Goal: Communication & Community: Answer question/provide support

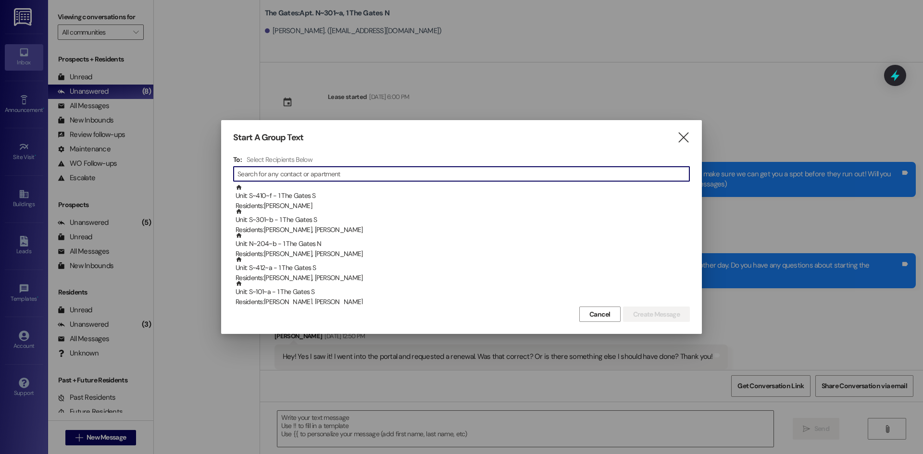
scroll to position [602, 0]
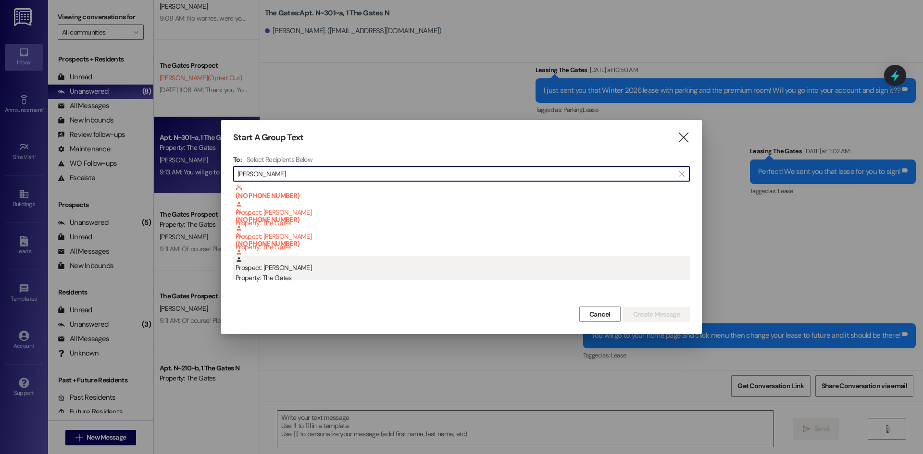
type input "[PERSON_NAME]"
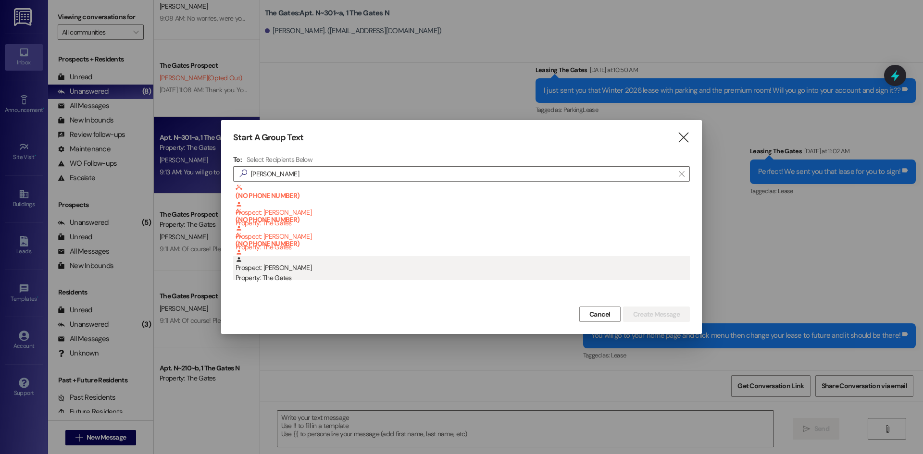
click at [330, 275] on div "Property: The Gates" at bounding box center [463, 278] width 454 height 10
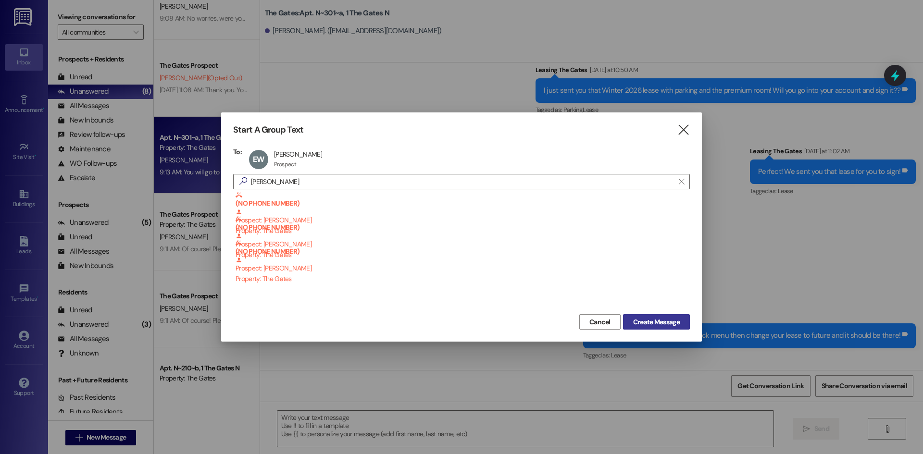
click at [650, 316] on button "Create Message" at bounding box center [656, 321] width 67 height 15
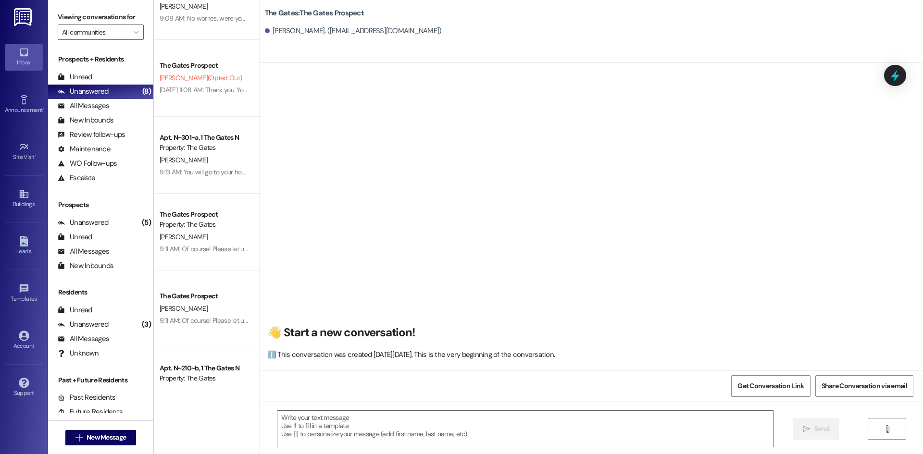
scroll to position [0, 0]
click at [326, 436] on textarea at bounding box center [525, 429] width 496 height 36
click at [109, 432] on button " New Message" at bounding box center [100, 437] width 71 height 15
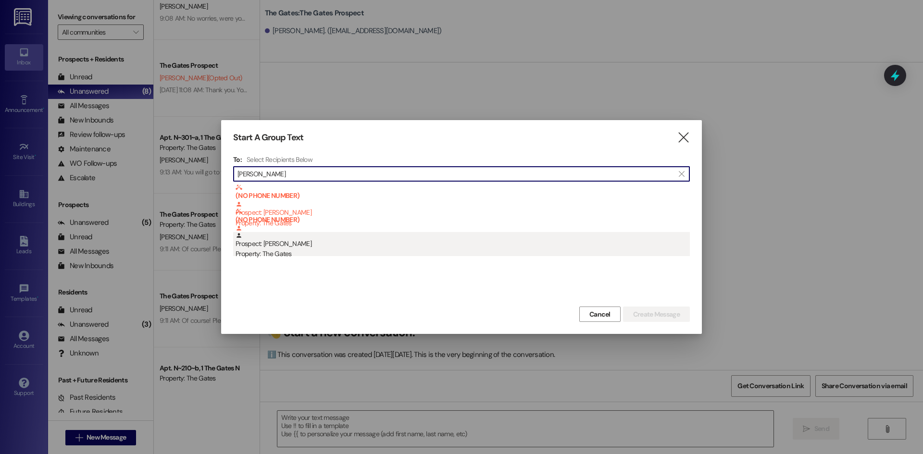
type input "hailey raw"
click at [318, 252] on div "Property: The Gates" at bounding box center [463, 254] width 454 height 10
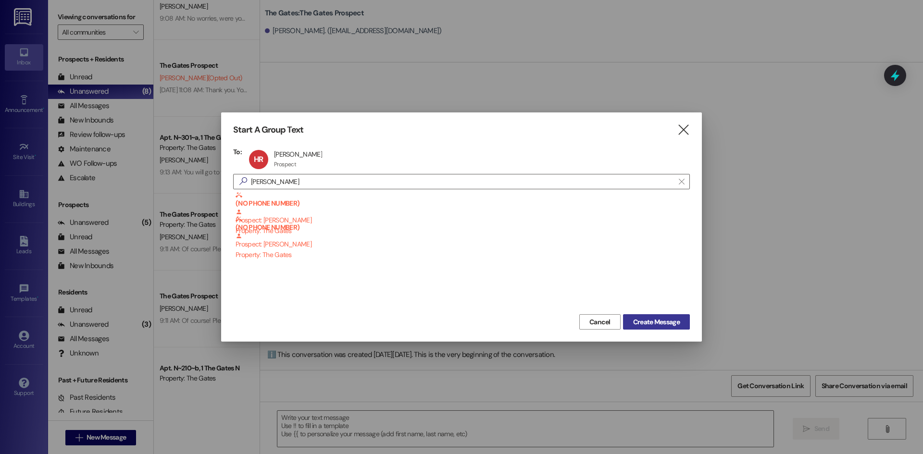
click at [672, 322] on span "Create Message" at bounding box center [656, 322] width 47 height 10
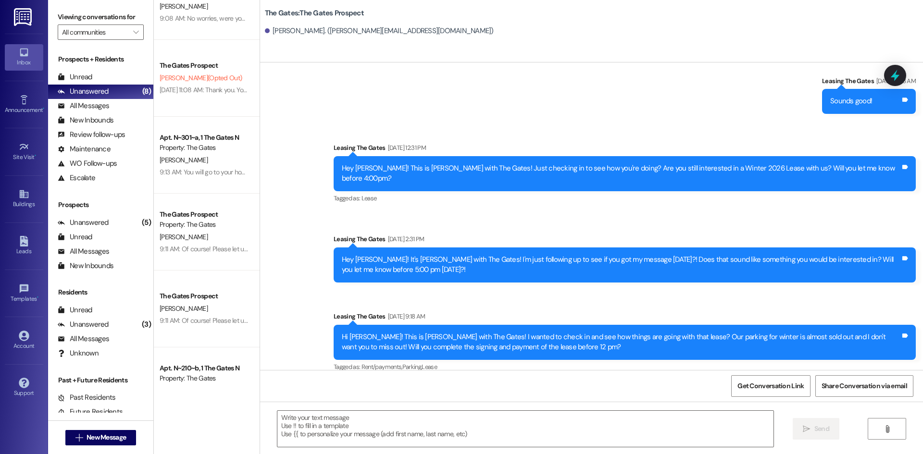
scroll to position [2250, 0]
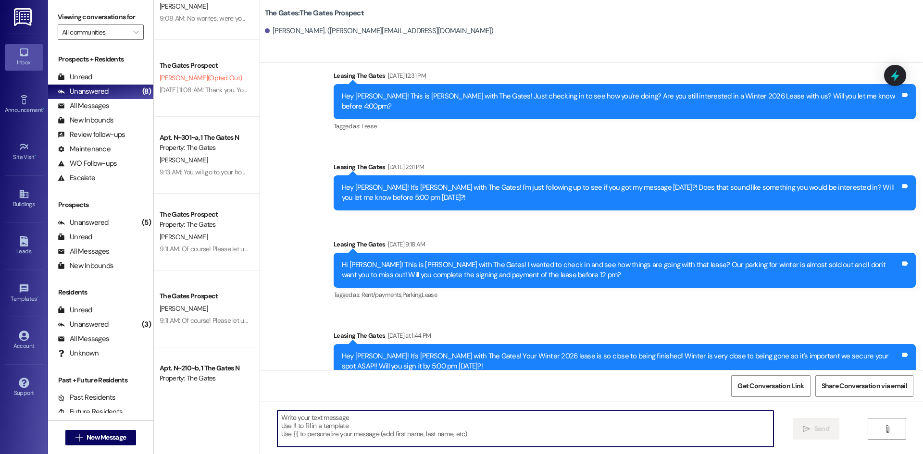
click at [330, 418] on textarea at bounding box center [525, 429] width 496 height 36
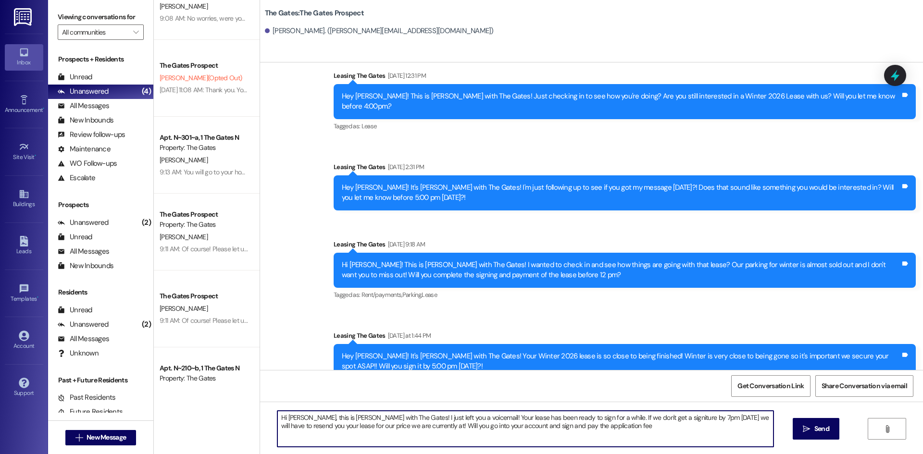
click at [578, 431] on textarea "Hi Hailey, this is Kari with The Gates! I just left you a voicemail! Your lease…" at bounding box center [525, 429] width 496 height 36
drag, startPoint x: 664, startPoint y: 426, endPoint x: 262, endPoint y: 414, distance: 402.6
click at [262, 414] on div "Hi Hailey, this is Kari with The Gates! I just left you a voicemail! Your lease…" at bounding box center [591, 438] width 663 height 72
type textarea "Hi Hailey, this is Kari with The Gates! I just left you a voicemail! Your lease…"
click at [810, 431] on span " Send" at bounding box center [816, 429] width 30 height 10
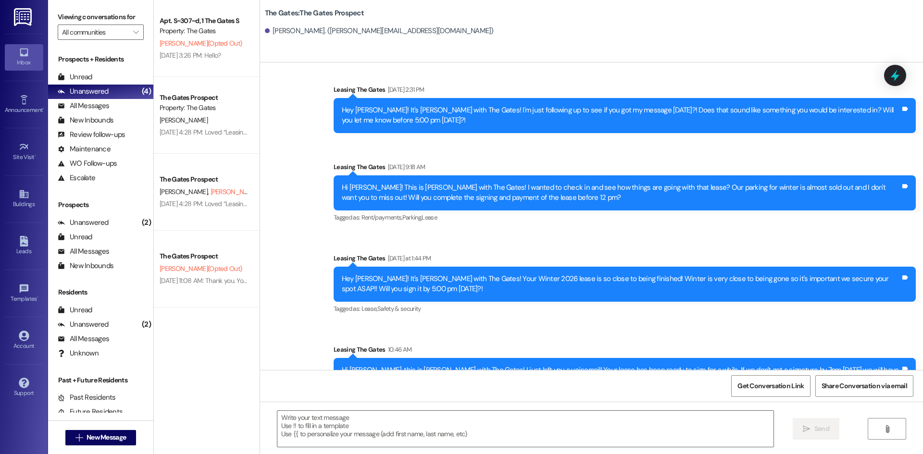
scroll to position [0, 0]
click at [66, 437] on button " New Message" at bounding box center [100, 437] width 71 height 15
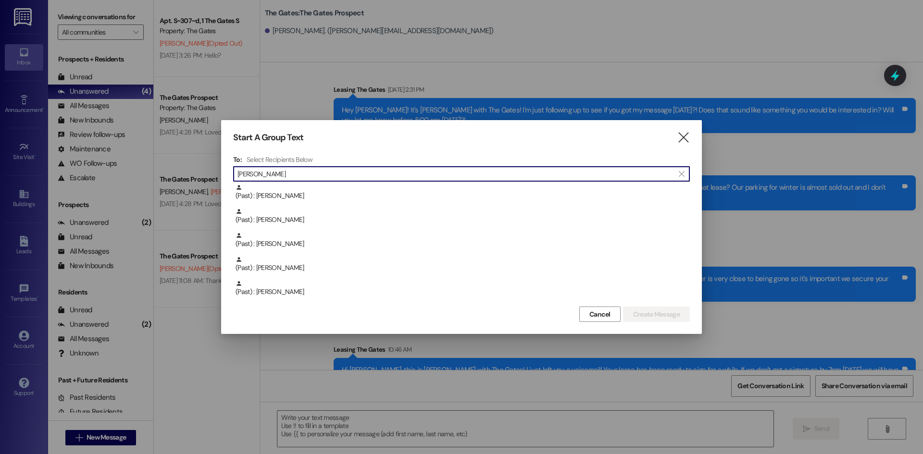
scroll to position [192, 0]
type input "kevin"
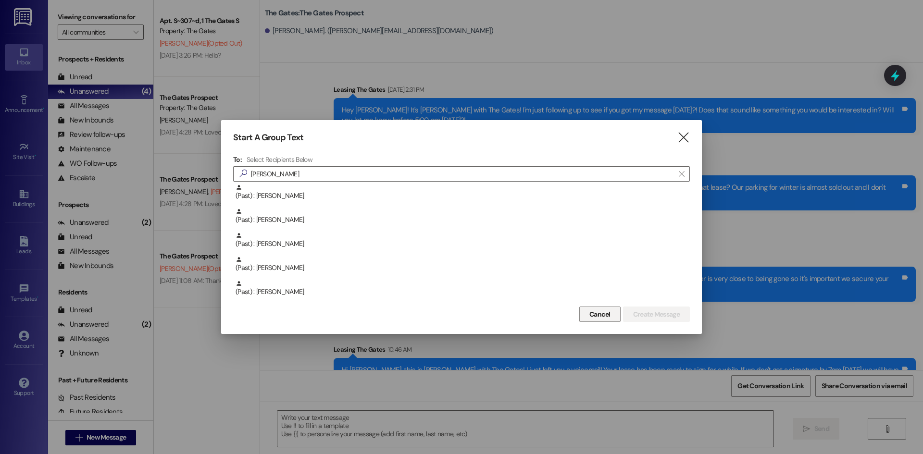
click at [612, 314] on button "Cancel" at bounding box center [599, 314] width 41 height 15
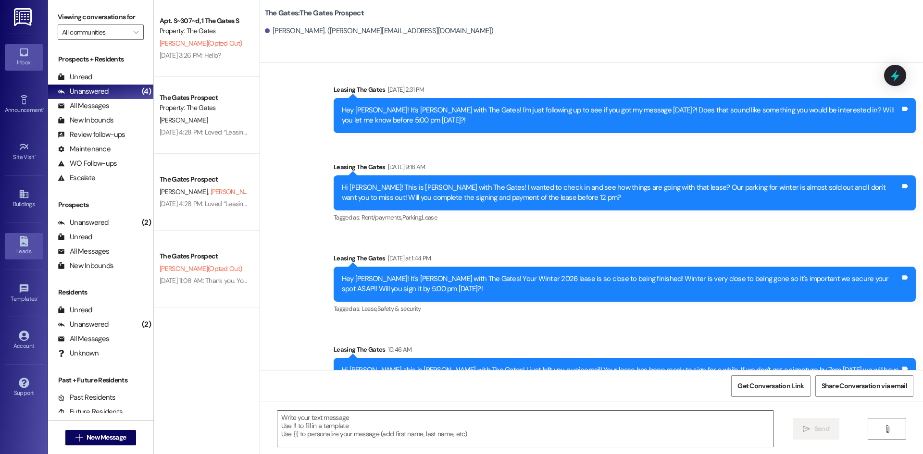
drag, startPoint x: 23, startPoint y: 237, endPoint x: 29, endPoint y: 236, distance: 6.3
click at [23, 237] on icon at bounding box center [24, 241] width 8 height 11
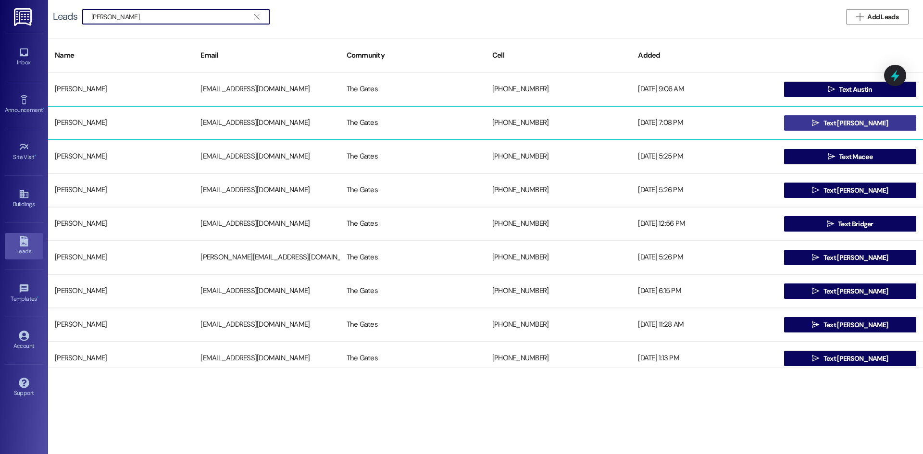
type input "wray"
click at [810, 122] on button " Text Kevin" at bounding box center [850, 122] width 132 height 15
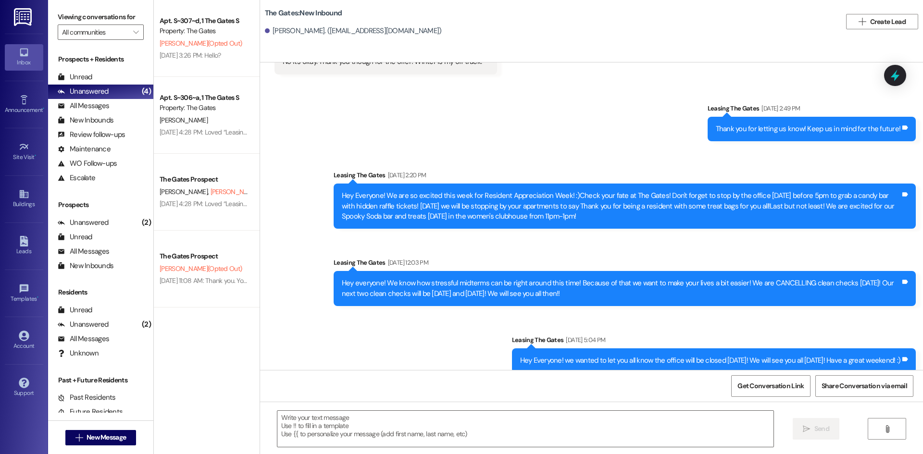
scroll to position [4587, 0]
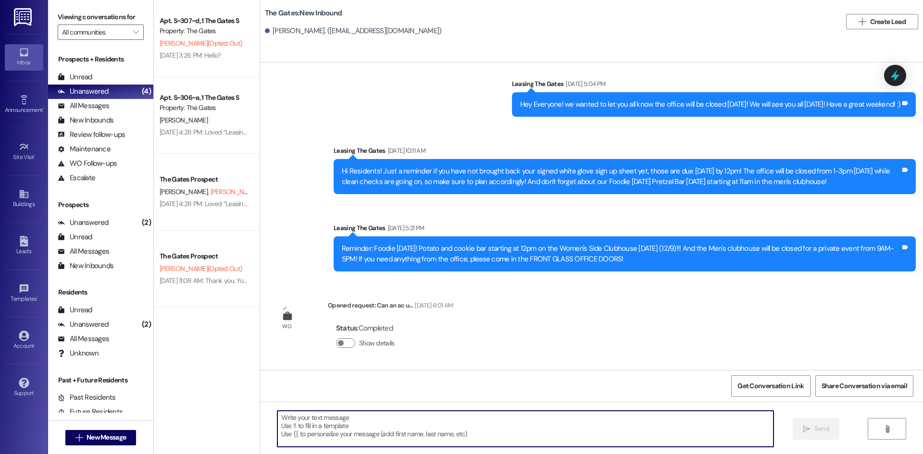
paste textarea "Hi Emma, this is Kari with The Gates! I was working on sending your lease for W…"
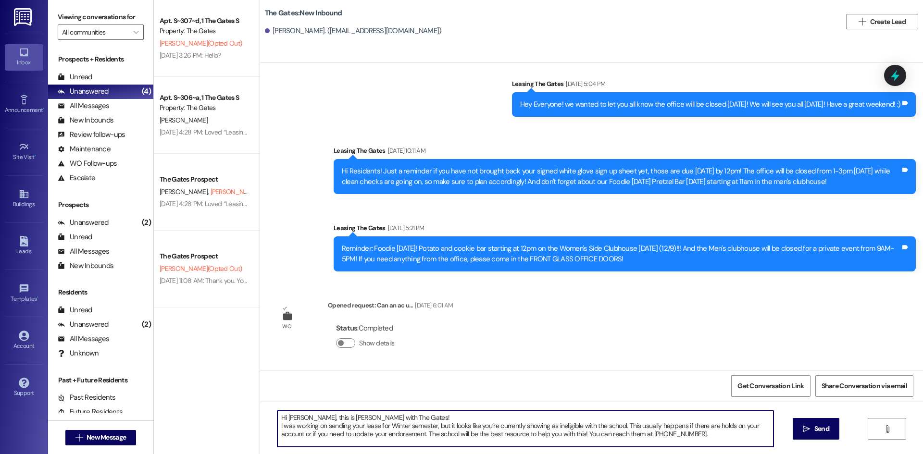
drag, startPoint x: 299, startPoint y: 418, endPoint x: 281, endPoint y: 419, distance: 18.3
click at [281, 419] on textarea "Hi Emma, this is Kari with The Gates! I was working on sending your lease for W…" at bounding box center [525, 429] width 496 height 36
drag, startPoint x: 721, startPoint y: 436, endPoint x: 271, endPoint y: 407, distance: 451.5
click at [271, 407] on div "Hi Kevin, this is Kari with The Gates! I was working on sending your lease for …" at bounding box center [591, 438] width 663 height 72
type textarea "Hi Kevin, this is Kari with The Gates! I was working on sending your lease for …"
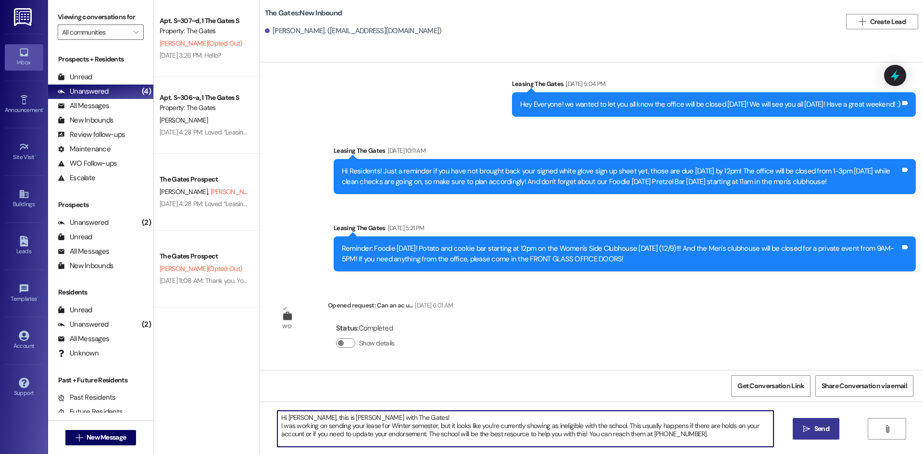
click at [810, 426] on span " Send" at bounding box center [816, 429] width 30 height 10
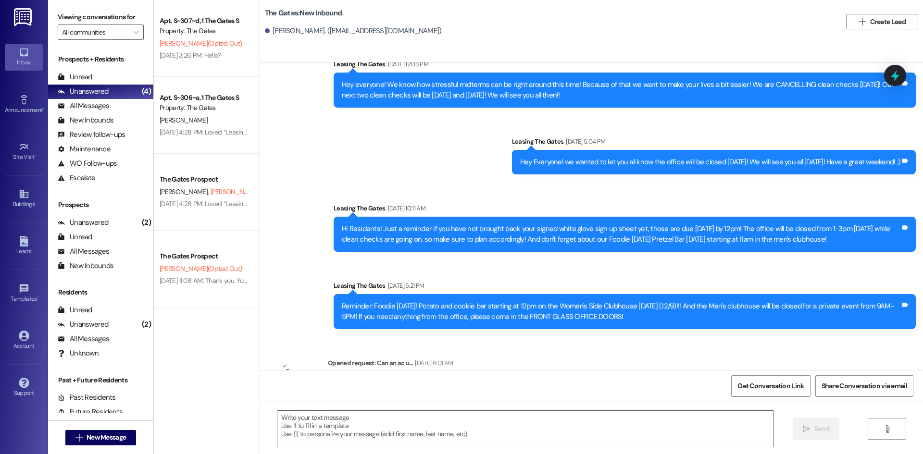
scroll to position [4674, 0]
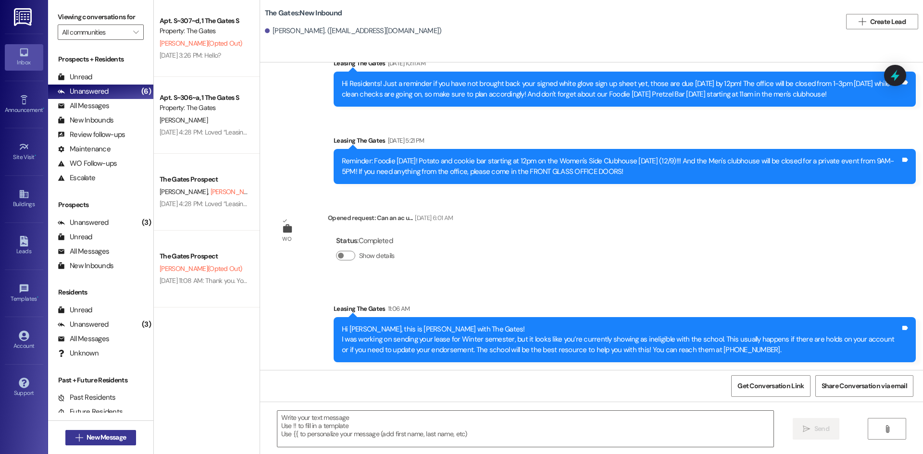
click at [100, 443] on button " New Message" at bounding box center [100, 437] width 71 height 15
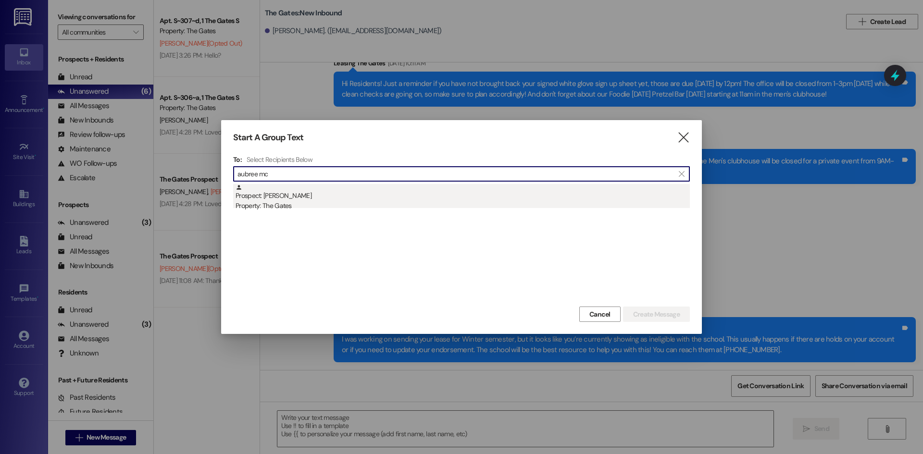
type input "aubree mc"
click at [406, 201] on div "Prospect: Aubree Mccoy Property: The Gates" at bounding box center [463, 197] width 454 height 27
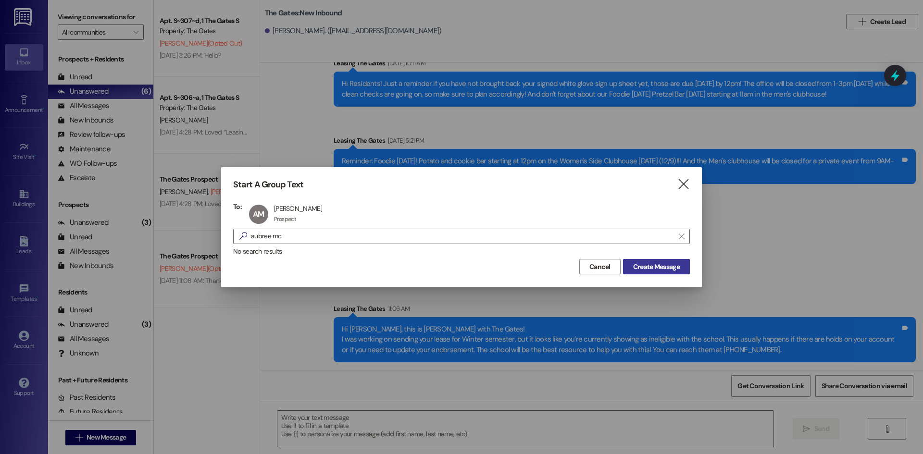
click at [662, 269] on span "Create Message" at bounding box center [656, 267] width 47 height 10
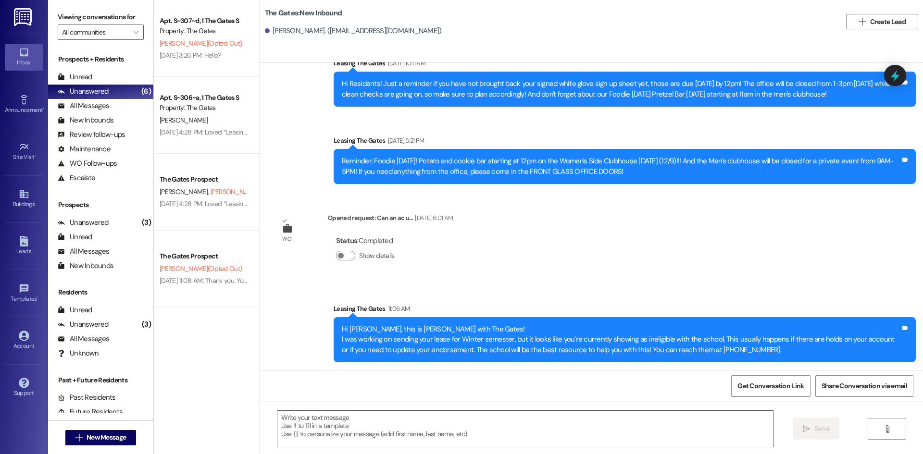
scroll to position [0, 0]
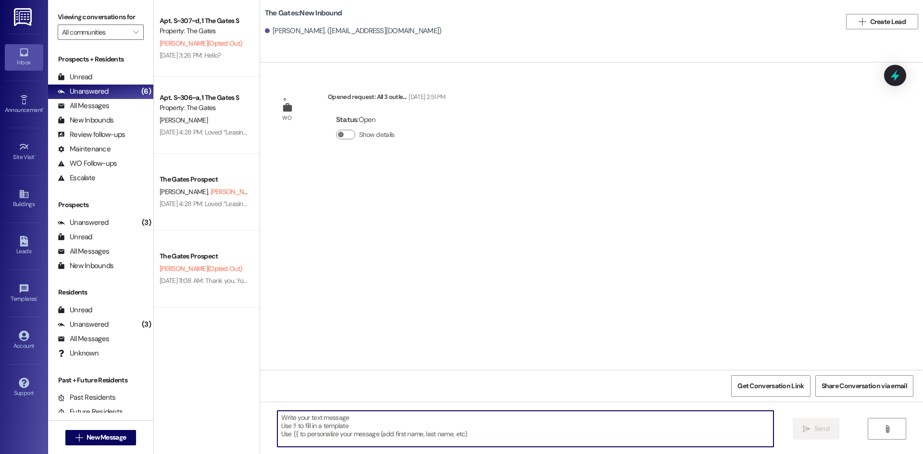
click at [370, 416] on textarea at bounding box center [525, 429] width 496 height 36
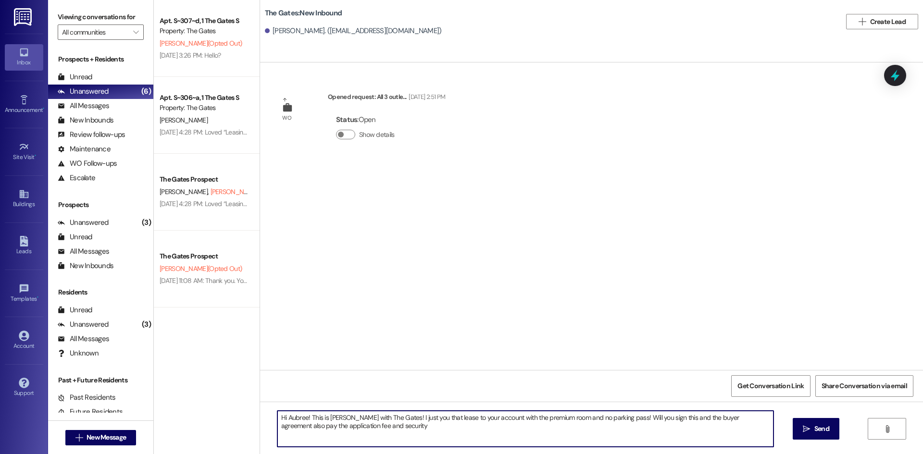
type textarea "Hi Aubree! This is Kari with The Gates! I just you that lease to your account w…"
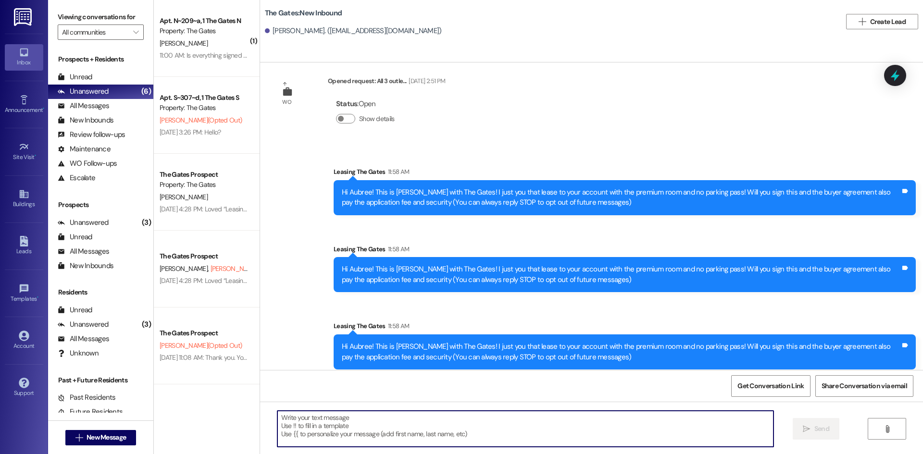
scroll to position [23, 0]
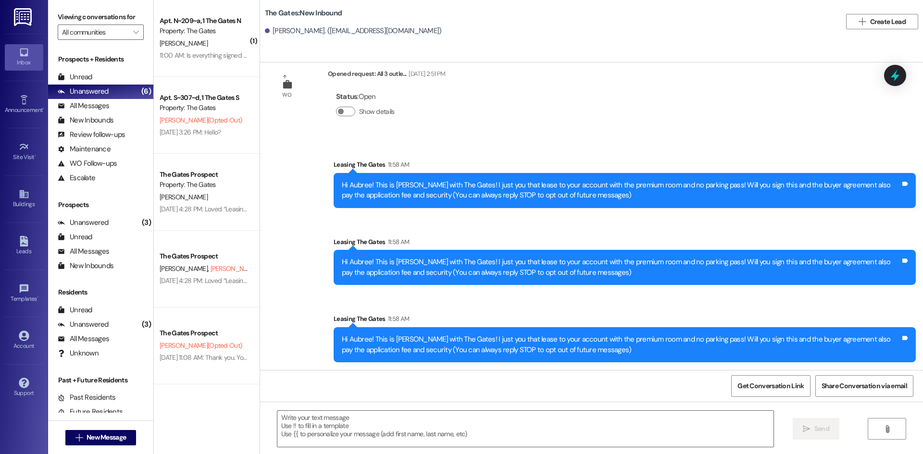
click at [201, 22] on div "Apt. N~209~a, 1 The Gates N" at bounding box center [204, 21] width 89 height 10
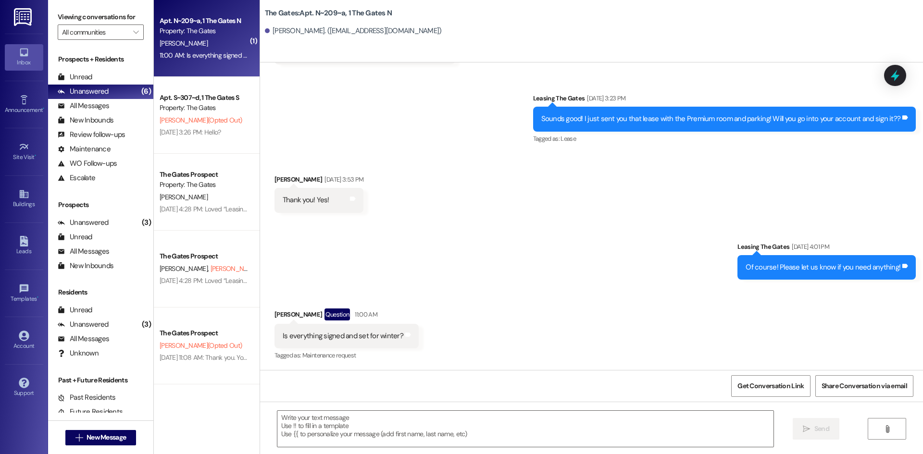
scroll to position [785, 0]
click at [343, 423] on textarea at bounding box center [525, 429] width 496 height 36
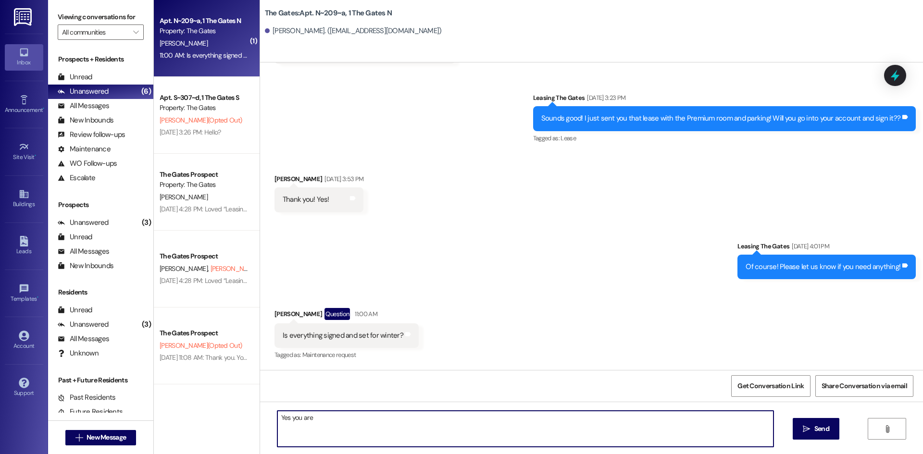
type textarea "Yes you are!"
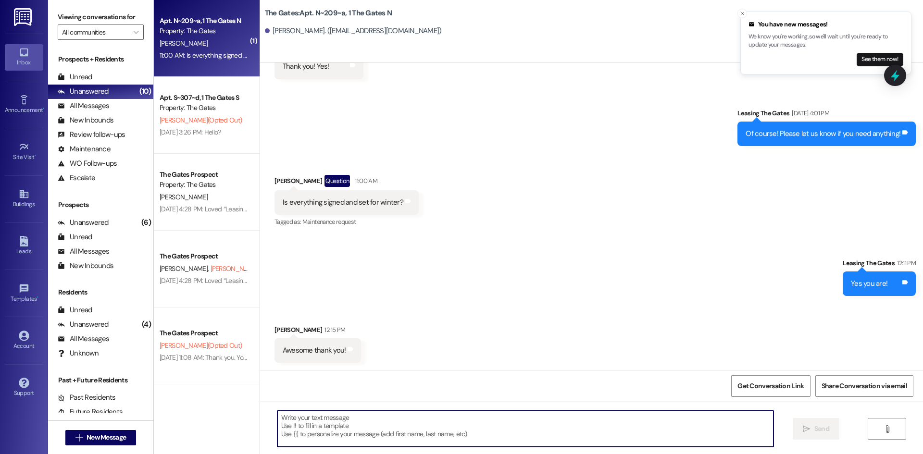
scroll to position [918, 0]
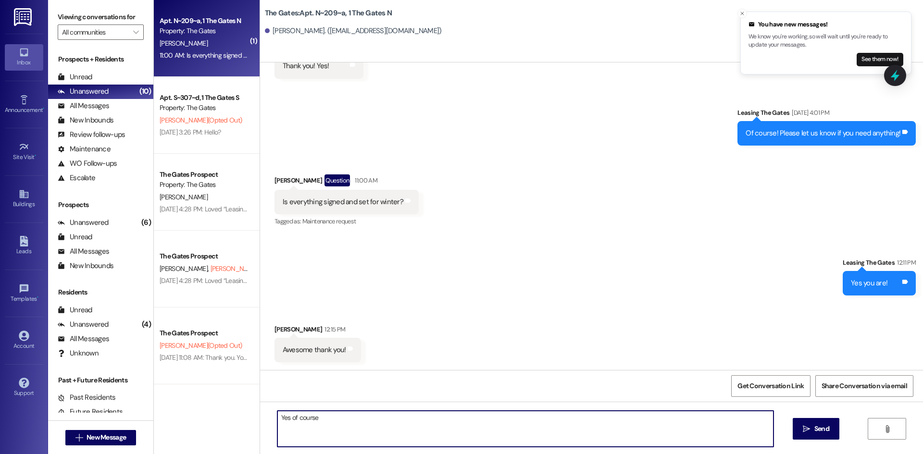
type textarea "Yes of course!"
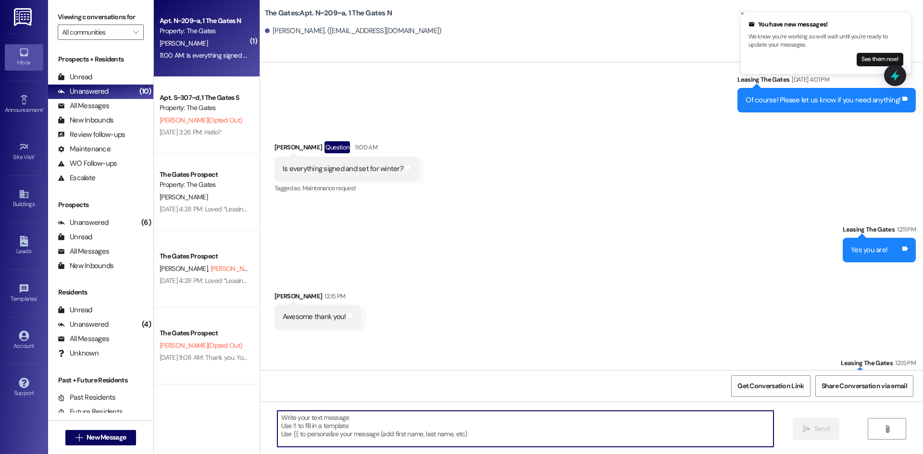
scroll to position [986, 0]
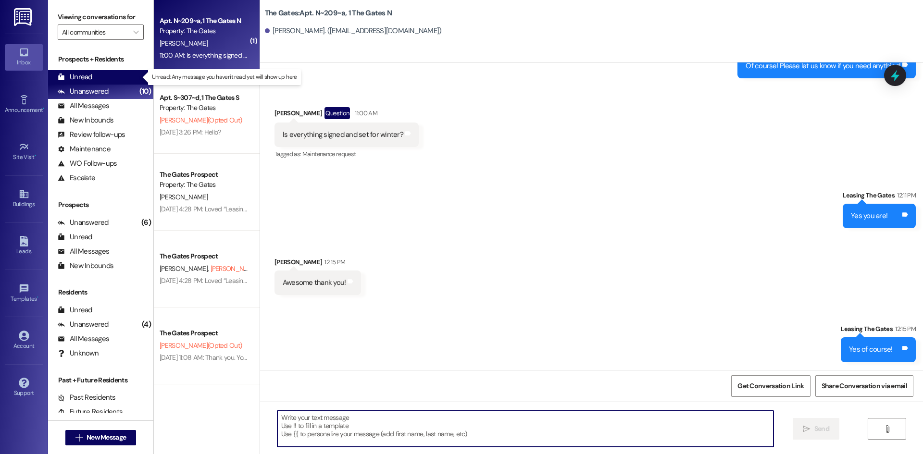
click at [108, 82] on div "Unread (0)" at bounding box center [100, 77] width 105 height 14
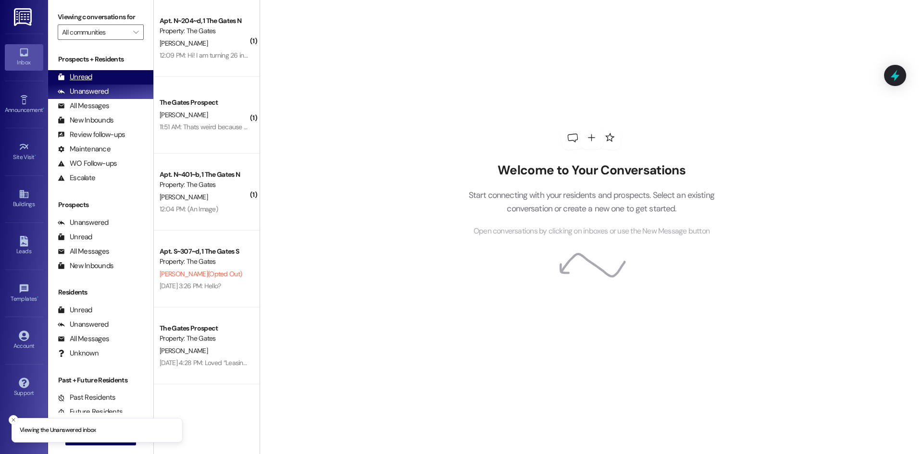
click at [106, 78] on div "Unread (0)" at bounding box center [100, 77] width 105 height 14
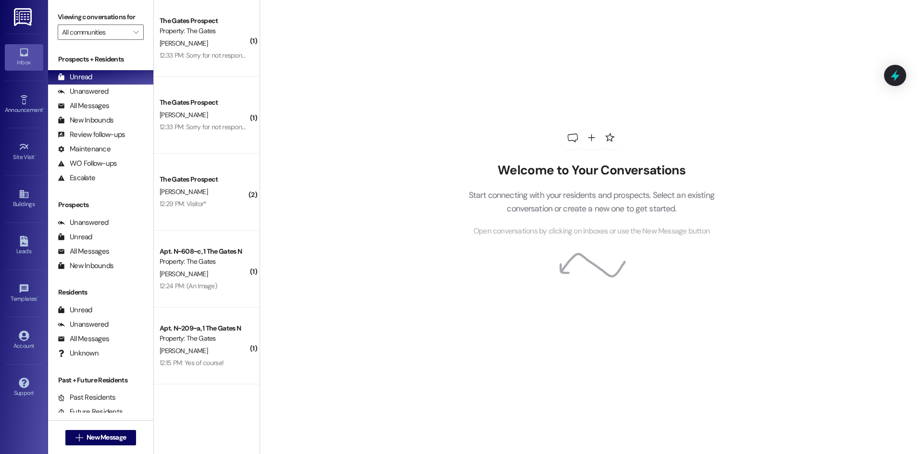
click at [192, 23] on div "The Gates Prospect" at bounding box center [204, 21] width 89 height 10
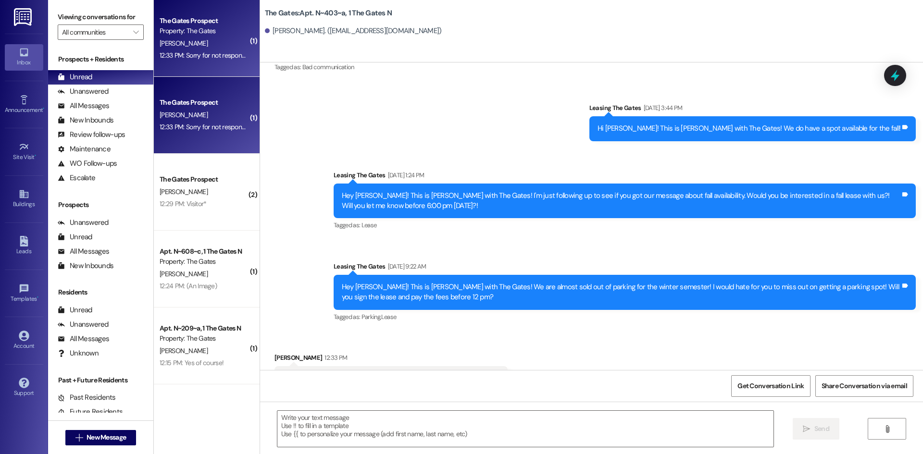
scroll to position [13118, 0]
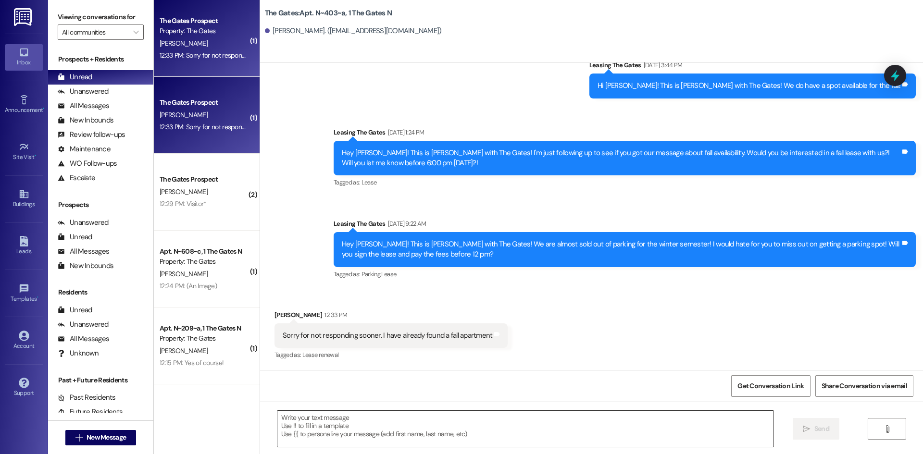
click at [390, 426] on textarea at bounding box center [525, 429] width 496 height 36
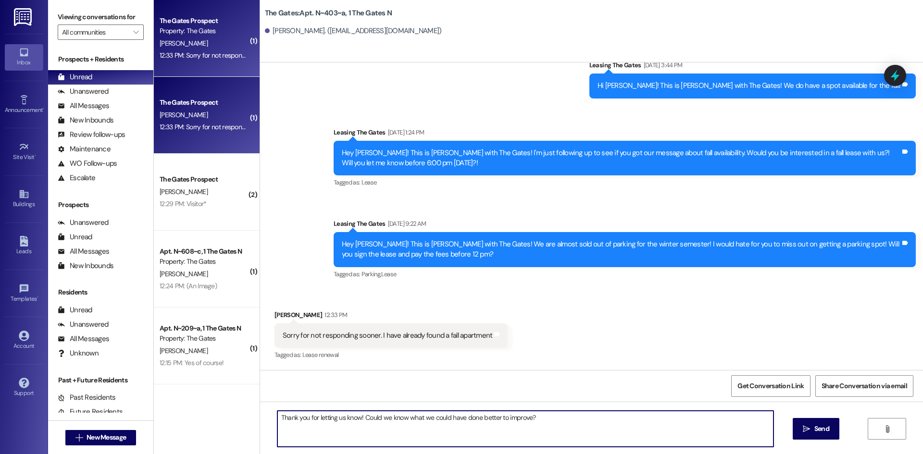
type textarea "Thank you for letting us know! Could we know what we could have done better to …"
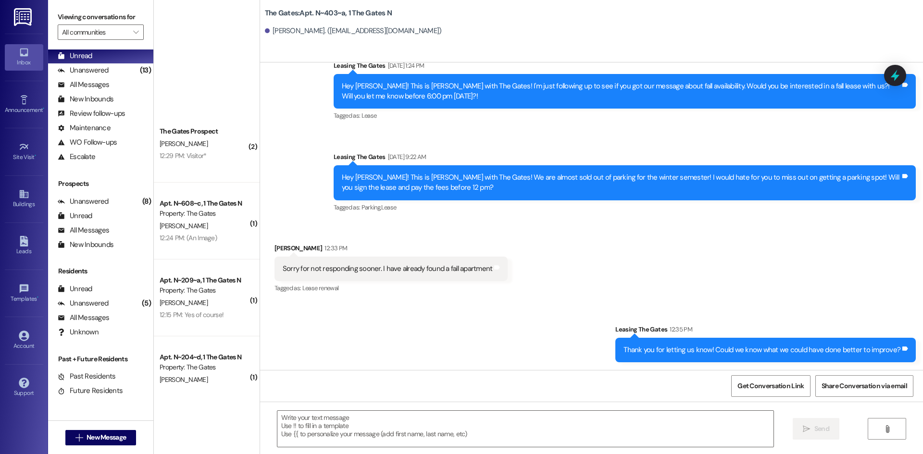
scroll to position [306, 0]
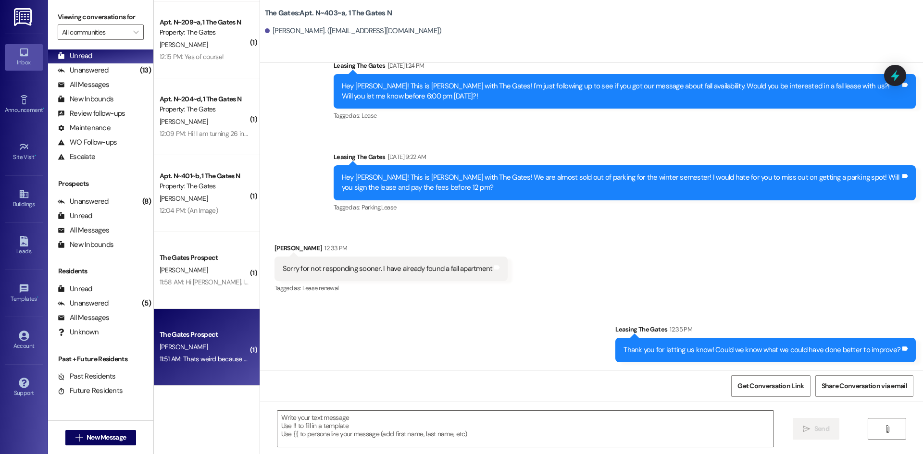
click at [202, 348] on div "[PERSON_NAME]" at bounding box center [204, 347] width 91 height 12
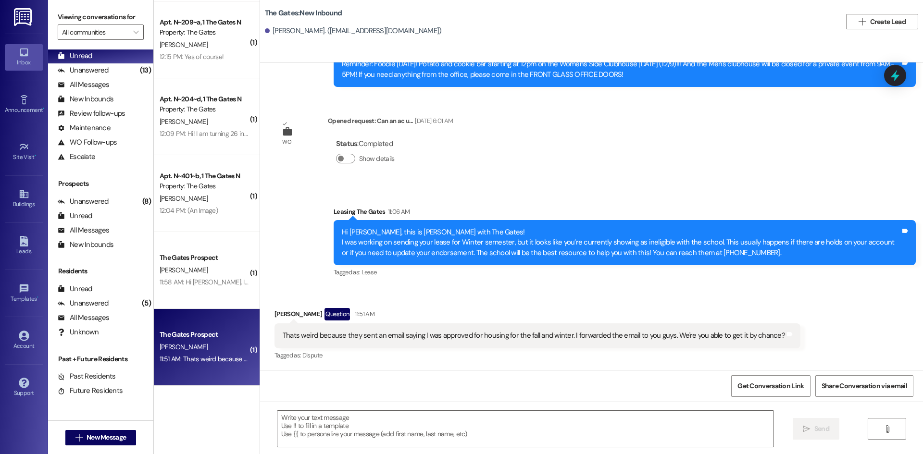
scroll to position [4771, 0]
click at [297, 410] on div " Send " at bounding box center [591, 438] width 663 height 72
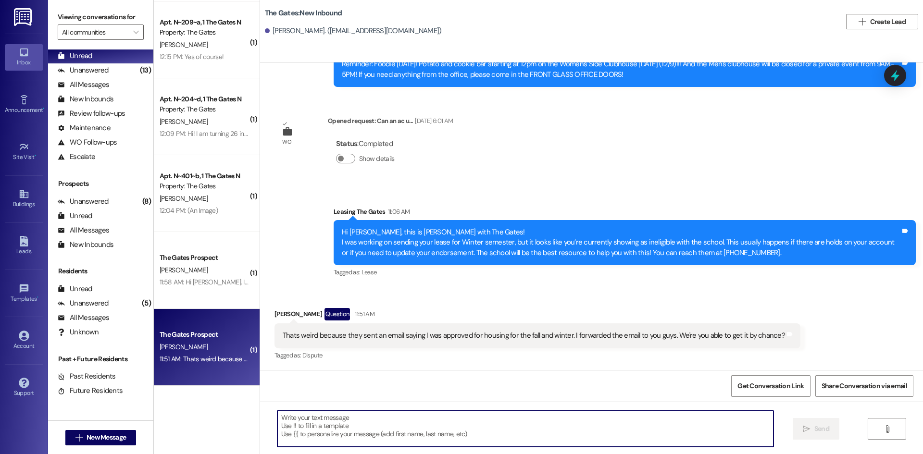
click at [295, 414] on textarea at bounding box center [525, 429] width 496 height 36
type textarea "What is your BYUI email again!"
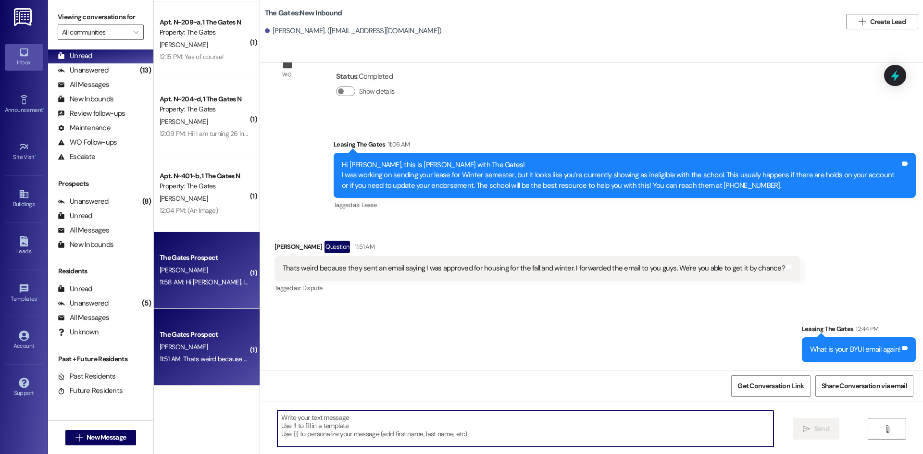
click at [195, 281] on div "11:58 AM: Hi [PERSON_NAME]. I got the same messages last week. I already have a…" at bounding box center [390, 282] width 460 height 9
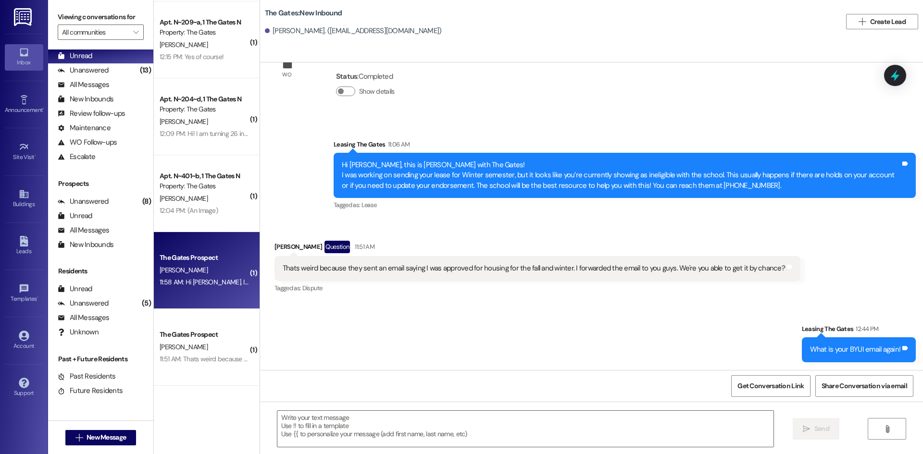
scroll to position [387, 0]
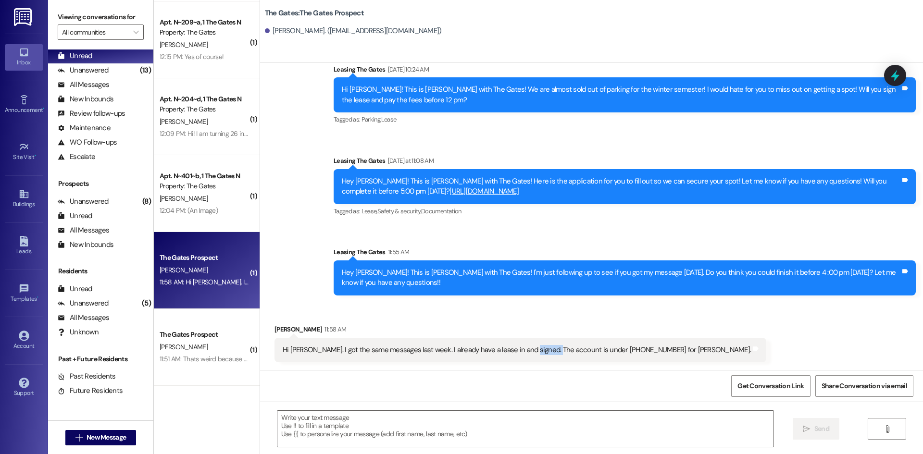
drag, startPoint x: 540, startPoint y: 351, endPoint x: 551, endPoint y: 351, distance: 10.6
click at [549, 351] on div "Hi [PERSON_NAME]. I got the same messages last week. I already have a lease in …" at bounding box center [517, 350] width 468 height 10
click at [563, 350] on div "Hi [PERSON_NAME]. I got the same messages last week. I already have a lease in …" at bounding box center [517, 350] width 468 height 10
click at [285, 418] on textarea at bounding box center [525, 429] width 496 height 36
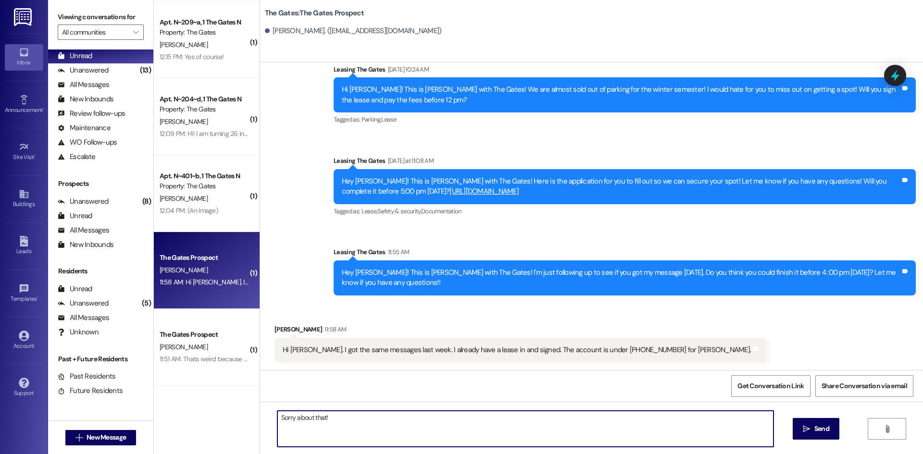
type textarea "Sorry about that!"
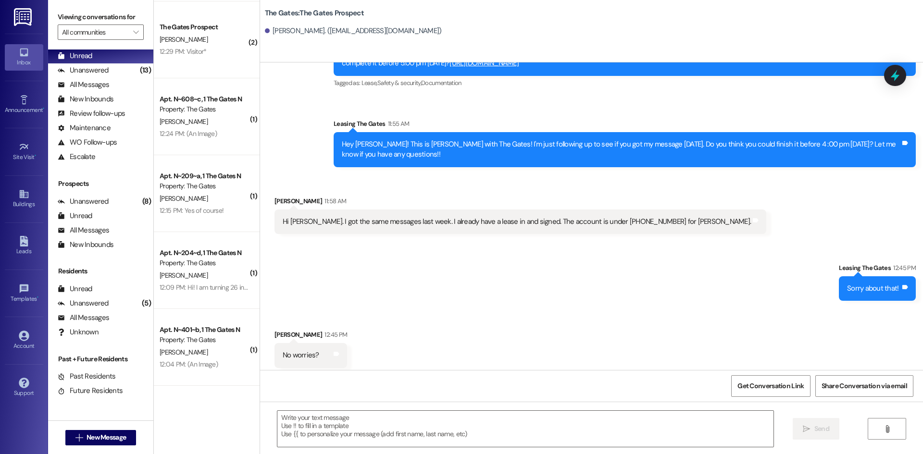
scroll to position [521, 0]
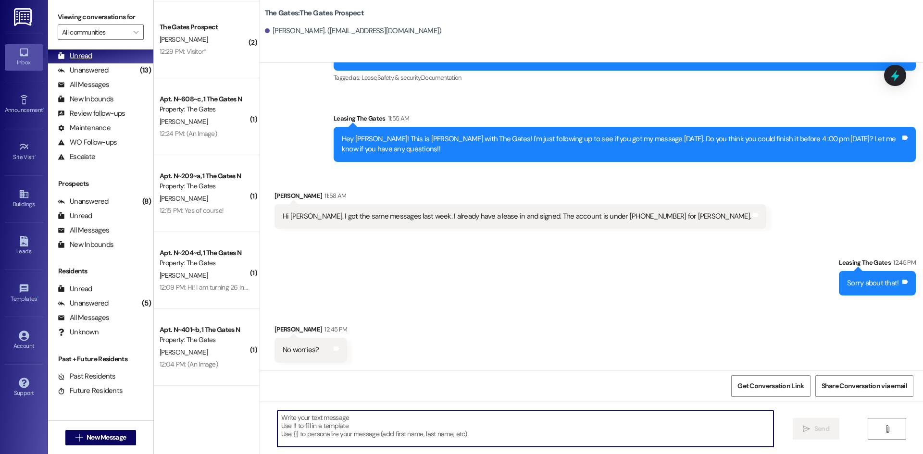
click at [111, 63] on div "Unread (0)" at bounding box center [100, 56] width 105 height 14
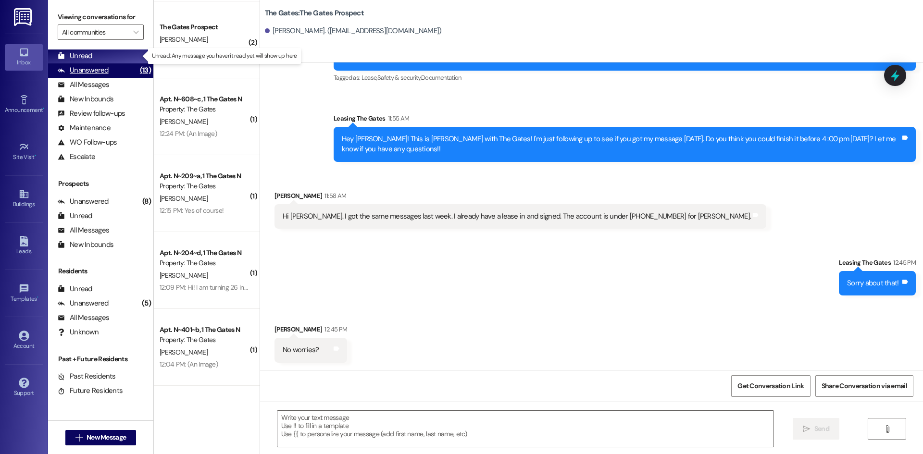
click at [110, 68] on div "Unanswered (13)" at bounding box center [100, 70] width 105 height 14
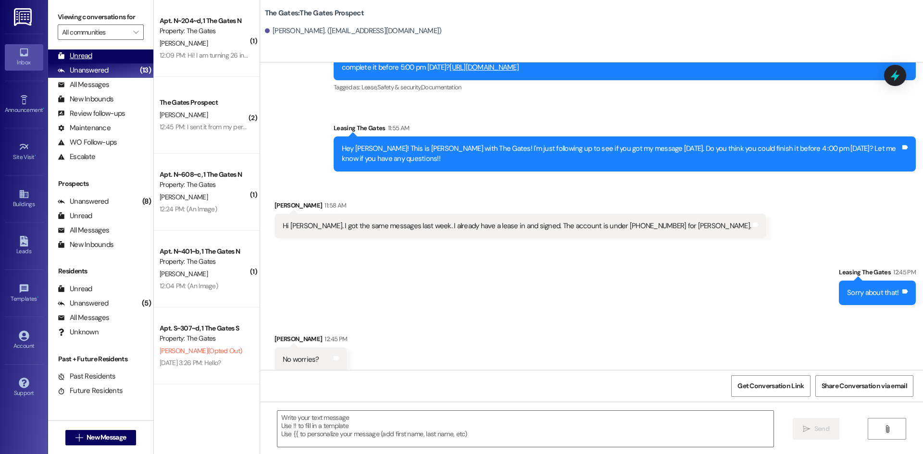
click at [111, 61] on div "Unread (0)" at bounding box center [100, 56] width 105 height 14
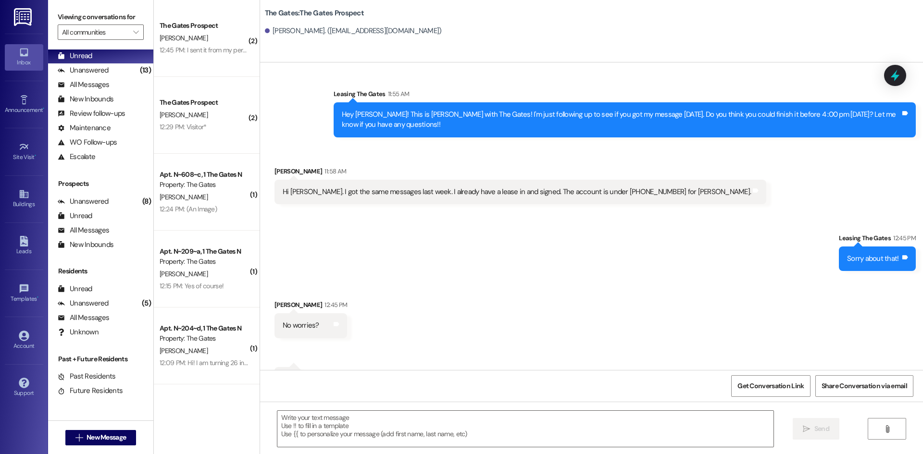
scroll to position [574, 0]
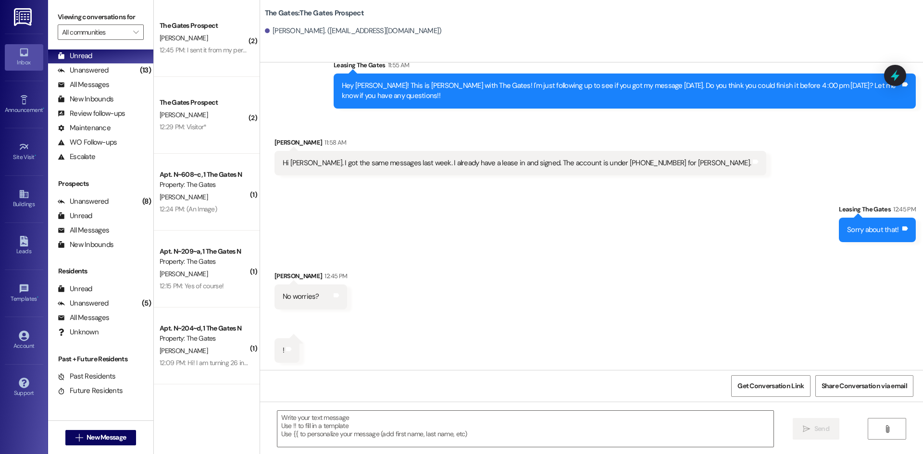
click at [169, 60] on div "The Gates Prospect [PERSON_NAME] 12:45 PM: I sent it from my personal email [EM…" at bounding box center [207, 38] width 106 height 77
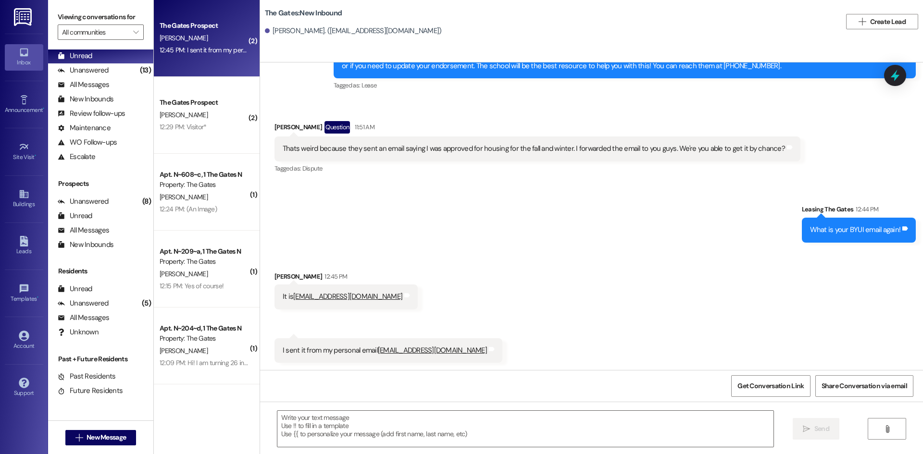
scroll to position [4959, 0]
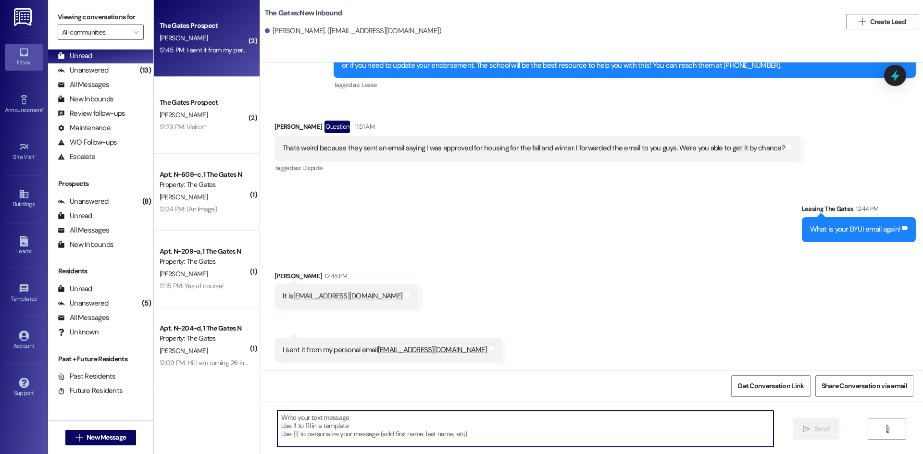
click at [352, 433] on textarea at bounding box center [525, 429] width 496 height 36
type textarea "I"
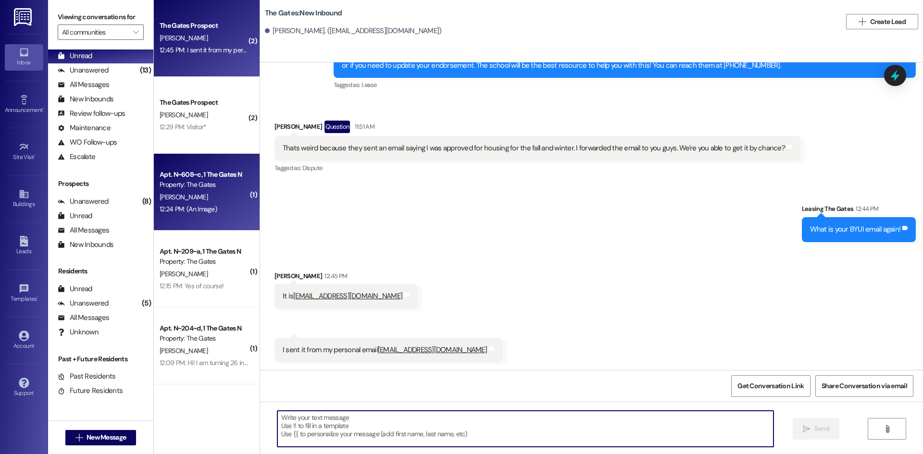
scroll to position [75, 0]
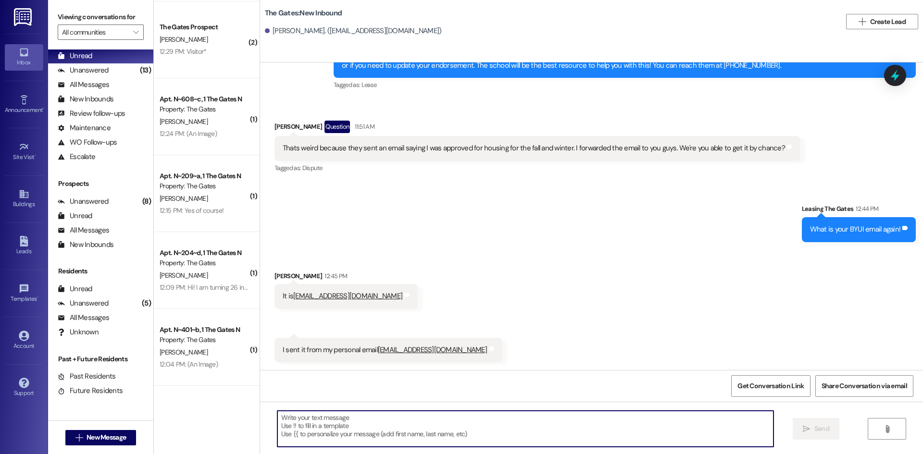
click at [312, 425] on textarea at bounding box center [525, 429] width 496 height 36
type textarea "I"
click at [334, 433] on textarea at bounding box center [525, 429] width 496 height 36
paste textarea "Hi [PERSON_NAME], this is [PERSON_NAME] with The Gates! I just sent you your Fa…"
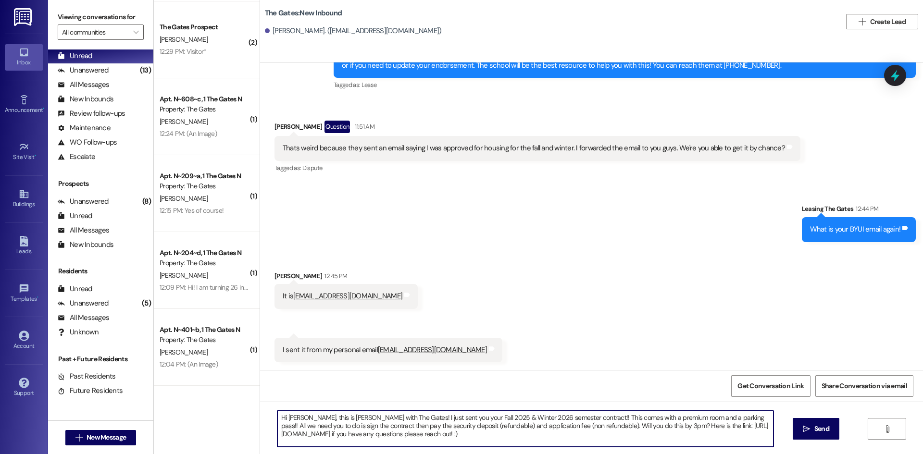
drag, startPoint x: 376, startPoint y: 420, endPoint x: 267, endPoint y: 417, distance: 108.7
click at [272, 417] on div "Hi [PERSON_NAME], this is [PERSON_NAME] with The Gates! I just sent you your Fa…" at bounding box center [520, 429] width 497 height 37
drag, startPoint x: 361, startPoint y: 419, endPoint x: 328, endPoint y: 419, distance: 32.7
click at [328, 419] on textarea "I just sent you your Fall 2025 & Winter 2026 semester contract!! This comes wit…" at bounding box center [525, 429] width 496 height 36
drag, startPoint x: 498, startPoint y: 418, endPoint x: 473, endPoint y: 417, distance: 25.0
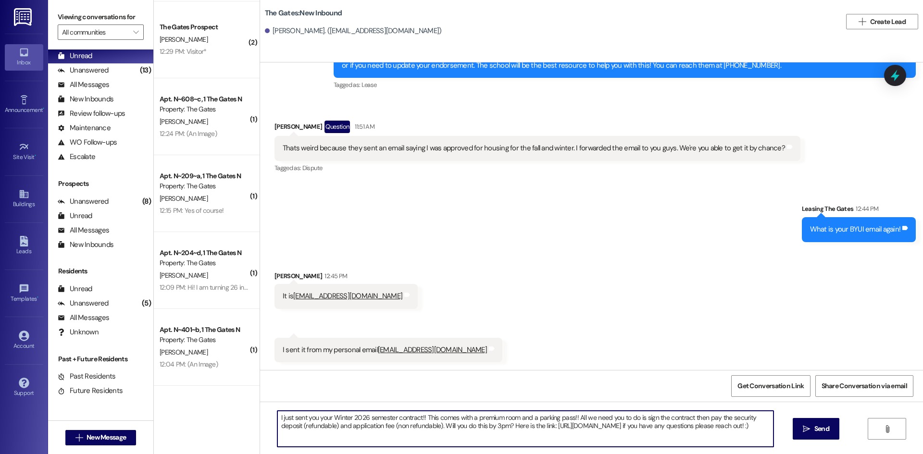
click at [473, 417] on textarea "I just sent you your Winter 2026 semester contract!! This comes with a premium …" at bounding box center [525, 429] width 496 height 36
drag, startPoint x: 767, startPoint y: 427, endPoint x: 229, endPoint y: 415, distance: 537.7
click at [229, 415] on div "( 1 ) The Gates Prospect [PERSON_NAME] 12:53 PM: Yes I will get it done [DATE] …" at bounding box center [538, 227] width 769 height 454
type textarea "I just sent you your Winter 2026 semester contract!! This comes with a Luxury r…"
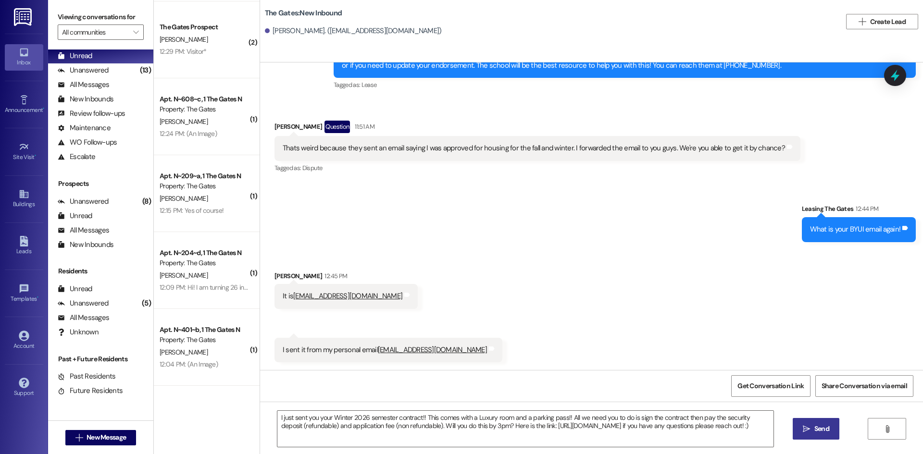
click at [813, 433] on span "Send" at bounding box center [822, 429] width 19 height 10
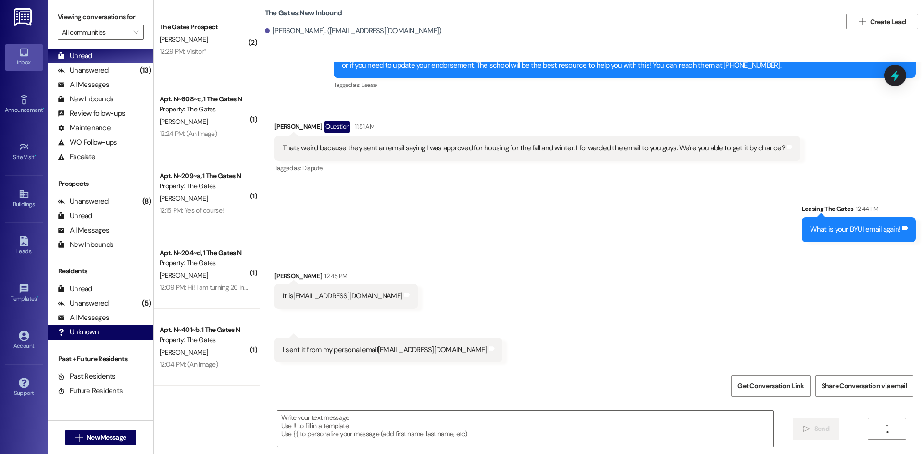
scroll to position [4958, 0]
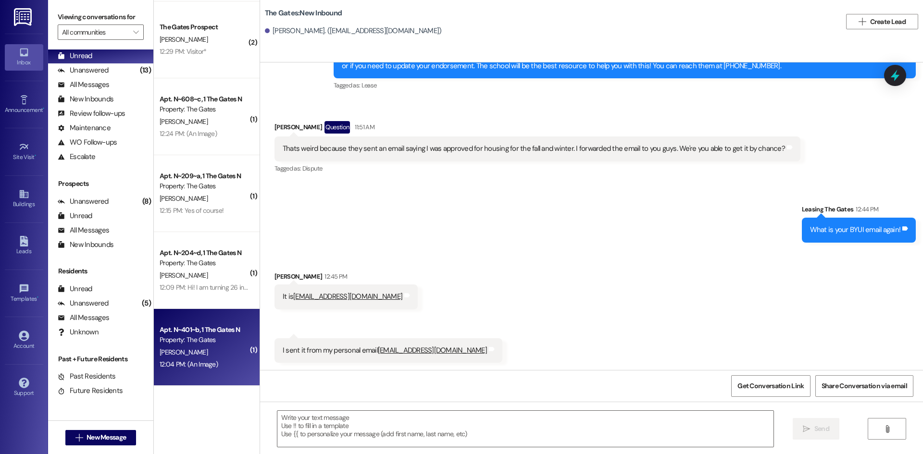
click at [215, 340] on div "Property: The Gates" at bounding box center [204, 340] width 89 height 10
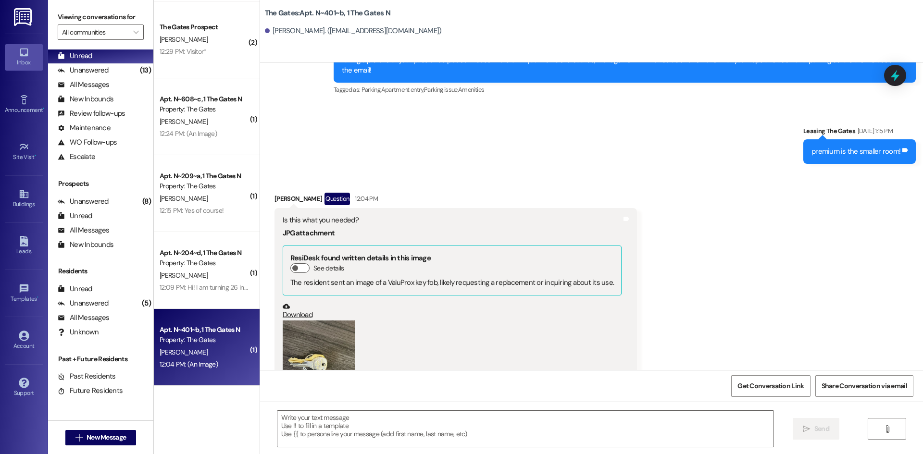
scroll to position [8622, 0]
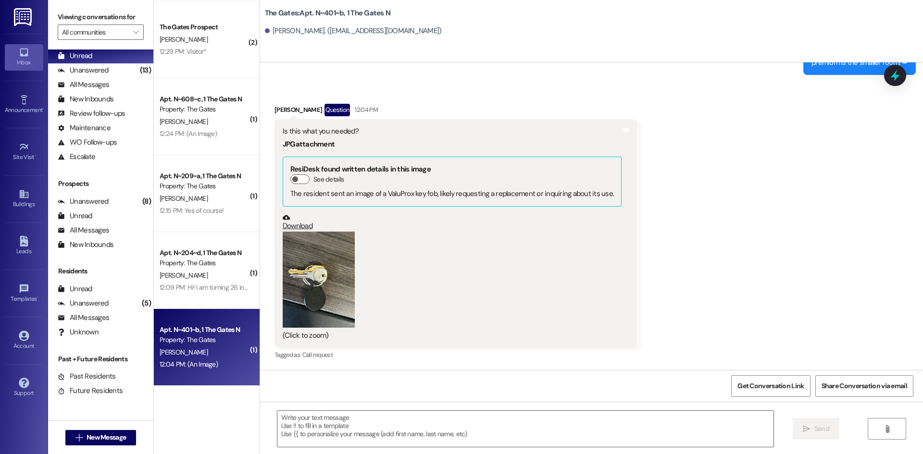
click at [330, 307] on button "Zoom image" at bounding box center [319, 280] width 72 height 96
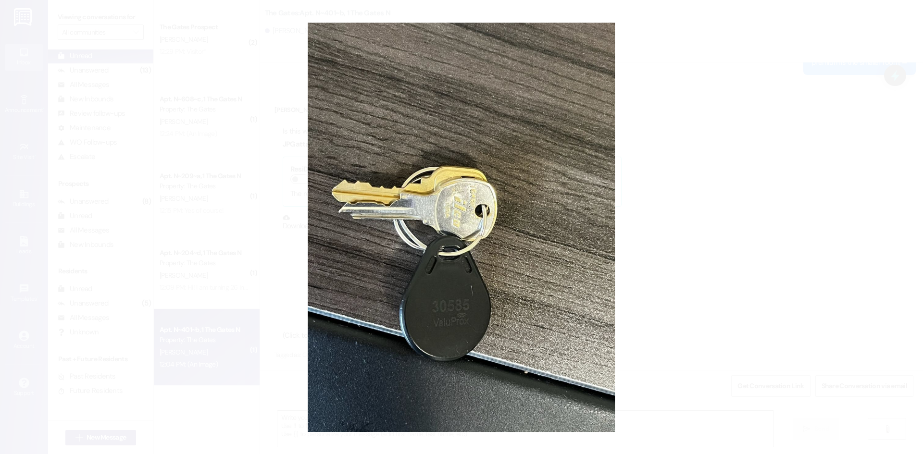
click at [245, 259] on button "Unzoom image" at bounding box center [461, 227] width 923 height 454
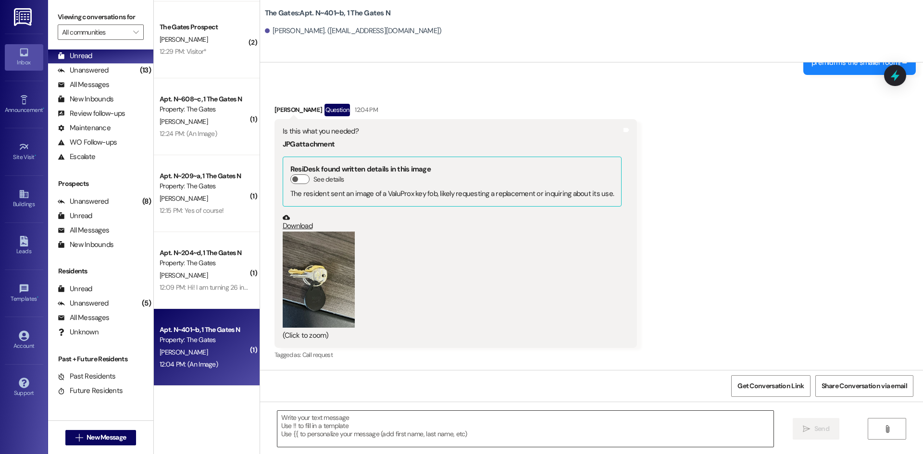
click at [345, 420] on textarea at bounding box center [525, 429] width 496 height 36
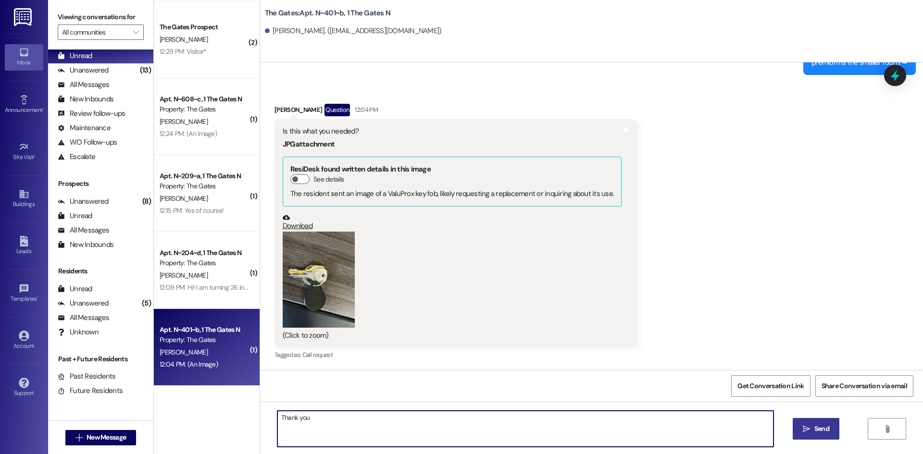
type textarea "Thank you!"
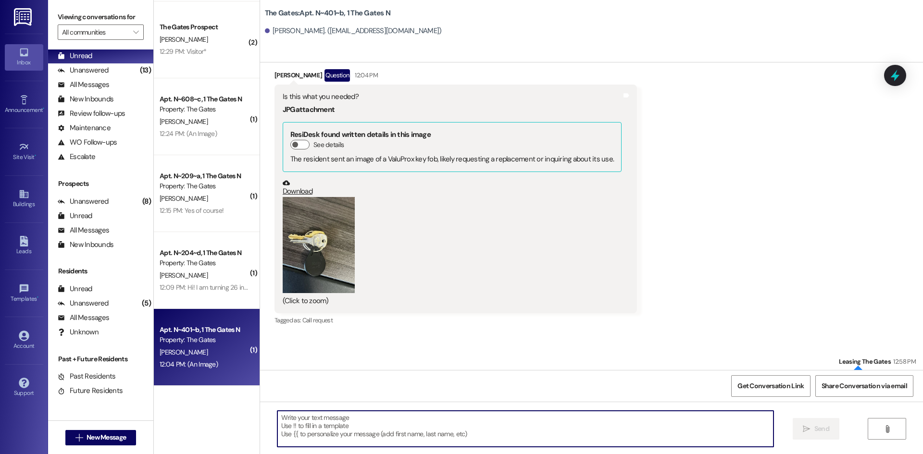
scroll to position [8688, 0]
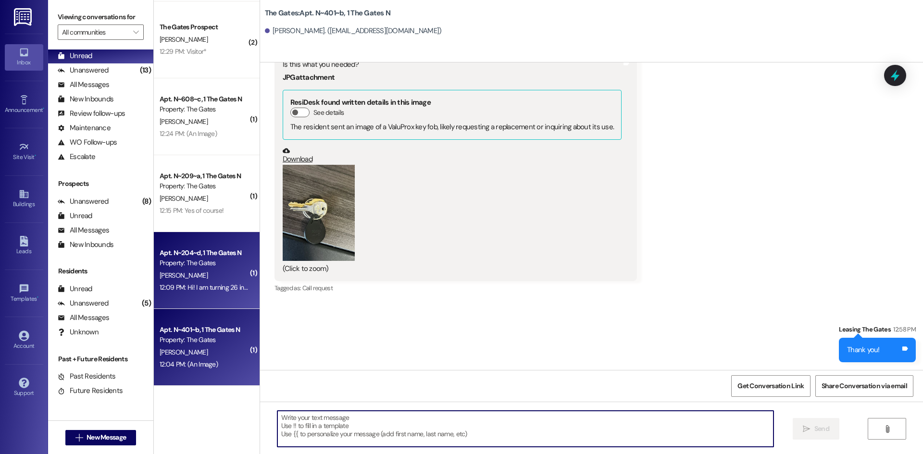
click at [230, 257] on div "Apt. N~204~d, 1 The Gates N" at bounding box center [204, 253] width 89 height 10
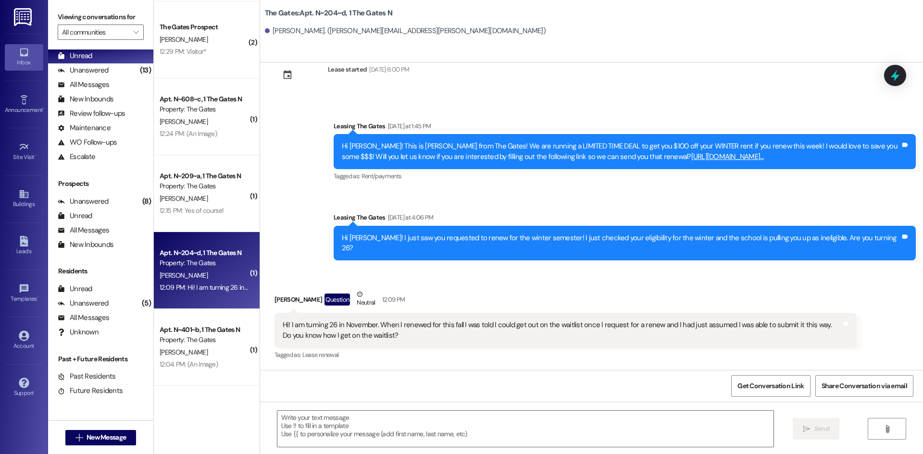
scroll to position [7200, 0]
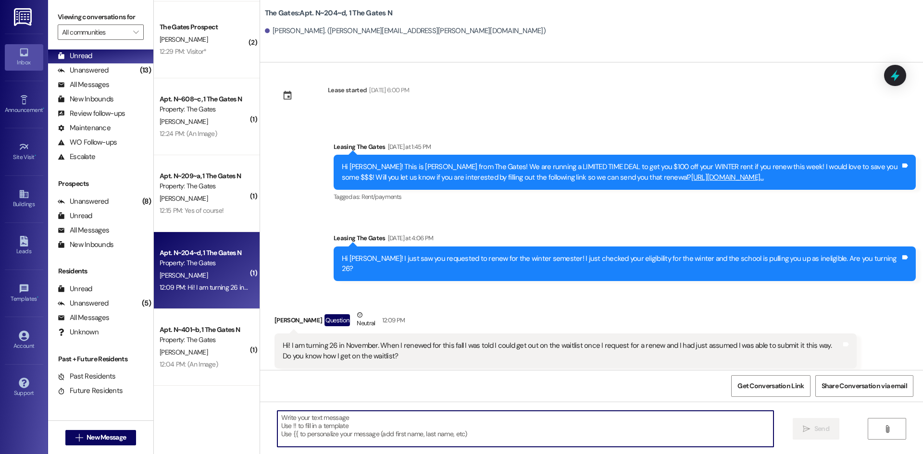
click at [324, 433] on textarea at bounding box center [525, 429] width 496 height 36
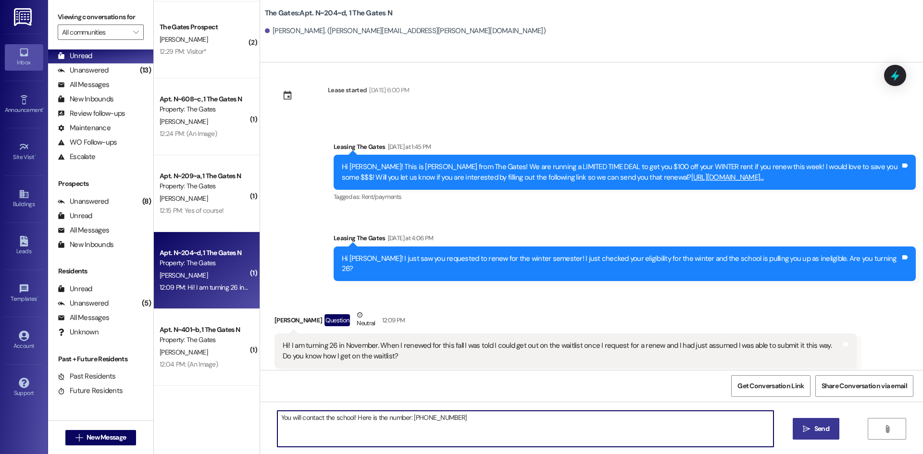
type textarea "You will contact the school! Here is the number: [PHONE_NUMBER]"
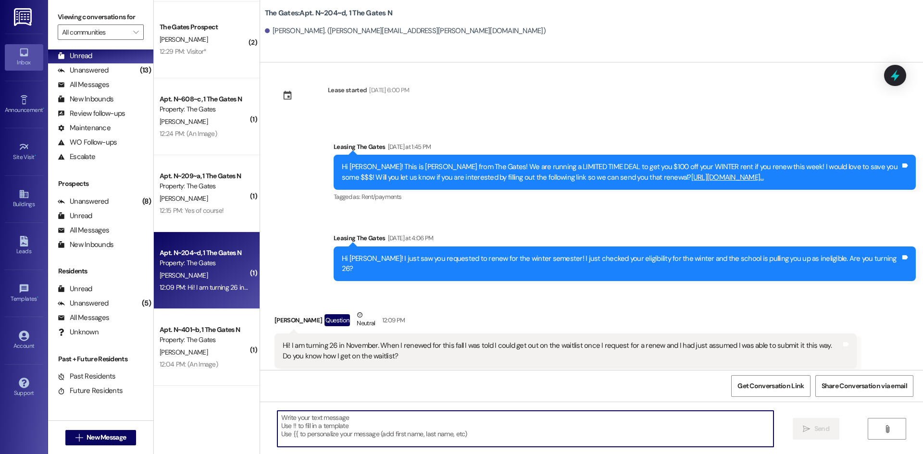
scroll to position [7267, 0]
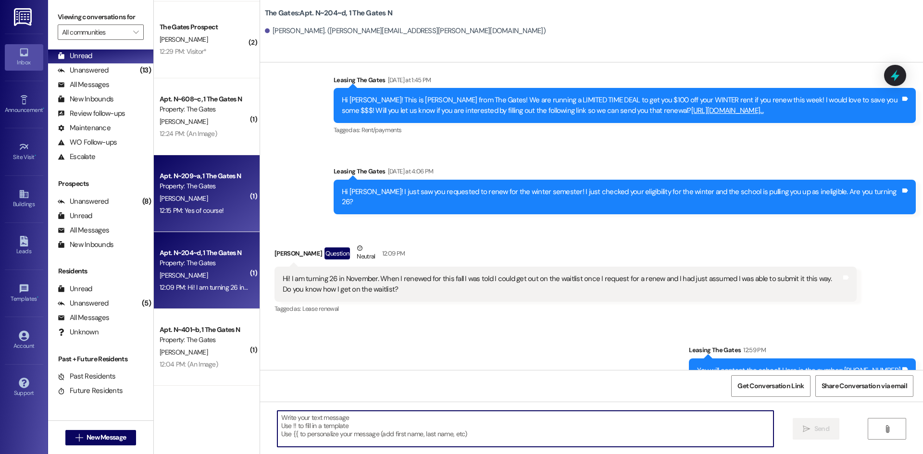
click at [216, 207] on div "12:15 PM: Yes of course! 12:15 PM: Yes of course!" at bounding box center [204, 211] width 91 height 12
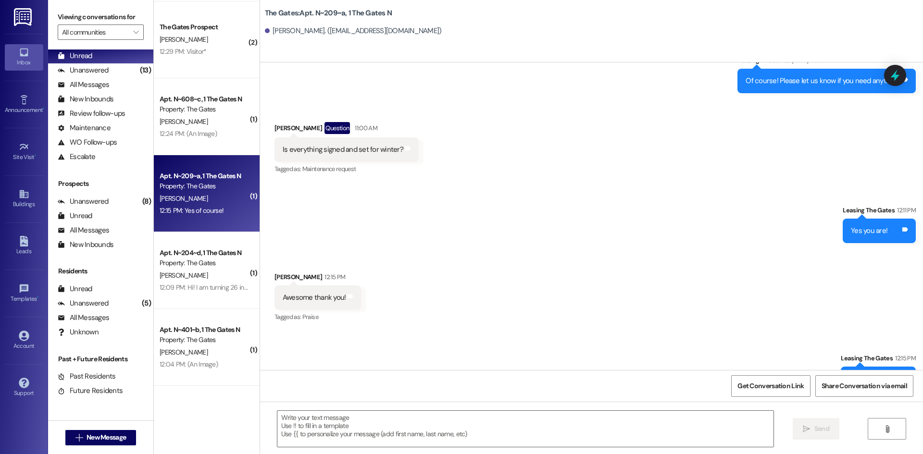
scroll to position [1000, 0]
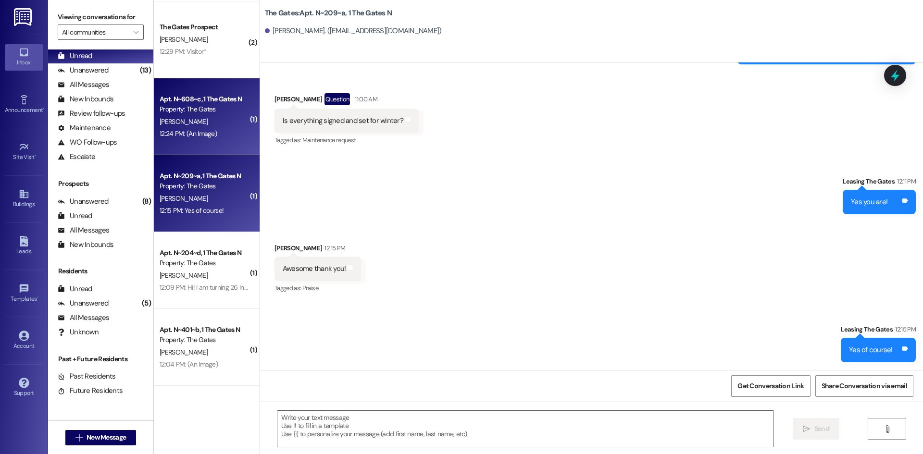
click at [188, 126] on div "[PERSON_NAME]" at bounding box center [204, 122] width 91 height 12
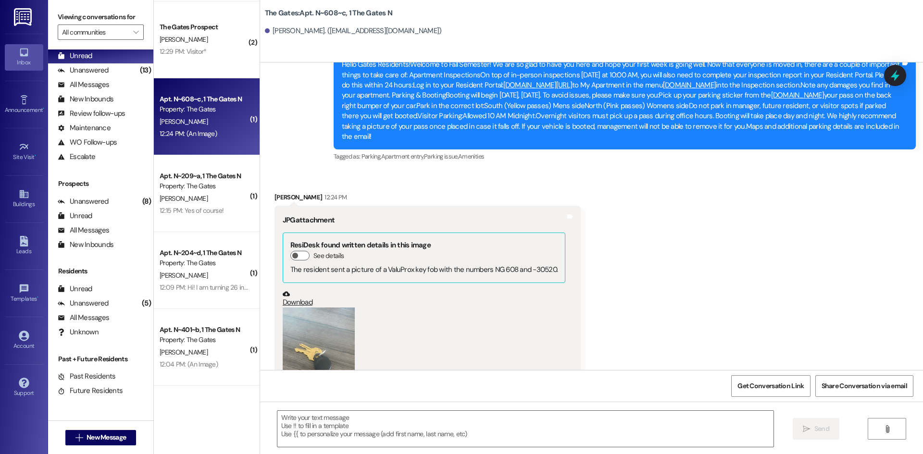
scroll to position [31535, 0]
click at [309, 308] on button "Zoom image" at bounding box center [319, 356] width 72 height 96
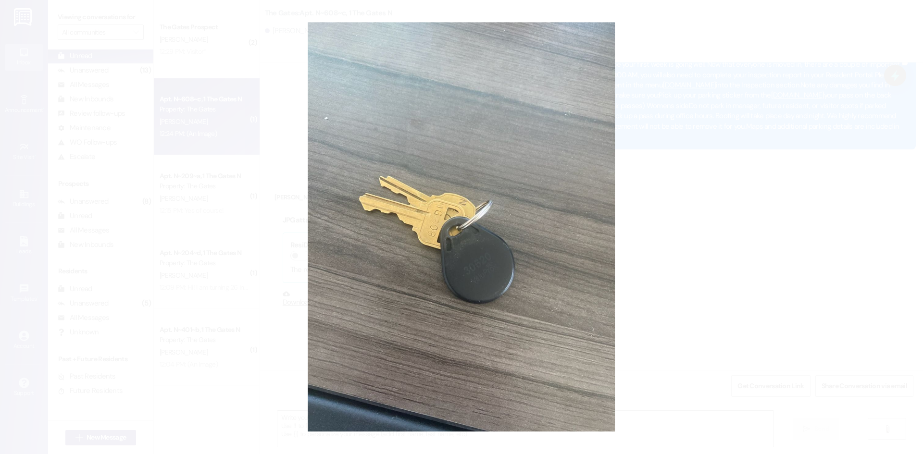
click at [227, 246] on button "Unzoom image" at bounding box center [461, 227] width 923 height 454
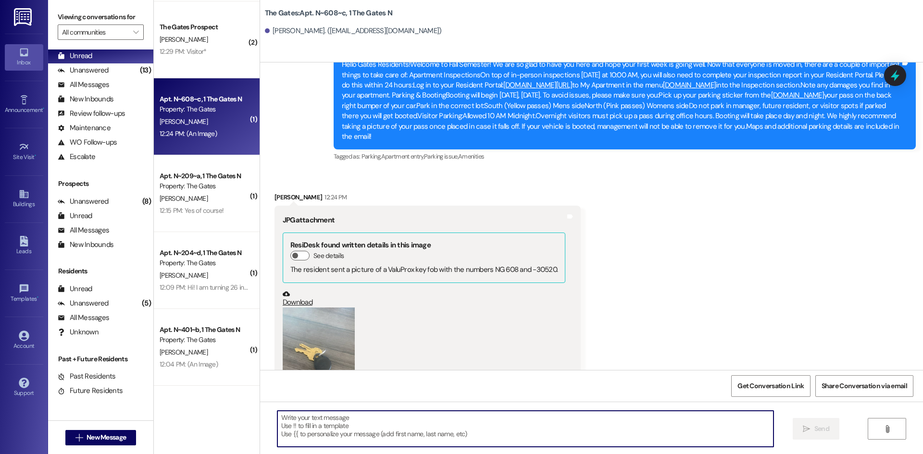
click at [346, 425] on textarea at bounding box center [525, 429] width 496 height 36
type textarea "Thank you!"
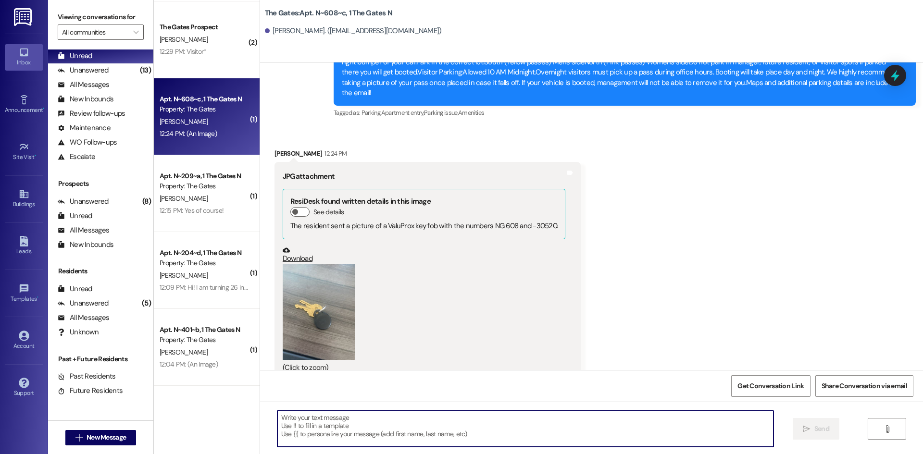
scroll to position [31602, 0]
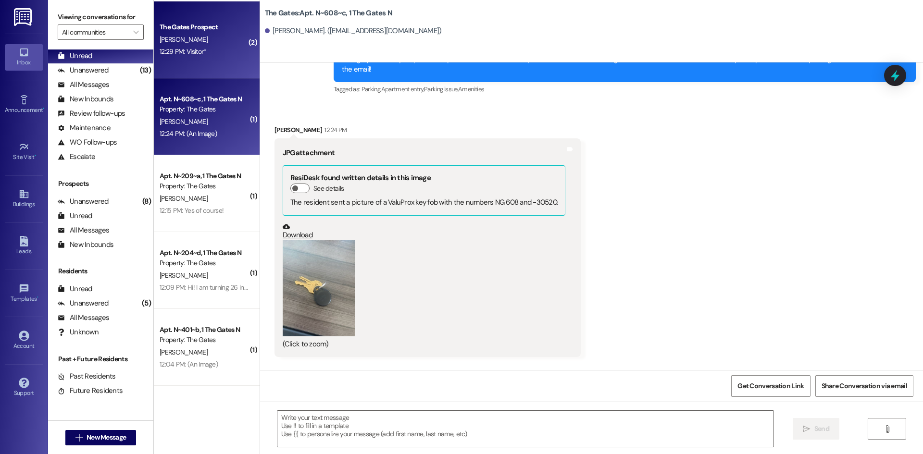
click at [197, 52] on div "12:29 PM: Visitor* 12:29 PM: Visitor*" at bounding box center [183, 51] width 47 height 9
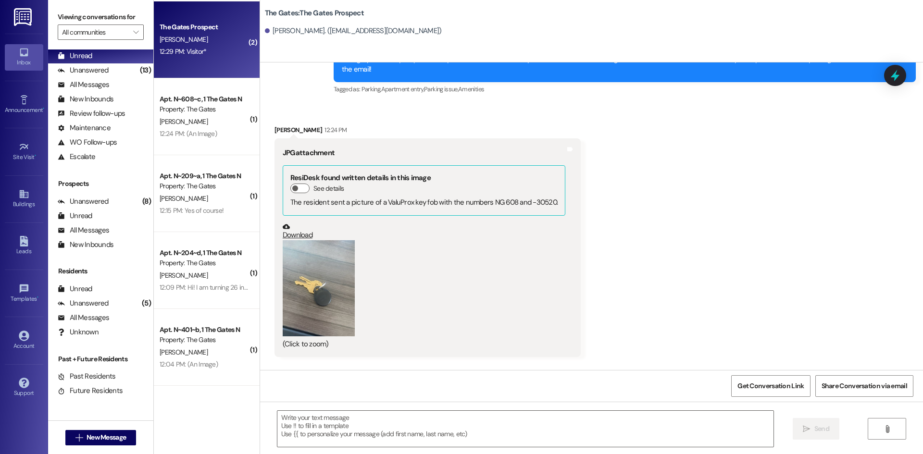
scroll to position [258, 0]
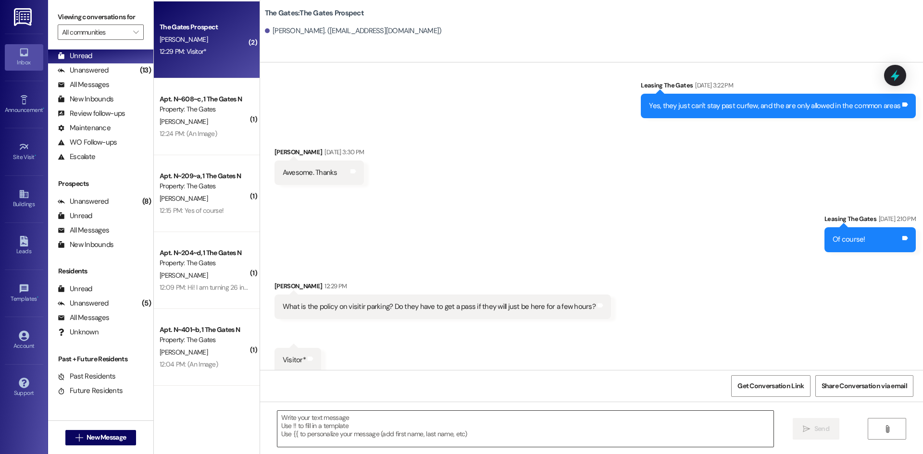
click at [425, 426] on textarea at bounding box center [525, 429] width 496 height 36
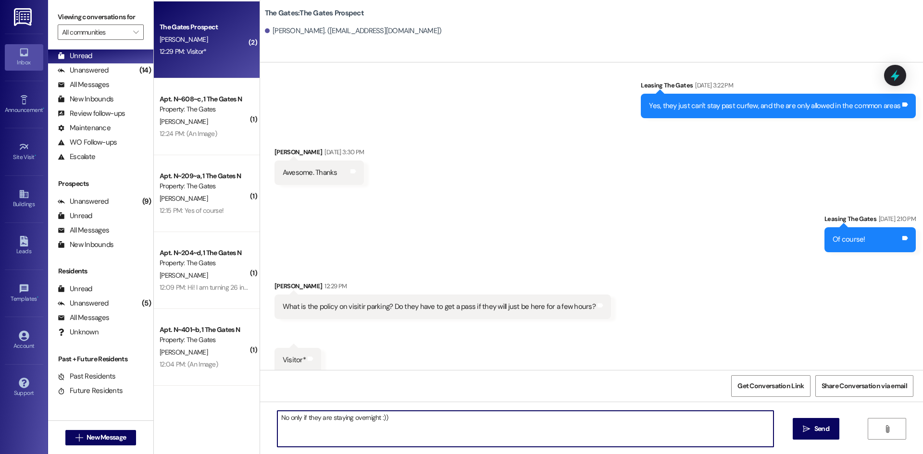
type textarea "No only if they are staying overnight :))"
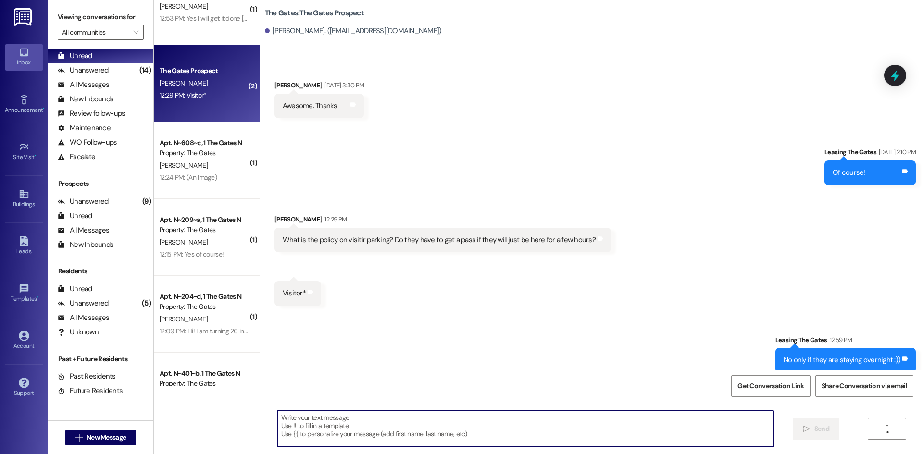
scroll to position [0, 0]
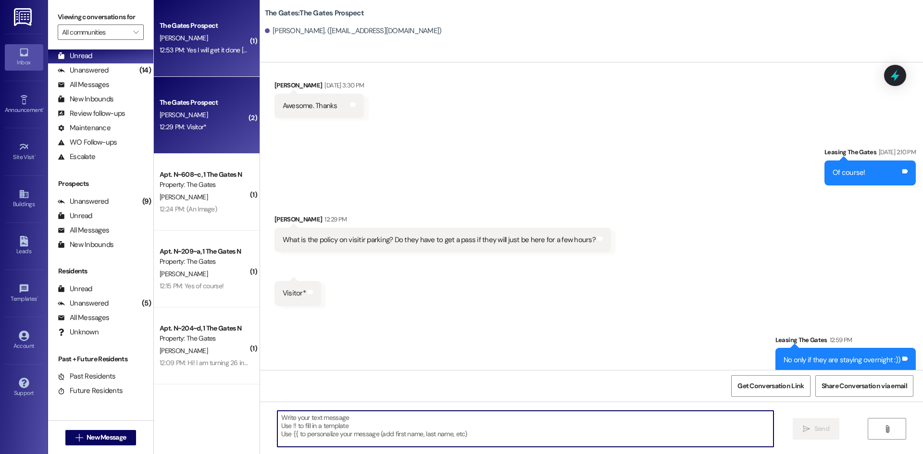
click at [175, 39] on span "[PERSON_NAME]" at bounding box center [184, 38] width 48 height 9
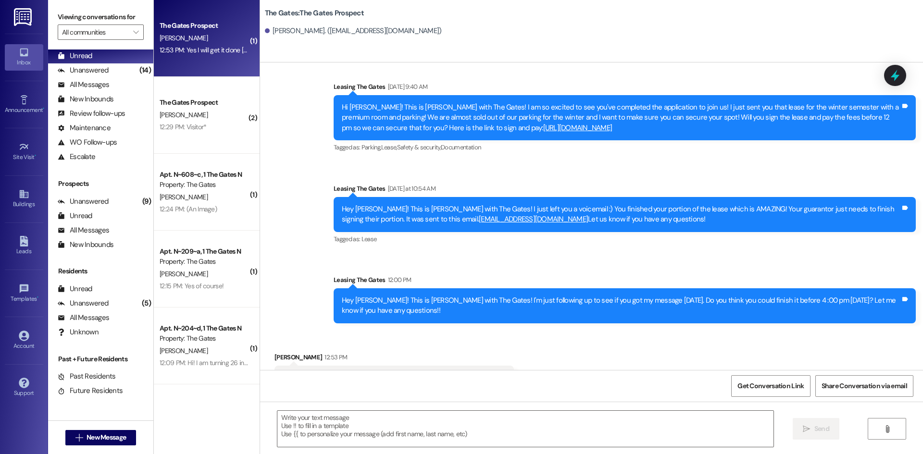
scroll to position [302, 0]
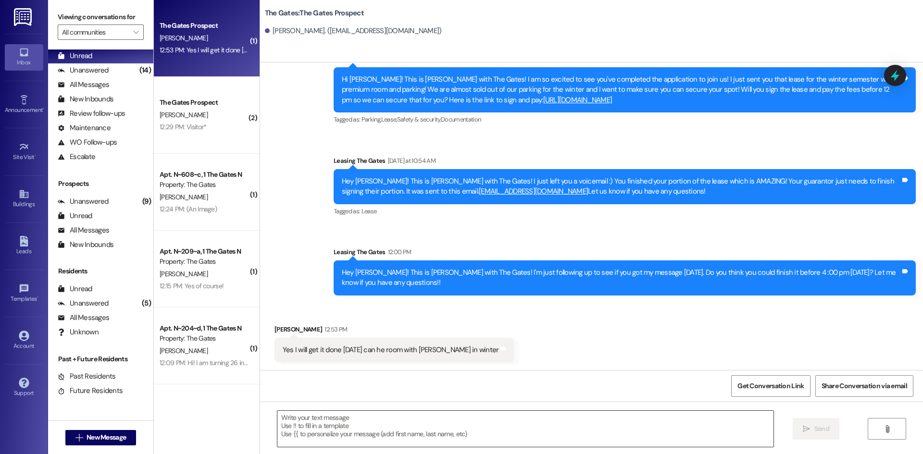
click at [351, 430] on textarea at bounding box center [525, 429] width 496 height 36
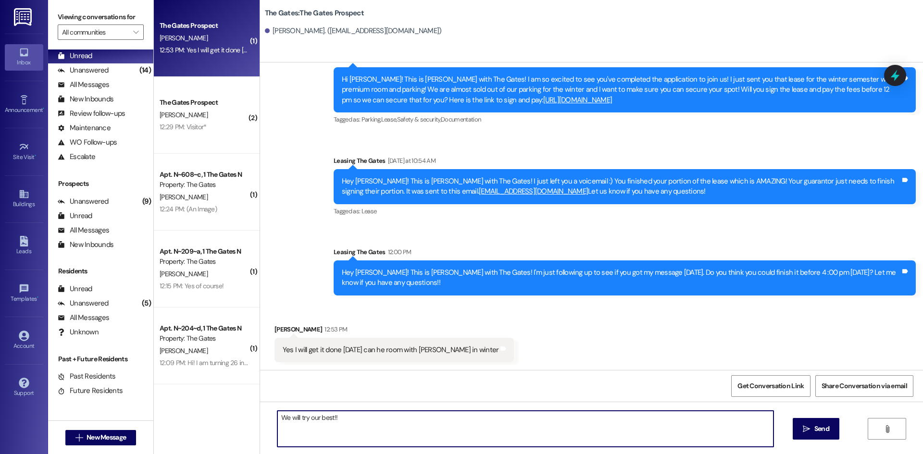
type textarea "We will try our best!!"
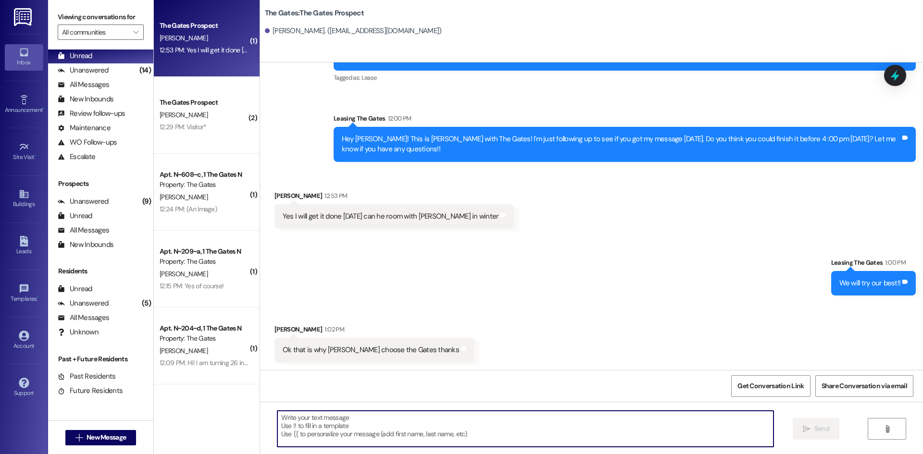
scroll to position [436, 0]
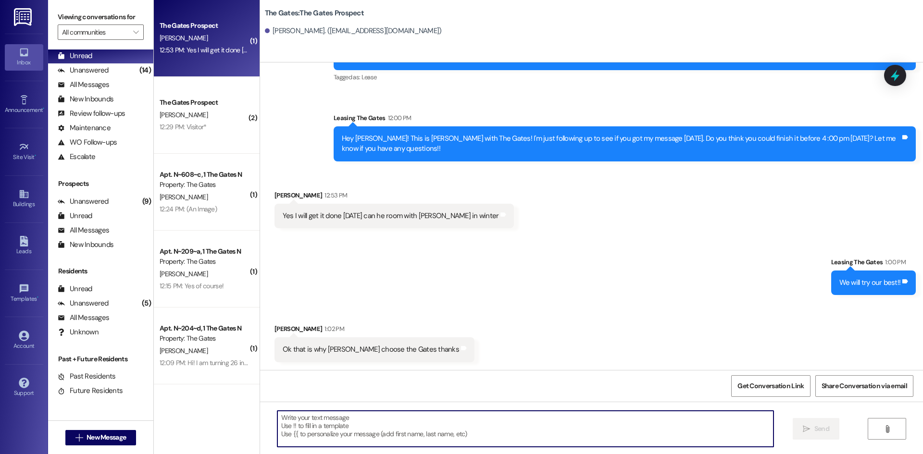
click at [397, 427] on textarea at bounding box center [525, 429] width 496 height 36
type textarea "Of course :)) We are glad to have him here!"
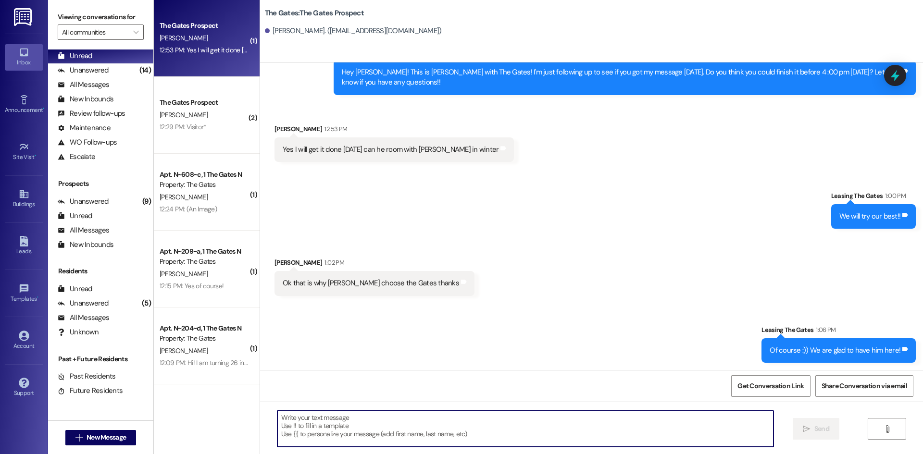
scroll to position [503, 0]
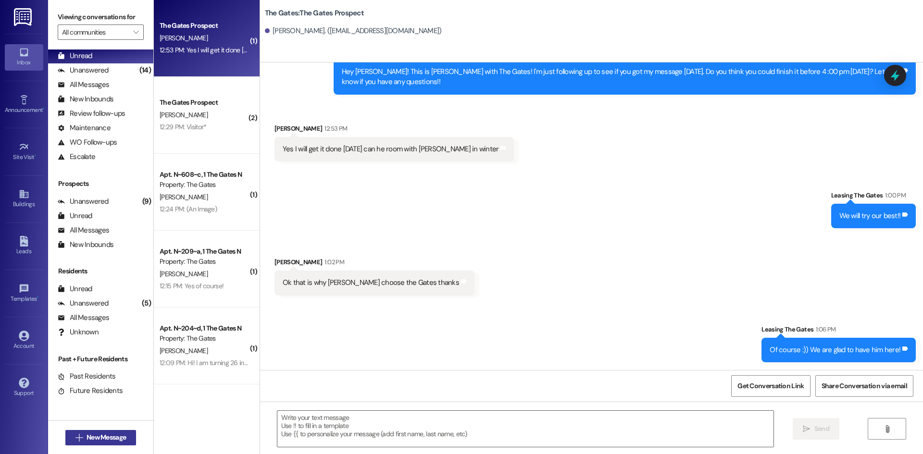
click at [85, 440] on span "New Message" at bounding box center [106, 438] width 43 height 10
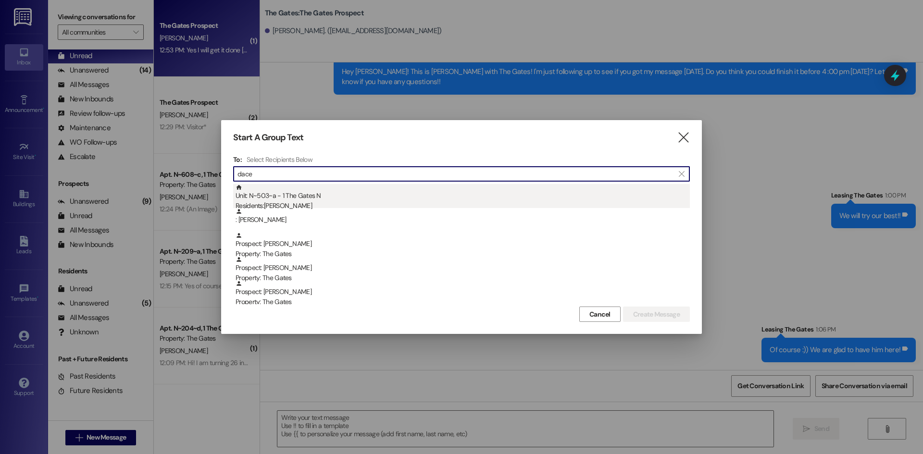
type input "dace"
click at [325, 199] on div "Unit: N~503~a - 1 The Gates N Residents: [PERSON_NAME]" at bounding box center [463, 197] width 454 height 27
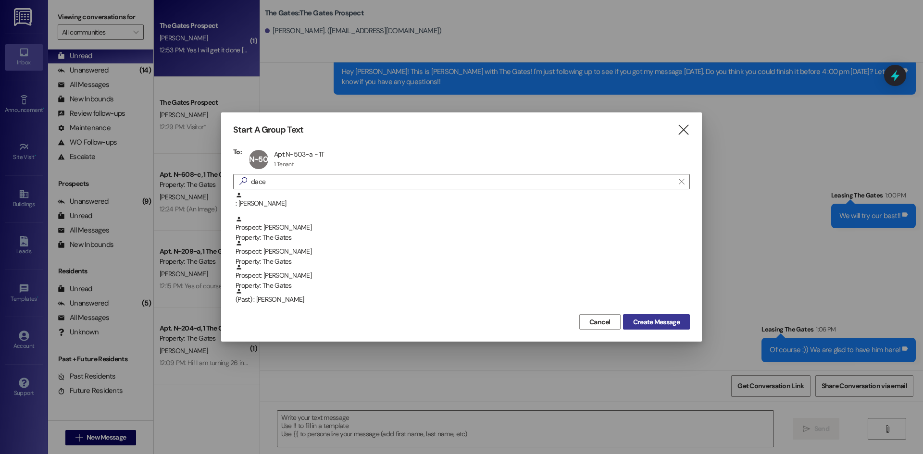
click at [650, 317] on span "Create Message" at bounding box center [656, 322] width 47 height 10
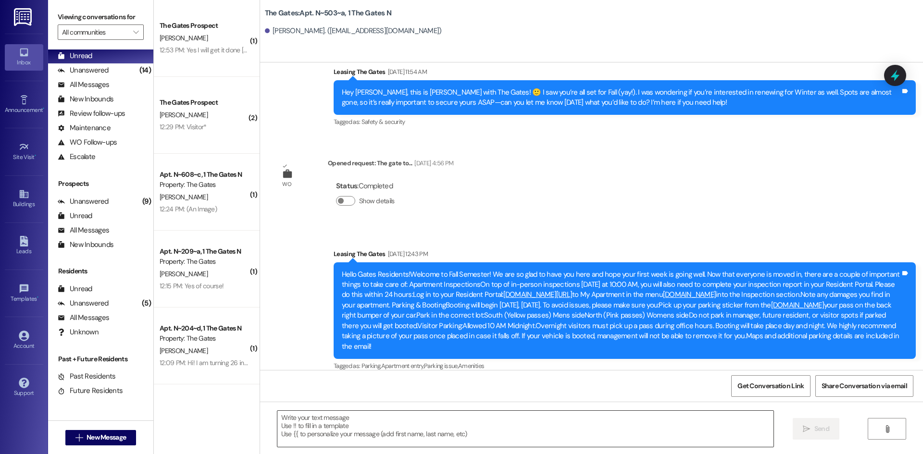
scroll to position [4748, 0]
click at [367, 436] on textarea at bounding box center [525, 429] width 496 height 36
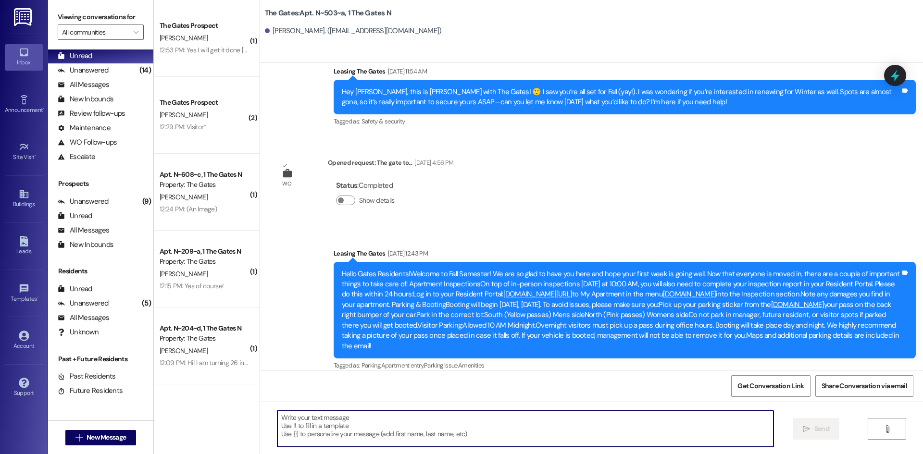
click at [305, 426] on textarea at bounding box center [525, 429] width 496 height 36
paste textarea "Hi [PERSON_NAME]! We’re excited to let you know that our $100 off deal for Wint…"
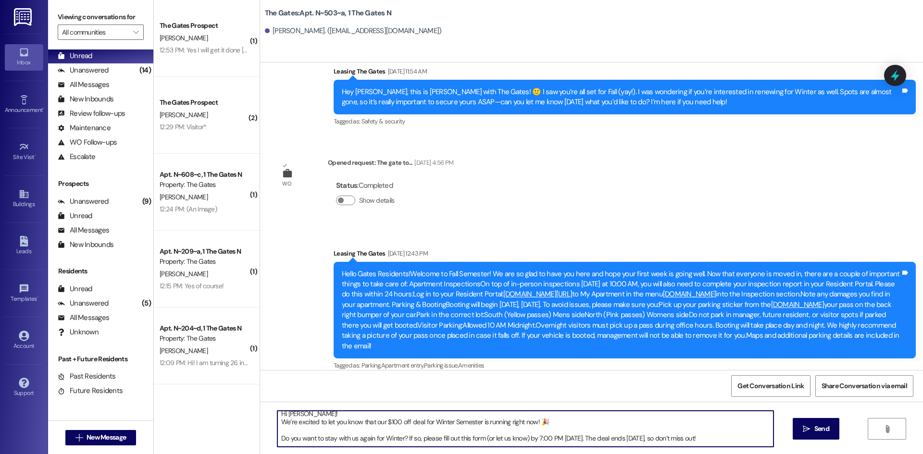
scroll to position [0, 0]
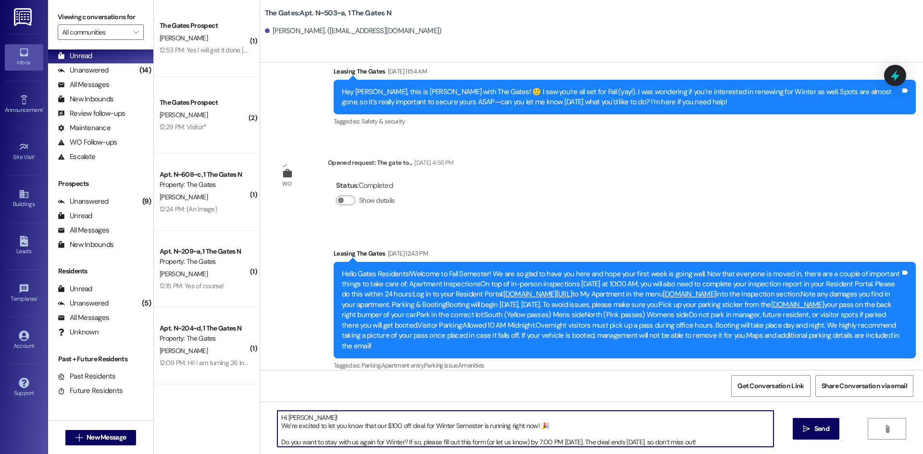
drag, startPoint x: 295, startPoint y: 419, endPoint x: 281, endPoint y: 419, distance: 13.5
click at [281, 419] on textarea "Hi [PERSON_NAME]! We’re excited to let you know that our $100 off deal for Wint…" at bounding box center [525, 429] width 496 height 36
type textarea "Hi [PERSON_NAME]! We’re excited to let you know that our $100 off deal for Wint…"
click at [817, 424] on button " Send" at bounding box center [816, 429] width 47 height 22
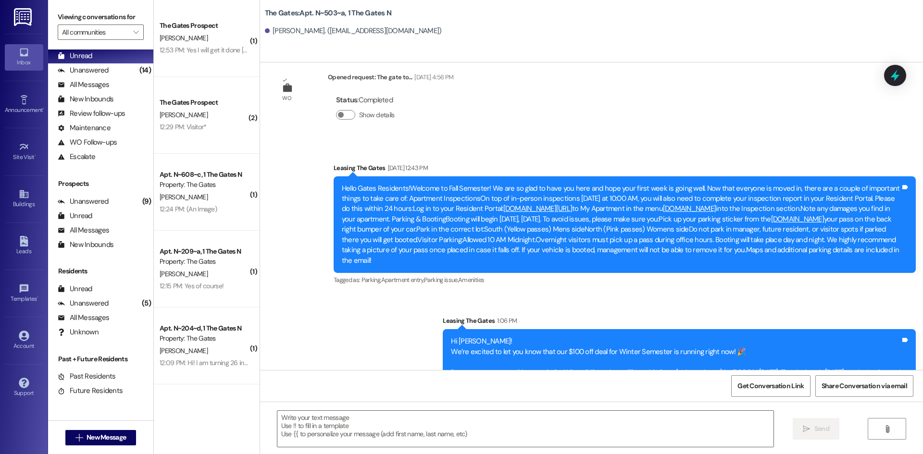
scroll to position [4866, 0]
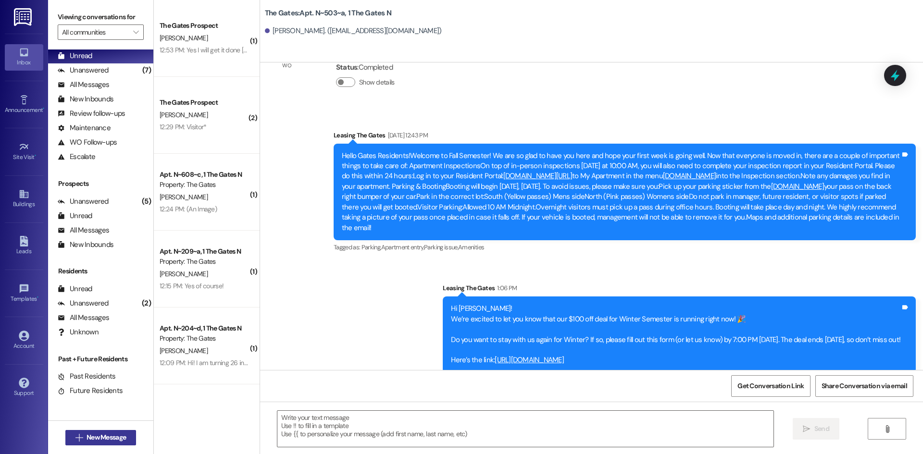
click at [75, 436] on icon "" at bounding box center [78, 438] width 7 height 8
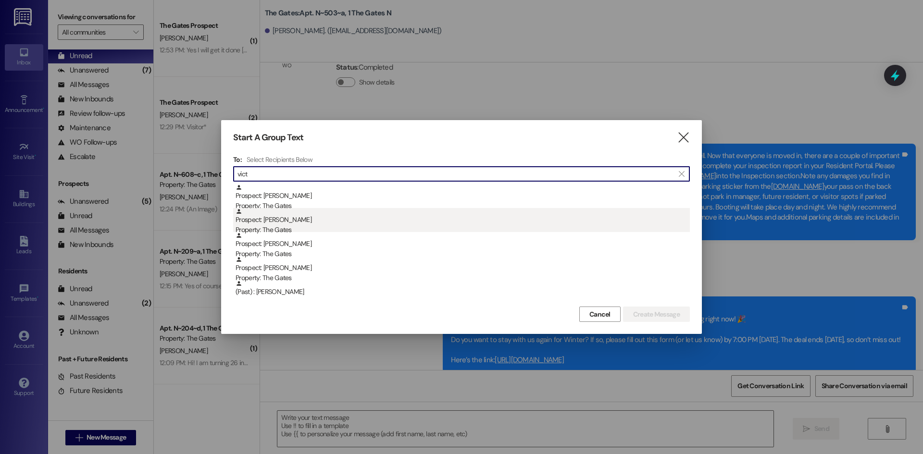
type input "vict"
click at [283, 222] on div "Prospect: [PERSON_NAME] Property: The Gates" at bounding box center [463, 221] width 454 height 27
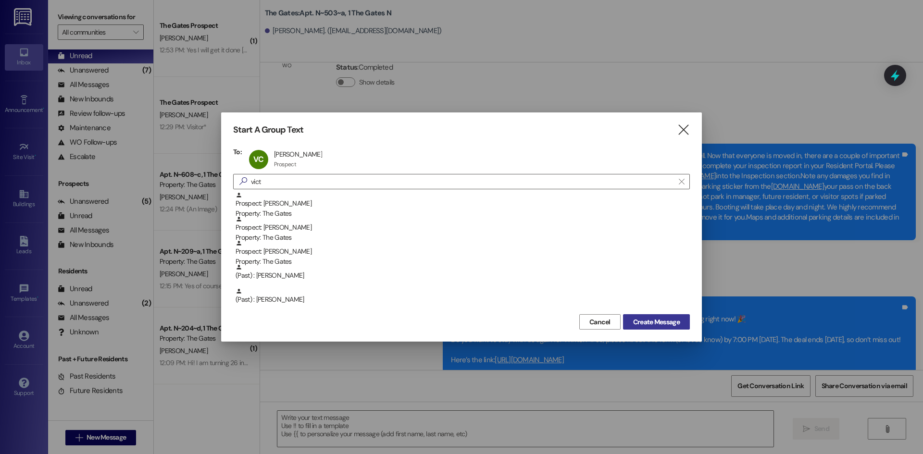
click at [660, 318] on span "Create Message" at bounding box center [656, 322] width 47 height 10
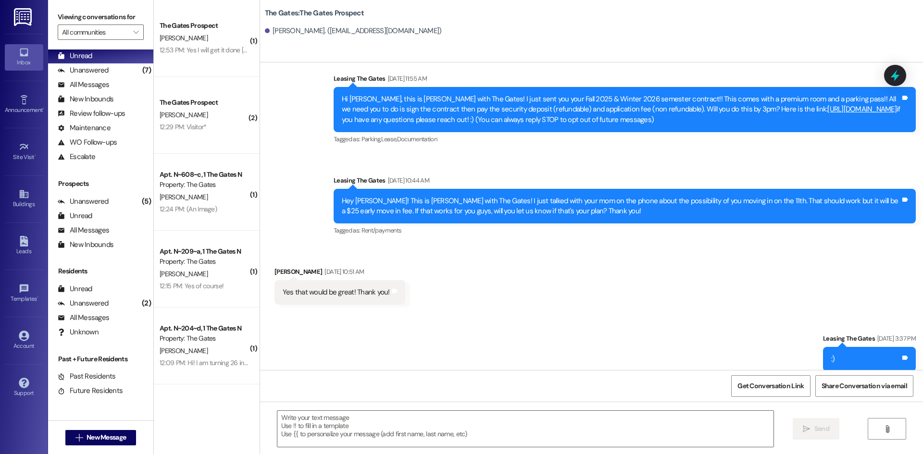
scroll to position [27, 0]
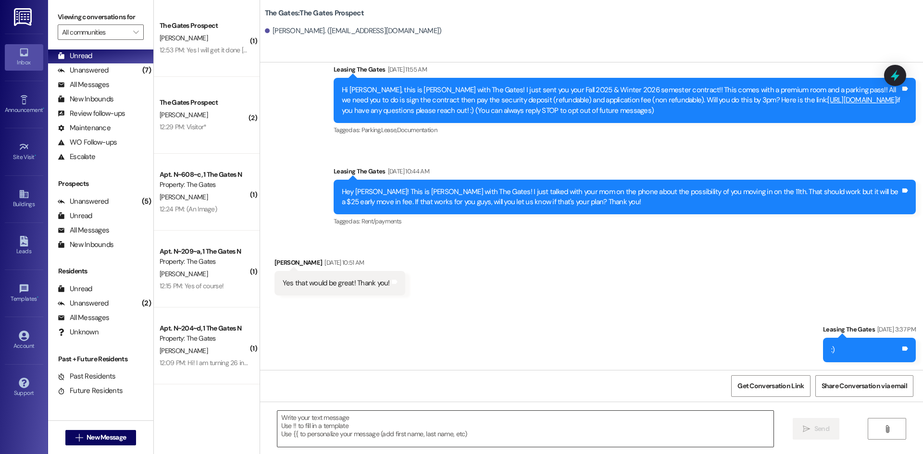
click at [310, 431] on textarea at bounding box center [525, 429] width 496 height 36
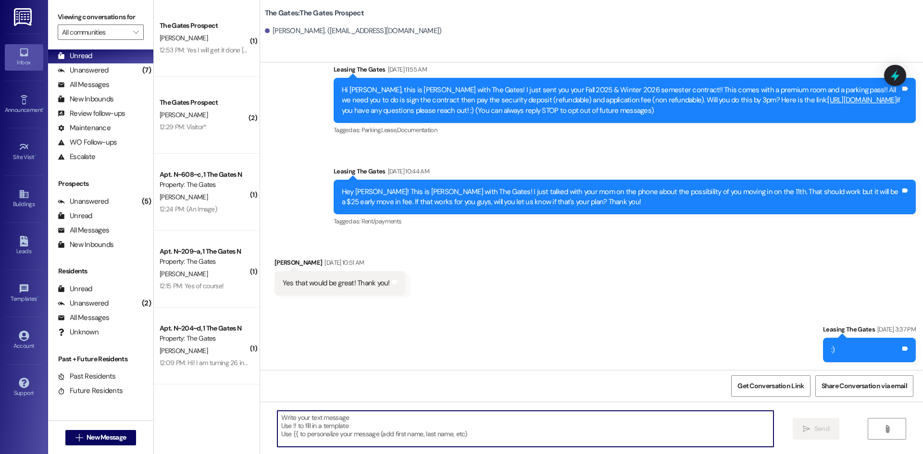
paste textarea "Hi [PERSON_NAME]! We’re excited to let you know that our $100 off deal for Wint…"
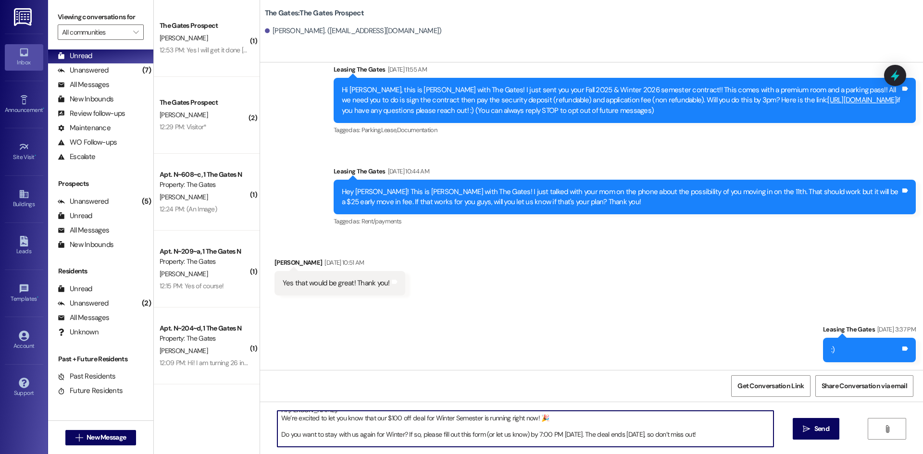
scroll to position [0, 0]
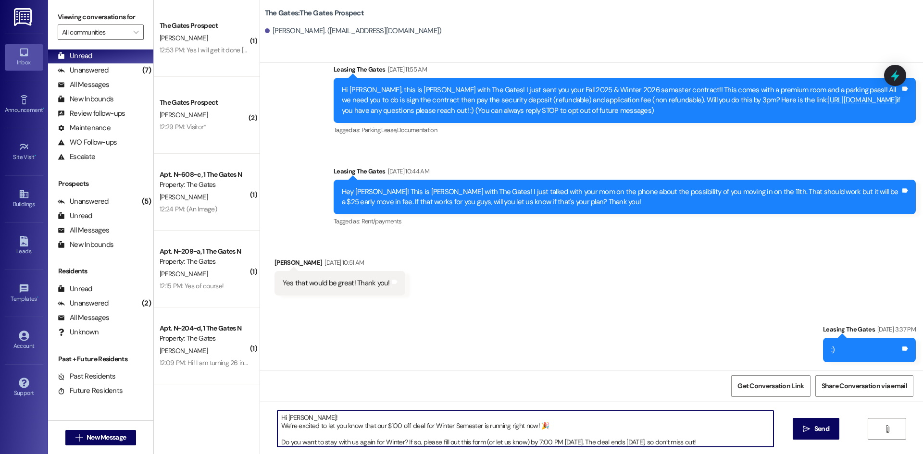
drag, startPoint x: 295, startPoint y: 418, endPoint x: 281, endPoint y: 420, distance: 14.0
click at [281, 420] on textarea "Hi [PERSON_NAME]! We’re excited to let you know that our $100 off deal for Wint…" at bounding box center [525, 429] width 496 height 36
click at [326, 424] on textarea "Hi [PERSON_NAME]! We’re excited to let you know that our $100 off deal for Wint…" at bounding box center [525, 429] width 496 height 36
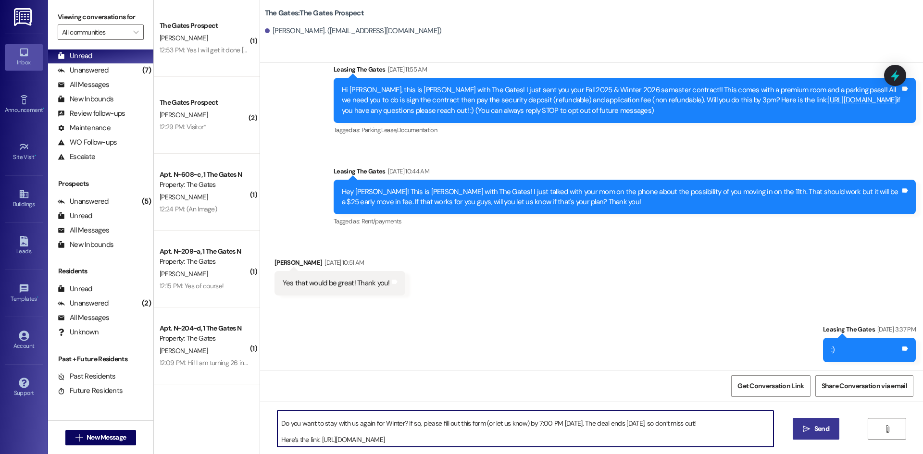
type textarea "Hi [PERSON_NAME]! We’re excited to let you know that our $100 off deal for Wint…"
click at [820, 423] on button " Send" at bounding box center [816, 429] width 47 height 22
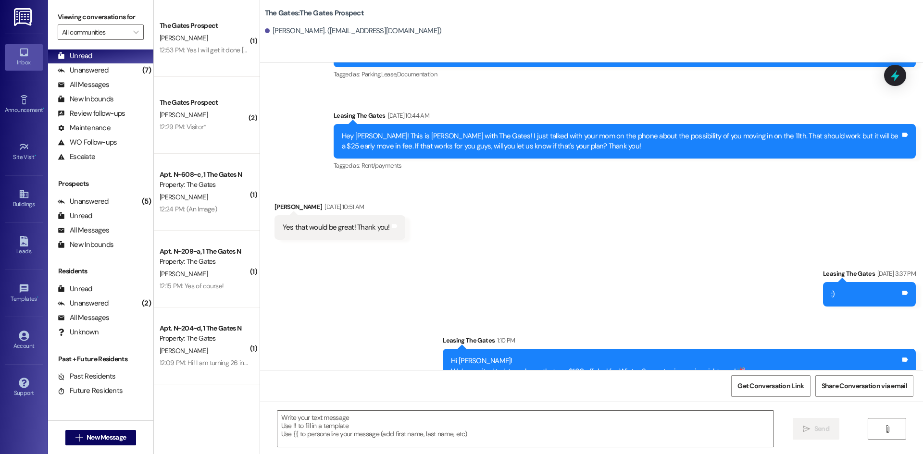
scroll to position [146, 0]
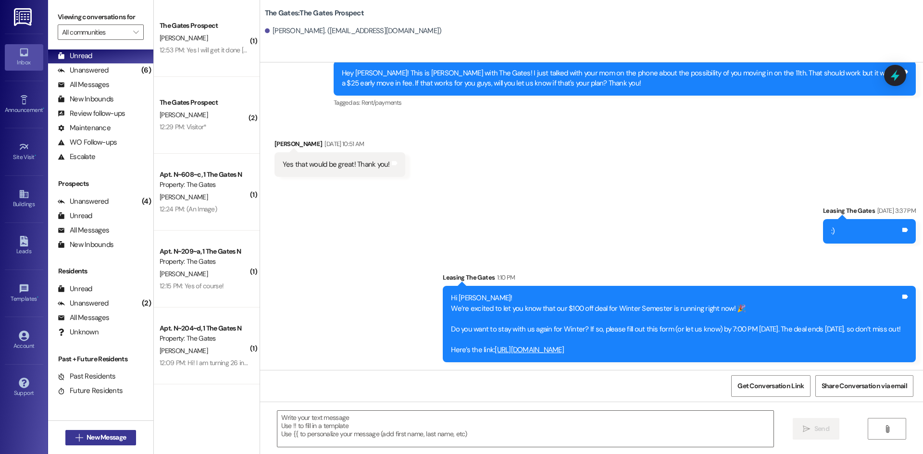
click at [106, 430] on button " New Message" at bounding box center [100, 437] width 71 height 15
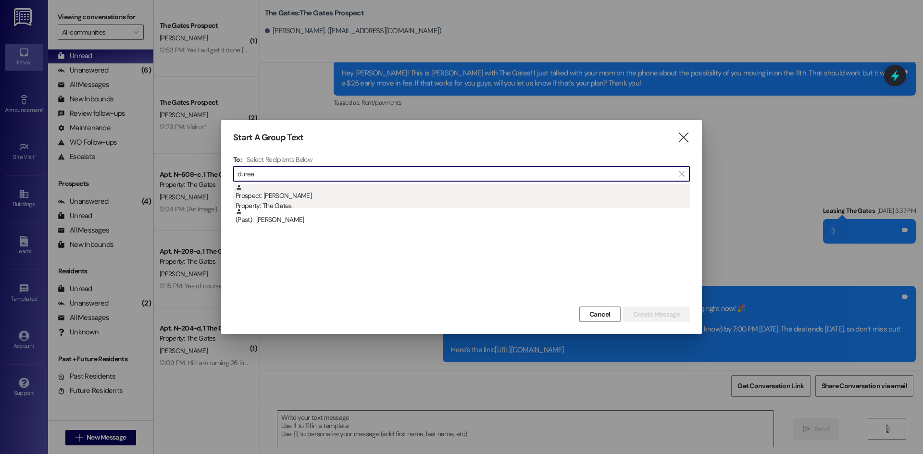
type input "duree"
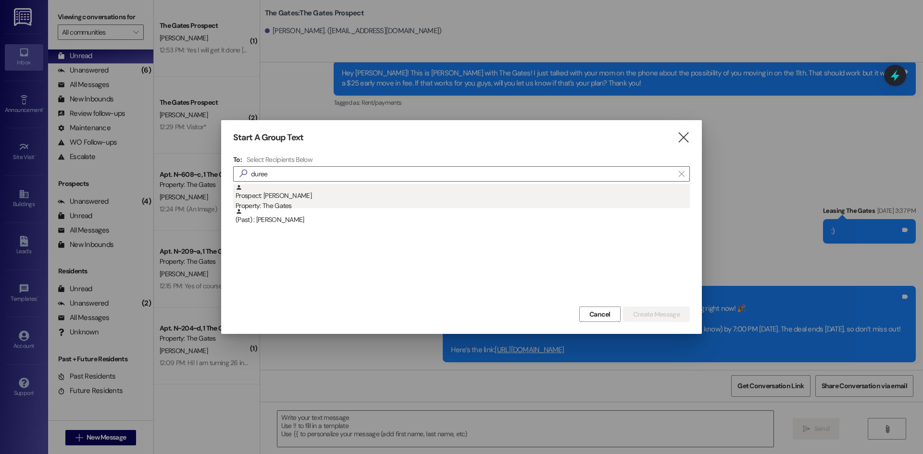
click at [345, 196] on div "Prospect: [PERSON_NAME] Property: The Gates" at bounding box center [463, 197] width 454 height 27
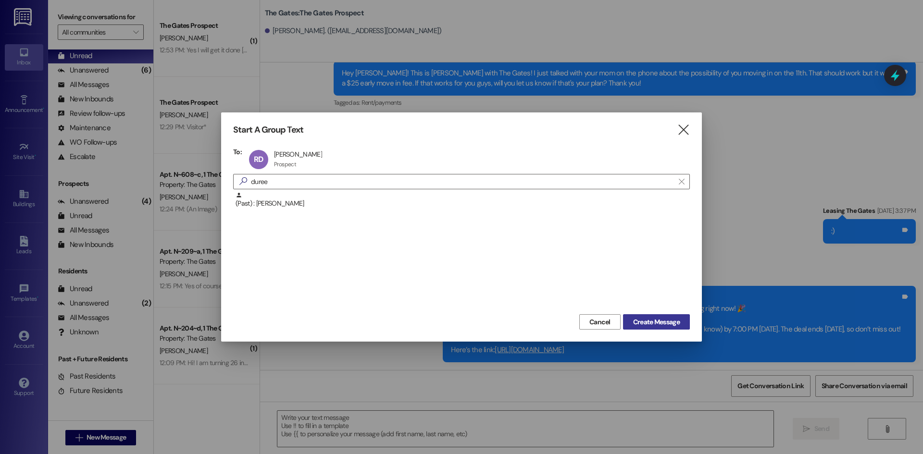
click at [652, 322] on span "Create Message" at bounding box center [656, 322] width 47 height 10
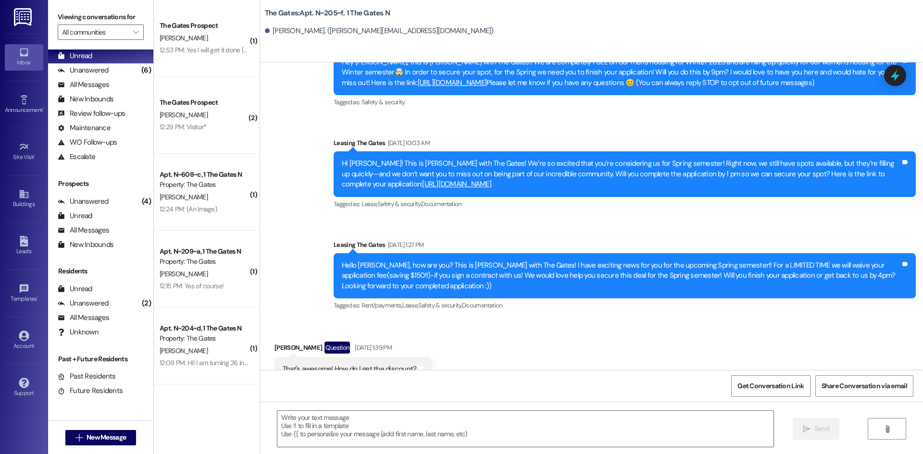
scroll to position [5345, 0]
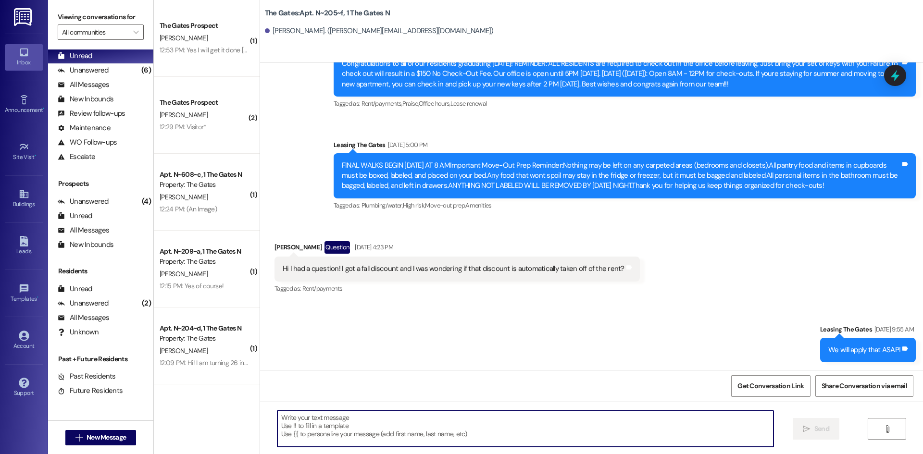
paste textarea "Hi [PERSON_NAME]! We’re excited to let you know that our $100 off deal for Wint…"
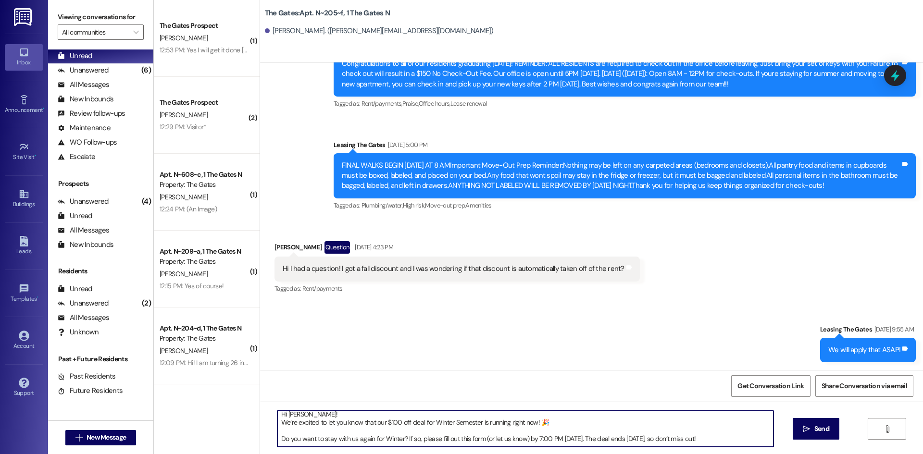
scroll to position [0, 0]
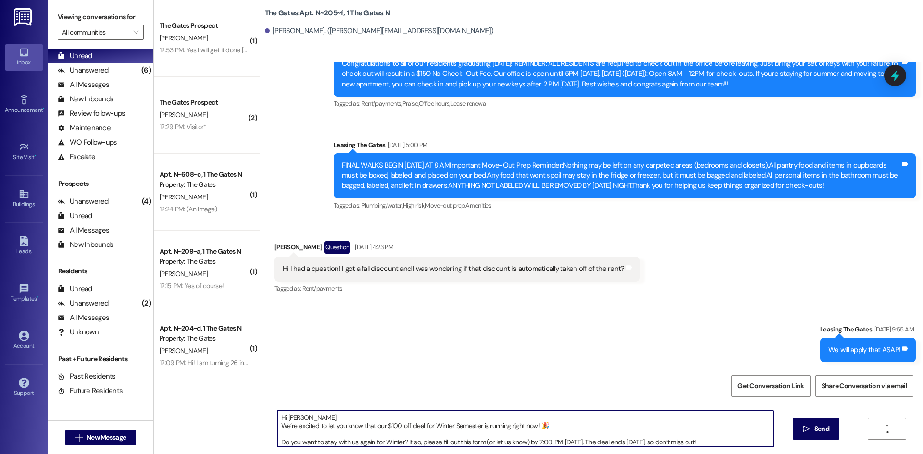
drag, startPoint x: 293, startPoint y: 419, endPoint x: 280, endPoint y: 418, distance: 13.1
click at [280, 418] on textarea "Hi [PERSON_NAME]! We’re excited to let you know that our $100 off deal for Wint…" at bounding box center [525, 429] width 496 height 36
drag, startPoint x: 702, startPoint y: 436, endPoint x: 253, endPoint y: 405, distance: 450.6
click at [260, 405] on div "Hi [PERSON_NAME]! We’re excited to let you know that our $100 off deal for Wint…" at bounding box center [591, 438] width 663 height 72
type textarea "Hi [PERSON_NAME]! We’re excited to let you know that our $100 off deal for Wint…"
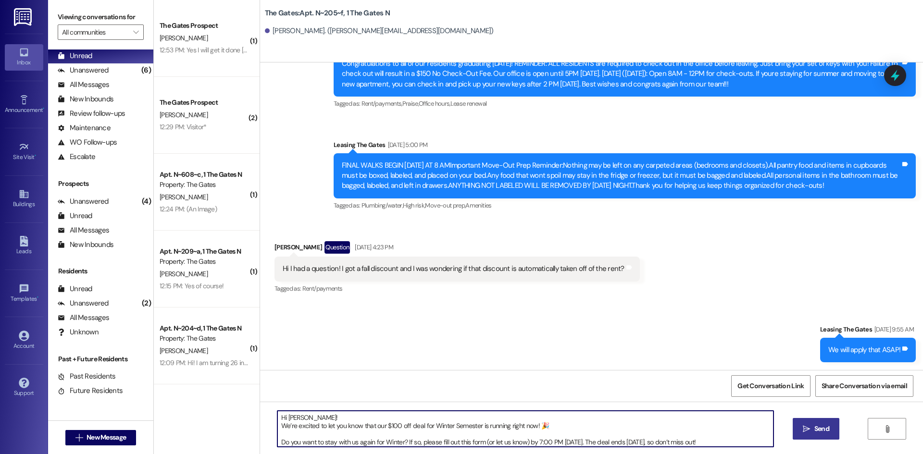
click at [834, 426] on button " Send" at bounding box center [816, 429] width 47 height 22
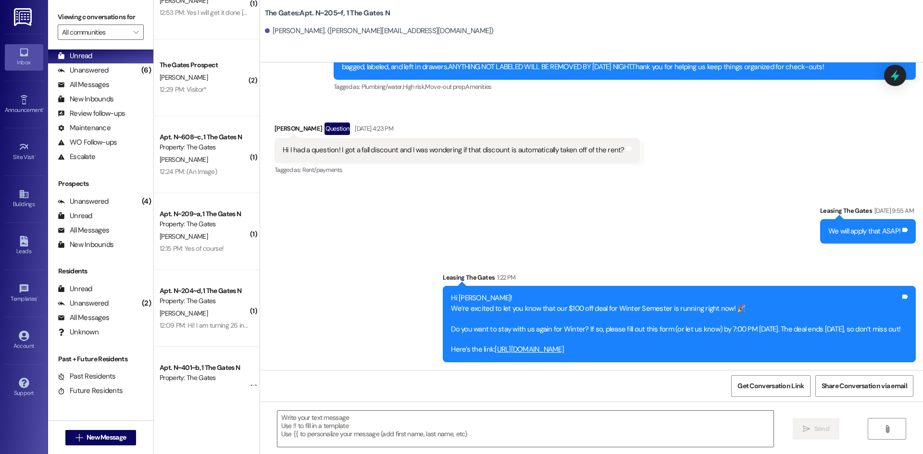
scroll to position [75, 0]
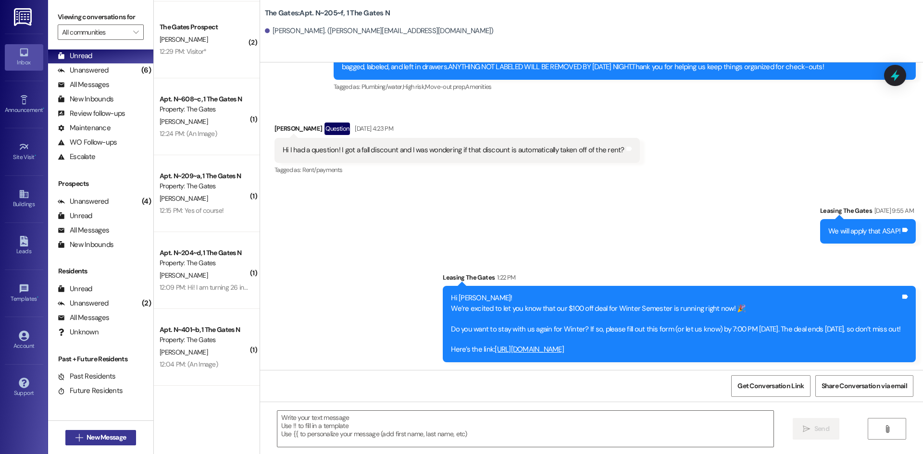
click at [97, 435] on span "New Message" at bounding box center [106, 438] width 39 height 10
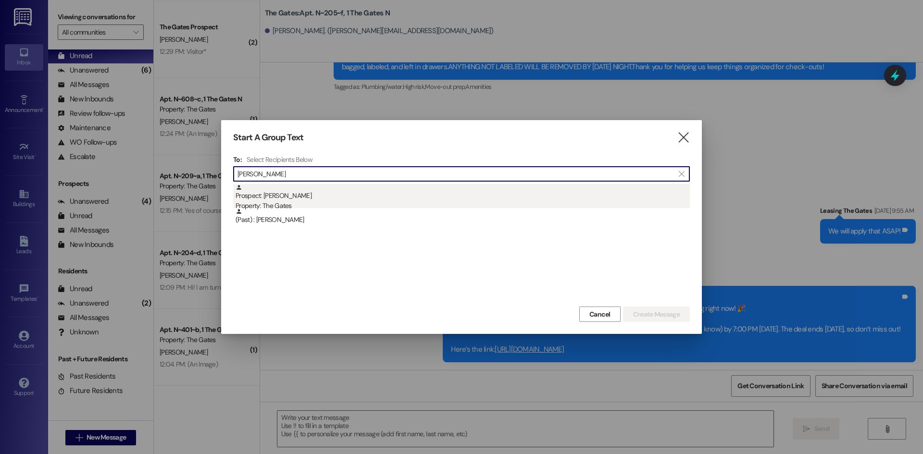
type input "[PERSON_NAME]"
click at [375, 194] on div "Prospect: [PERSON_NAME] Property: The Gates" at bounding box center [463, 197] width 454 height 27
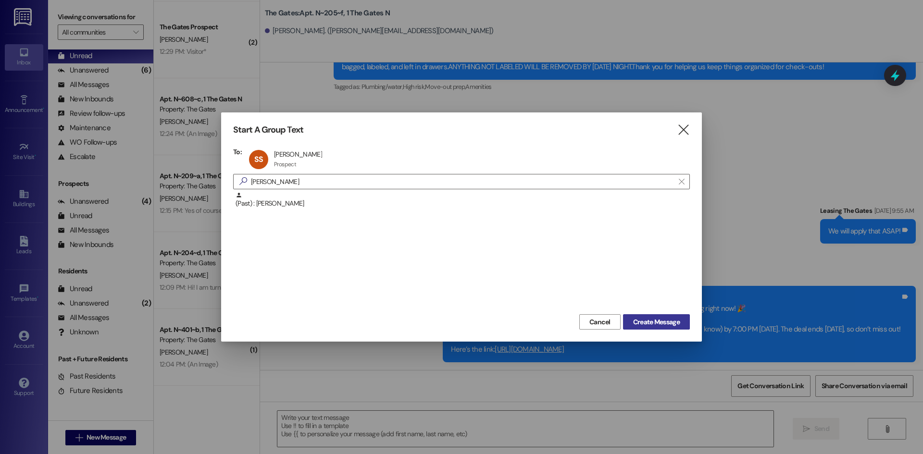
click at [674, 322] on span "Create Message" at bounding box center [656, 322] width 47 height 10
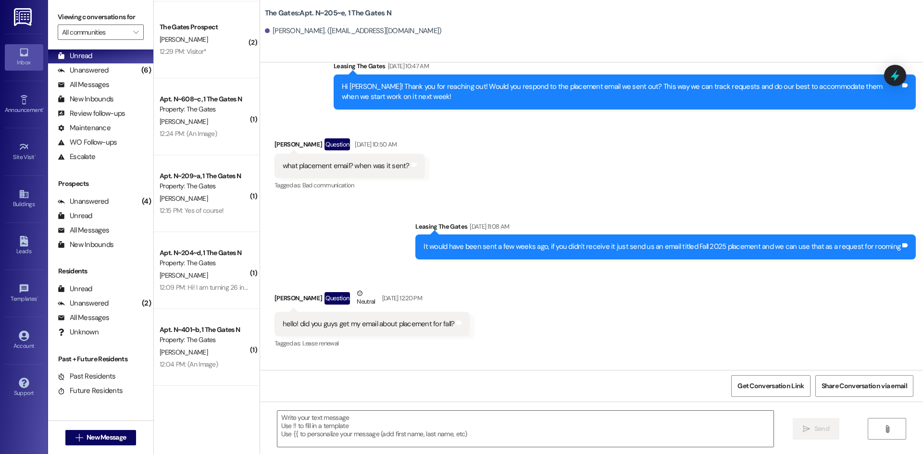
scroll to position [9620, 0]
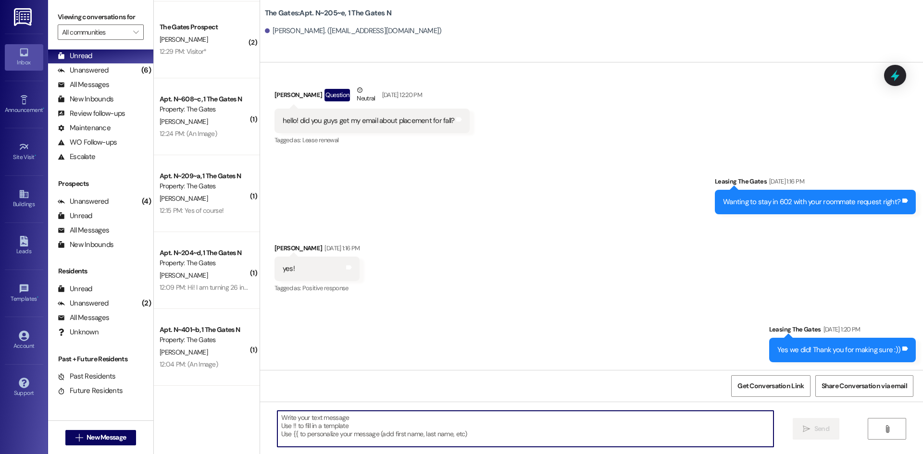
paste textarea "[PERSON_NAME][GEOGRAPHIC_DATA]"
type textarea "[PERSON_NAME][GEOGRAPHIC_DATA]"
drag, startPoint x: 318, startPoint y: 423, endPoint x: 204, endPoint y: 422, distance: 114.0
click at [204, 422] on div "( 1 ) The Gates Prospect [PERSON_NAME] 12:53 PM: Yes I will get it done [DATE] …" at bounding box center [538, 227] width 769 height 454
paste textarea "Hi [PERSON_NAME]! We’re excited to let you know that our $100 off deal for Wint…"
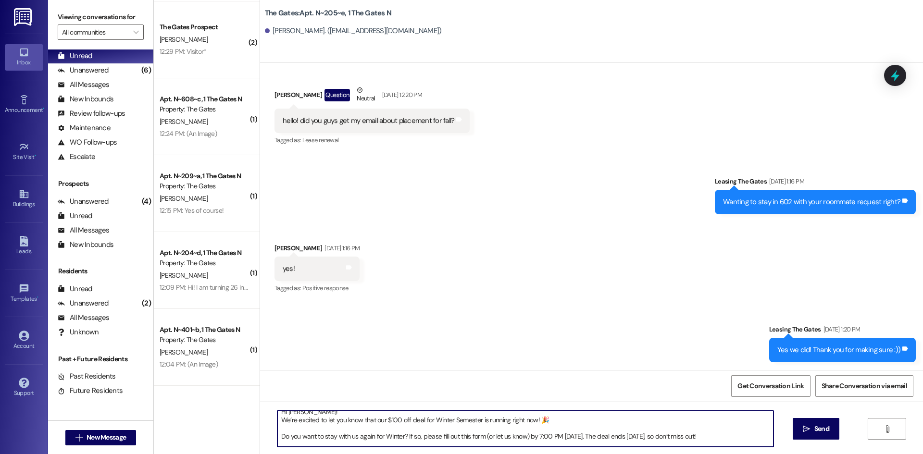
scroll to position [0, 0]
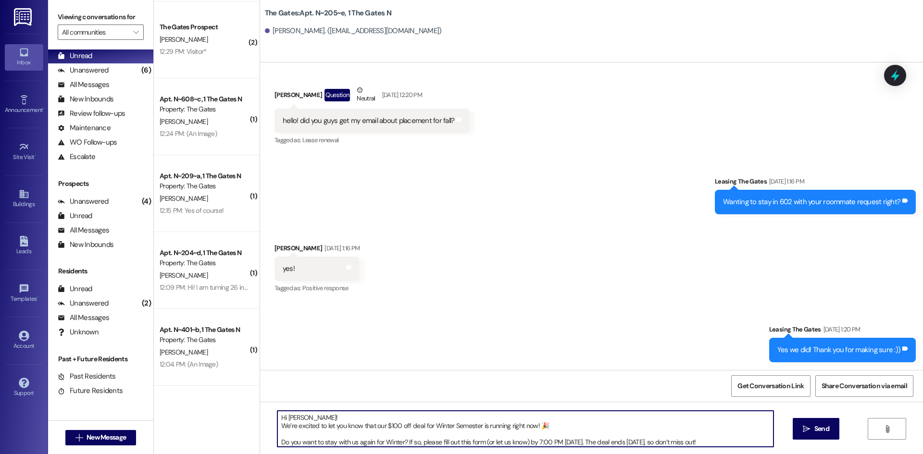
drag, startPoint x: 293, startPoint y: 420, endPoint x: 281, endPoint y: 418, distance: 12.7
click at [281, 418] on textarea "Hi [PERSON_NAME]! We’re excited to let you know that our $100 off deal for Wint…" at bounding box center [525, 429] width 496 height 36
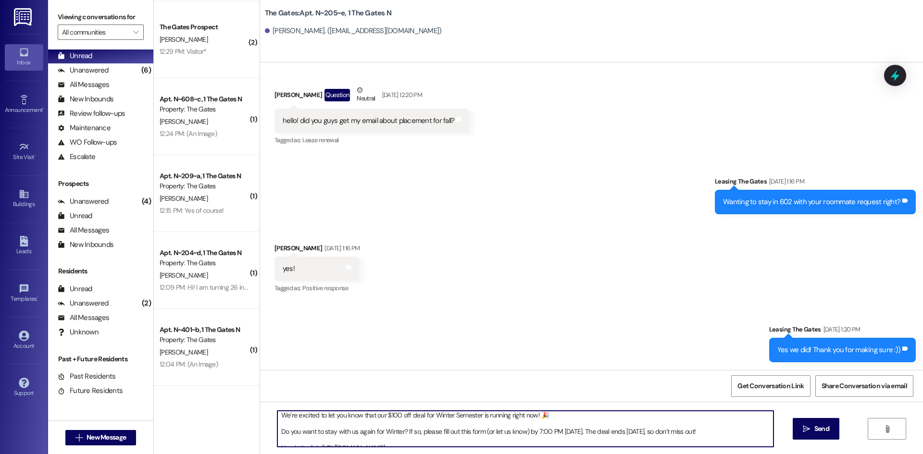
scroll to position [19, 0]
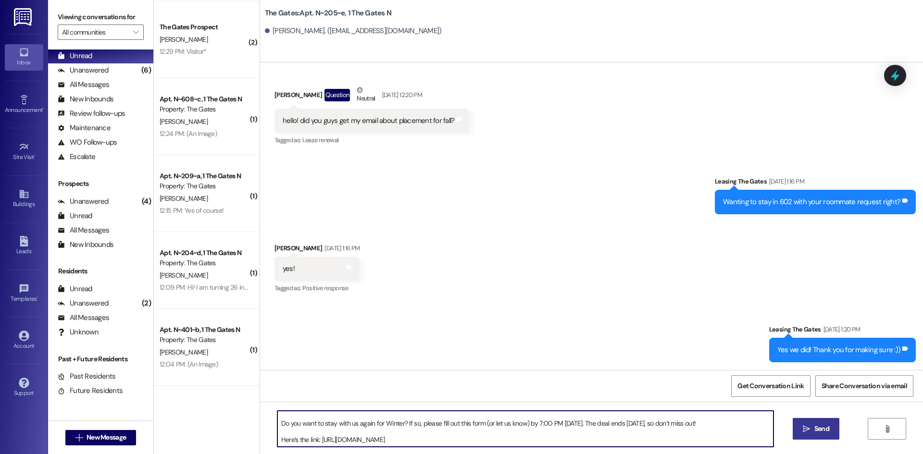
type textarea "Hi [PERSON_NAME]! We’re excited to let you know that our $100 off deal for Wint…"
click at [805, 427] on icon "" at bounding box center [806, 430] width 7 height 8
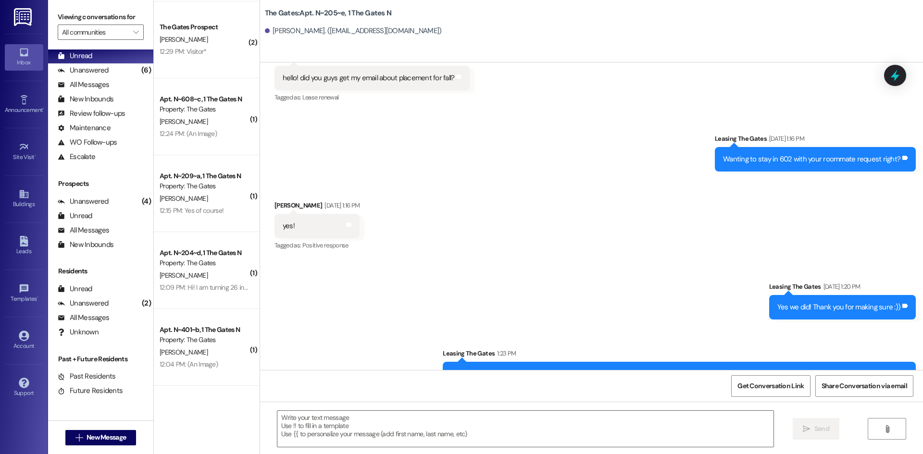
scroll to position [9739, 0]
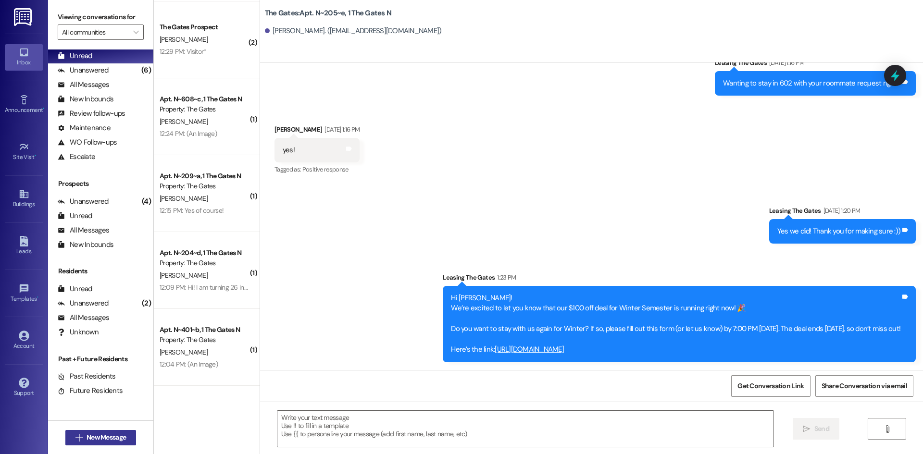
click at [115, 435] on span "New Message" at bounding box center [106, 438] width 39 height 10
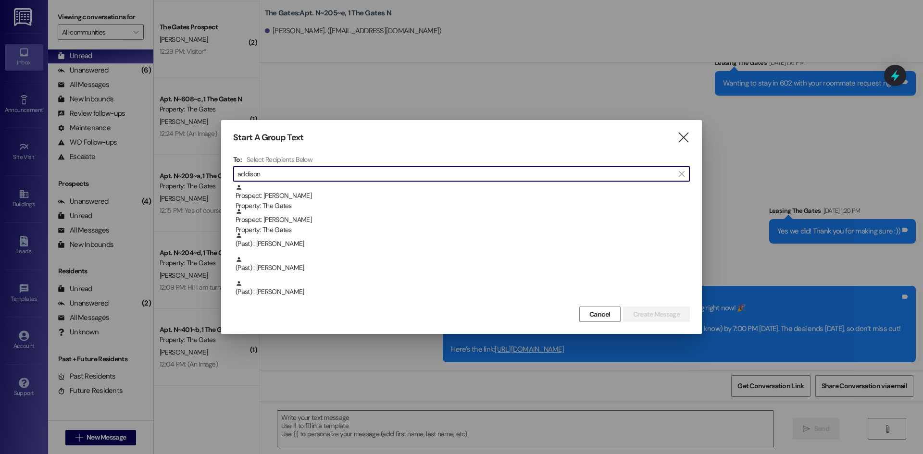
scroll to position [0, 0]
drag, startPoint x: 276, startPoint y: 174, endPoint x: 199, endPoint y: 182, distance: 77.4
click at [199, 182] on div "Start A Group Text  To: Select Recipients Below  addison  Prospect: [PERSON_…" at bounding box center [461, 227] width 923 height 454
drag, startPoint x: 264, startPoint y: 172, endPoint x: 179, endPoint y: 163, distance: 85.5
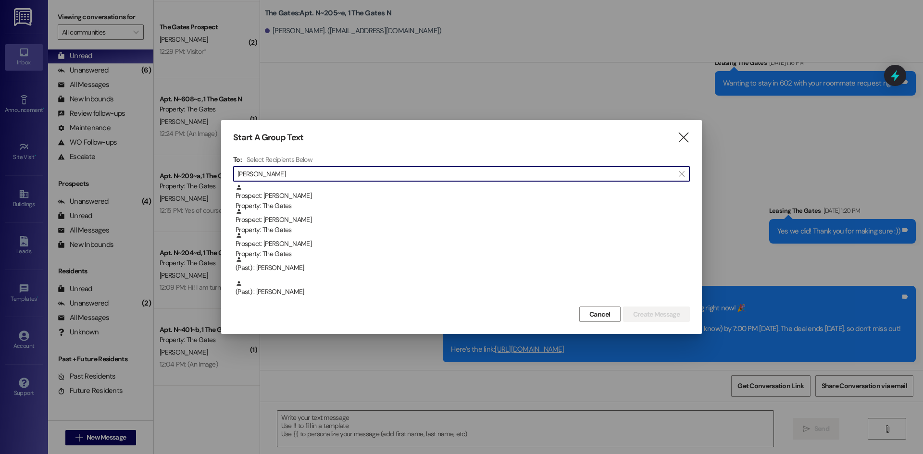
click at [179, 163] on div "Start A Group Text  To: Select Recipients Below  [PERSON_NAME]  Prospect: [P…" at bounding box center [461, 227] width 923 height 454
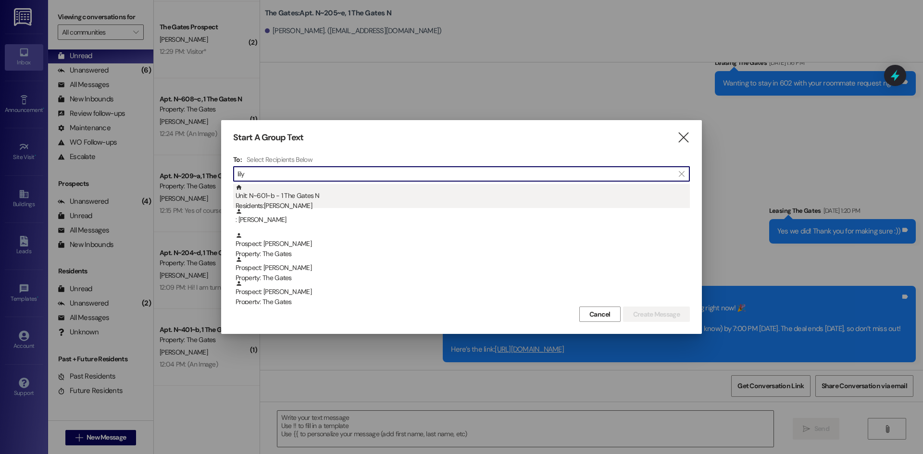
type input "lily"
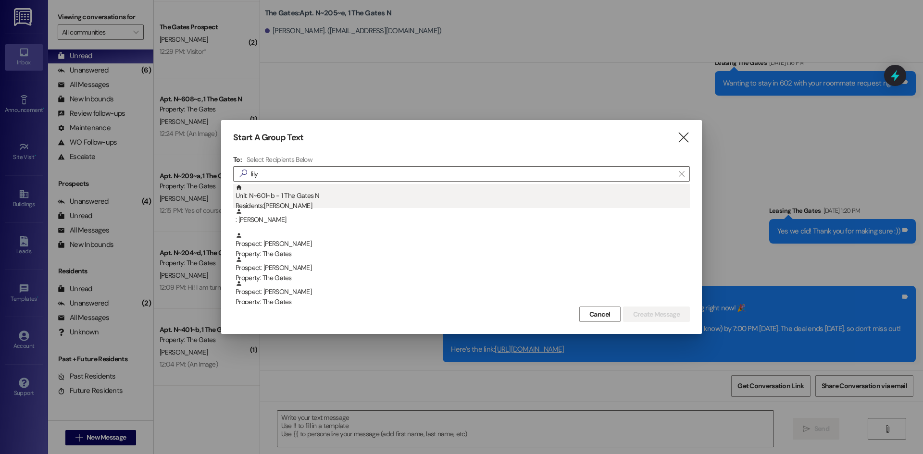
click at [289, 202] on div "Residents: [PERSON_NAME]" at bounding box center [463, 206] width 454 height 10
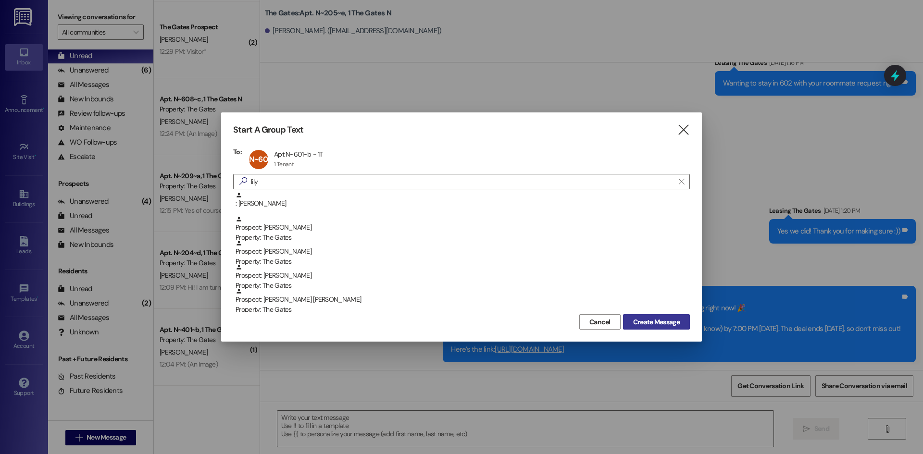
click at [665, 314] on button "Create Message" at bounding box center [656, 321] width 67 height 15
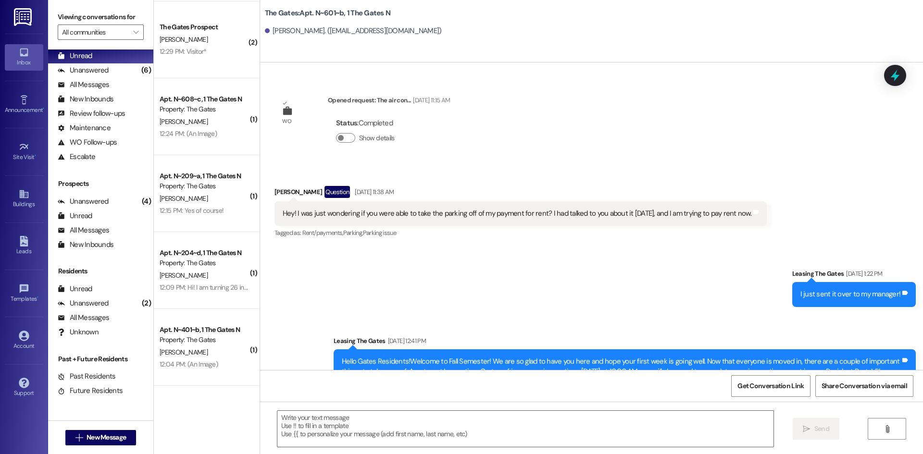
scroll to position [11303, 0]
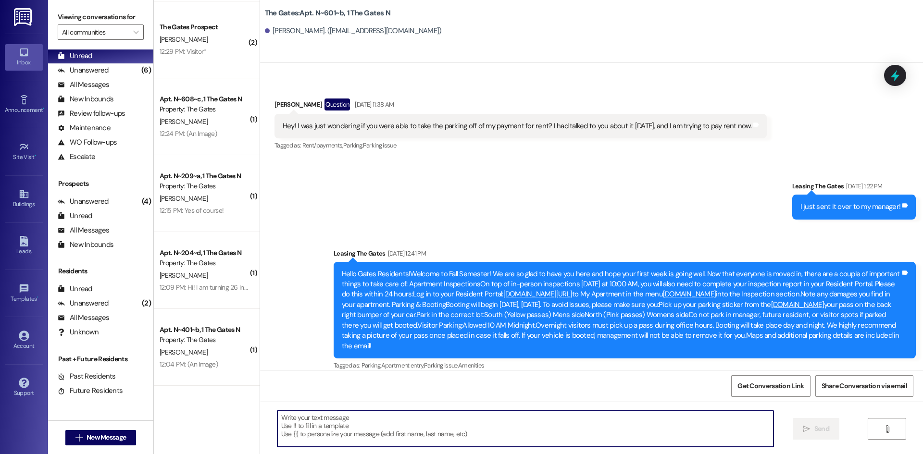
click at [304, 422] on textarea at bounding box center [525, 429] width 496 height 36
paste textarea "Hi [PERSON_NAME]! We’re excited to let you know that our $100 off deal for Wint…"
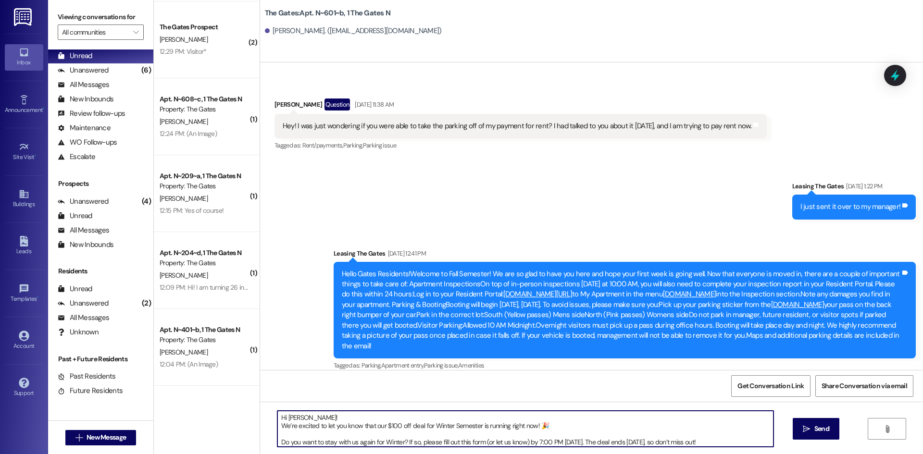
scroll to position [16, 0]
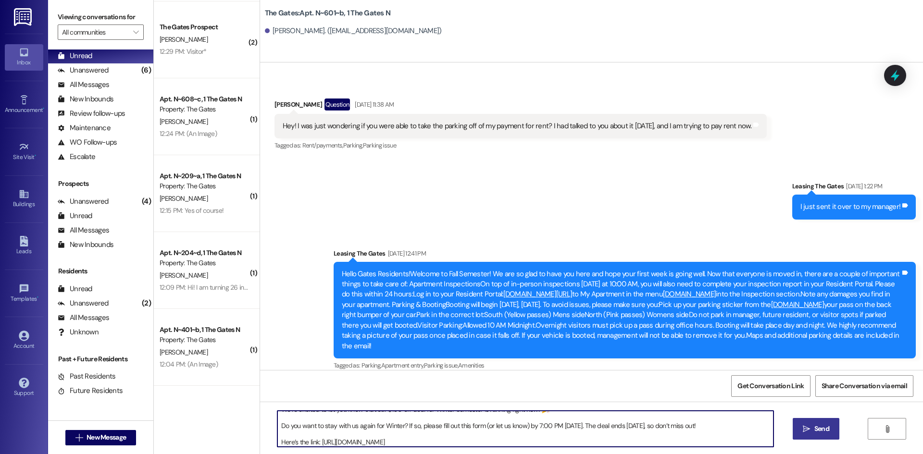
type textarea "Hi [PERSON_NAME]! We’re excited to let you know that our $100 off deal for Wint…"
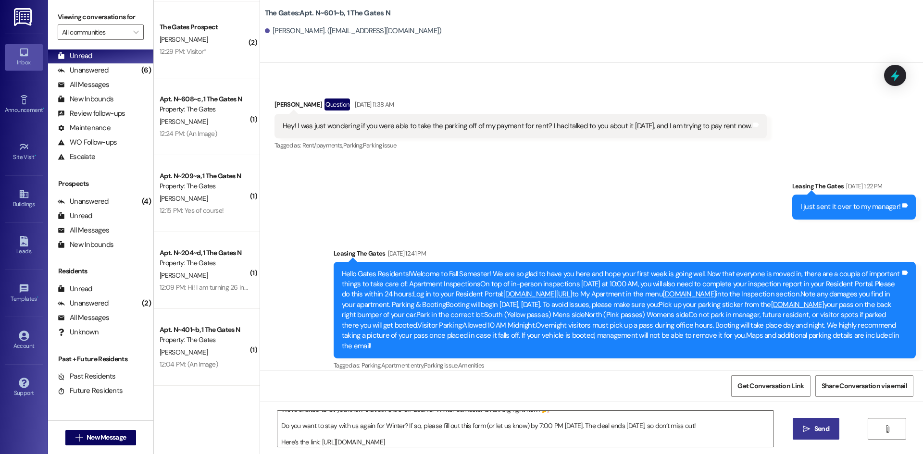
click at [817, 430] on span "Send" at bounding box center [822, 429] width 15 height 10
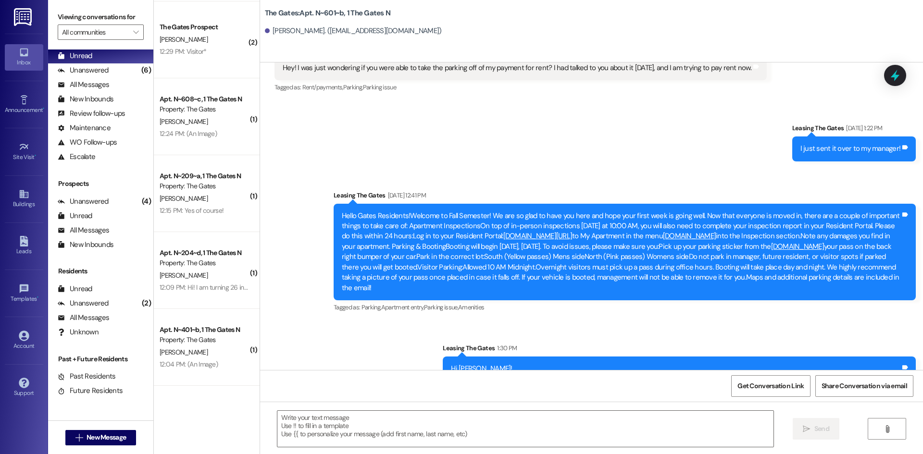
scroll to position [11421, 0]
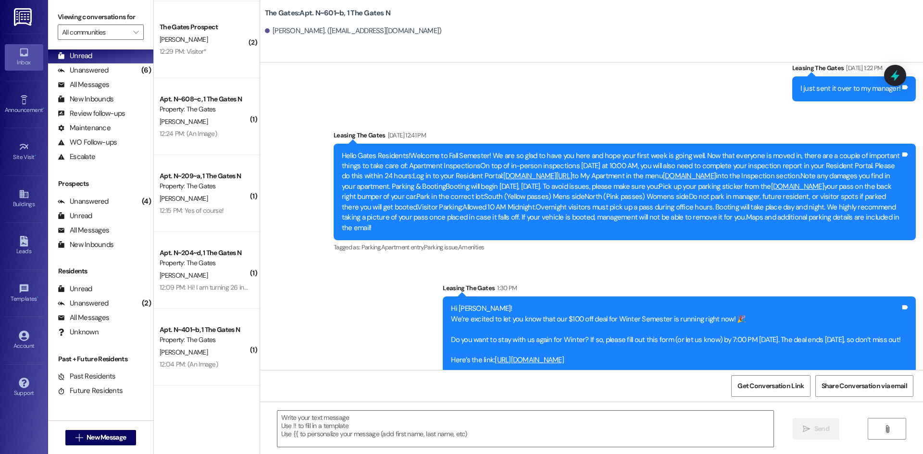
click at [107, 429] on div " New Message" at bounding box center [100, 438] width 71 height 24
click at [101, 438] on span "New Message" at bounding box center [106, 438] width 39 height 10
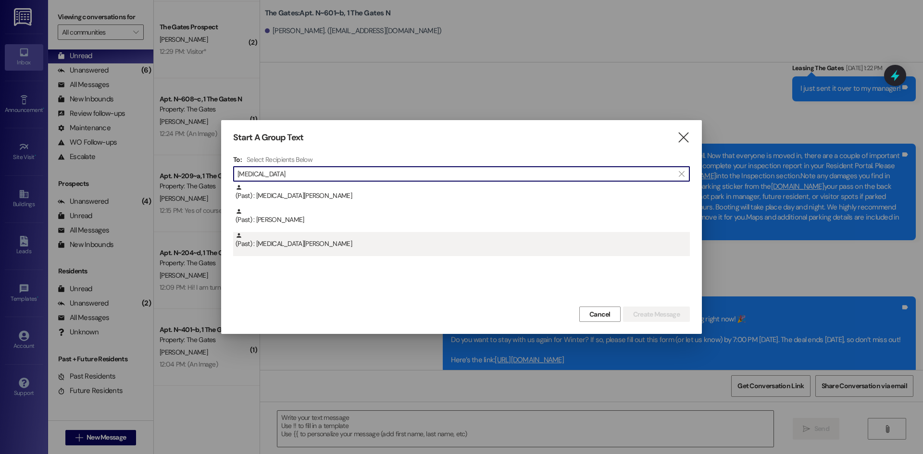
type input "[MEDICAL_DATA]"
click at [310, 246] on div "(Past) : [MEDICAL_DATA][PERSON_NAME]" at bounding box center [463, 240] width 454 height 17
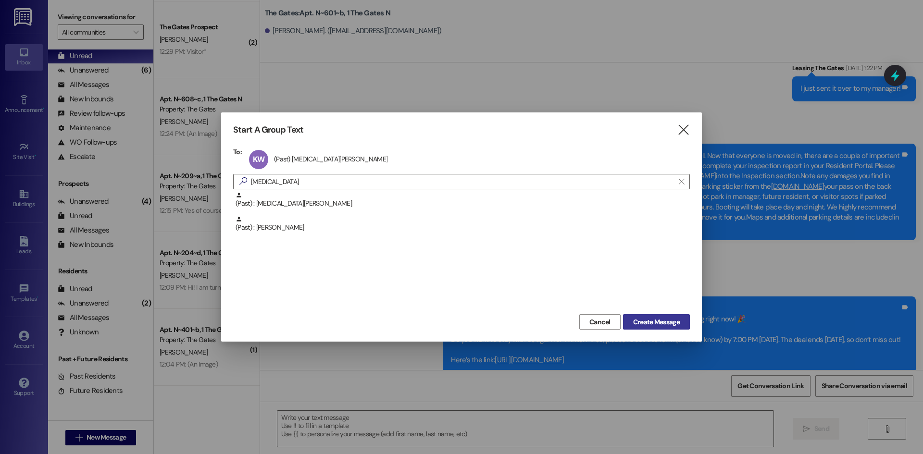
click at [635, 325] on span "Create Message" at bounding box center [656, 322] width 47 height 10
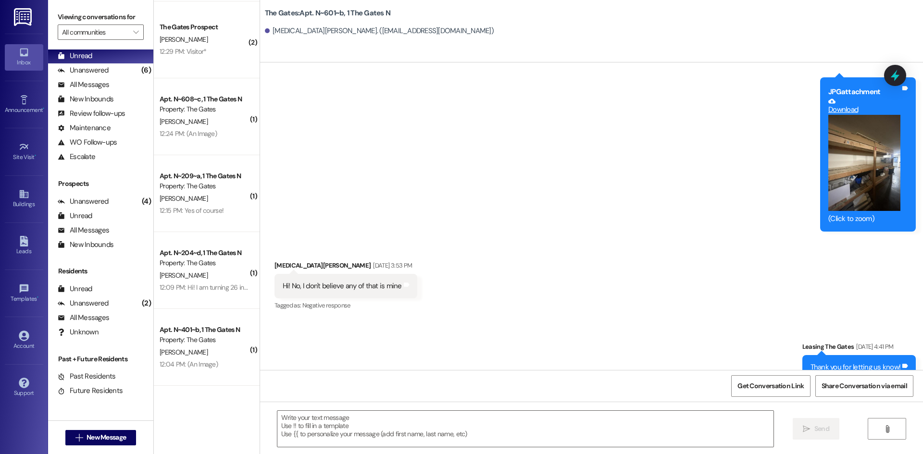
scroll to position [9385, 0]
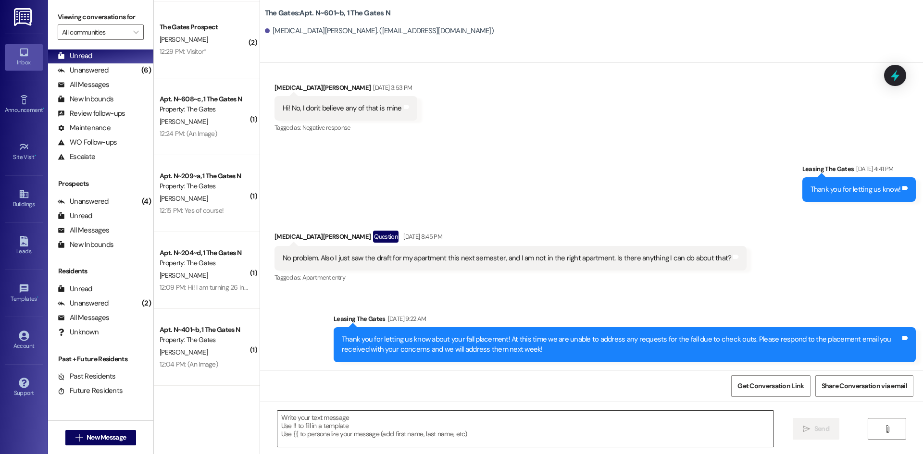
click at [292, 426] on textarea at bounding box center [525, 429] width 496 height 36
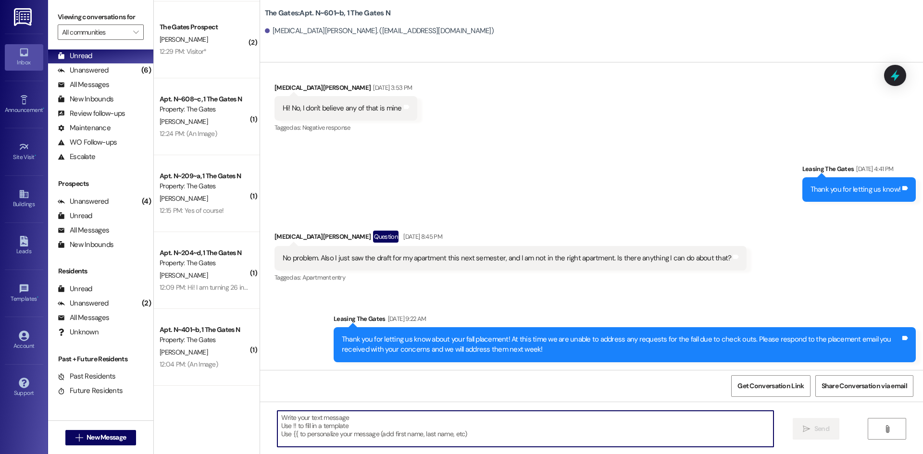
paste textarea "[URL][DOMAIN_NAME]"
type textarea "[URL][DOMAIN_NAME]"
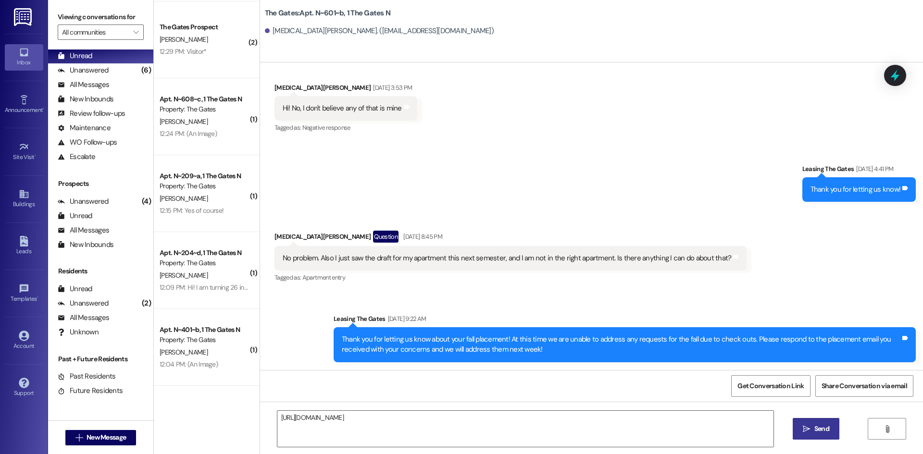
click at [824, 433] on span "Send" at bounding box center [822, 429] width 15 height 10
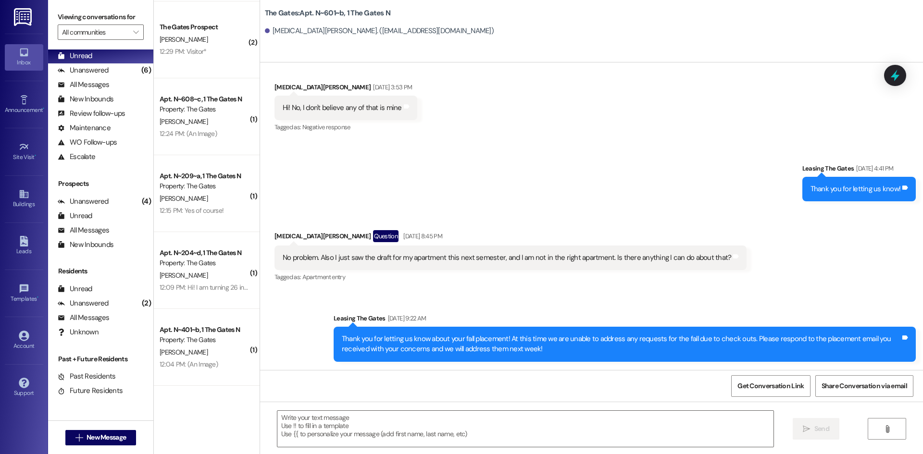
scroll to position [9451, 0]
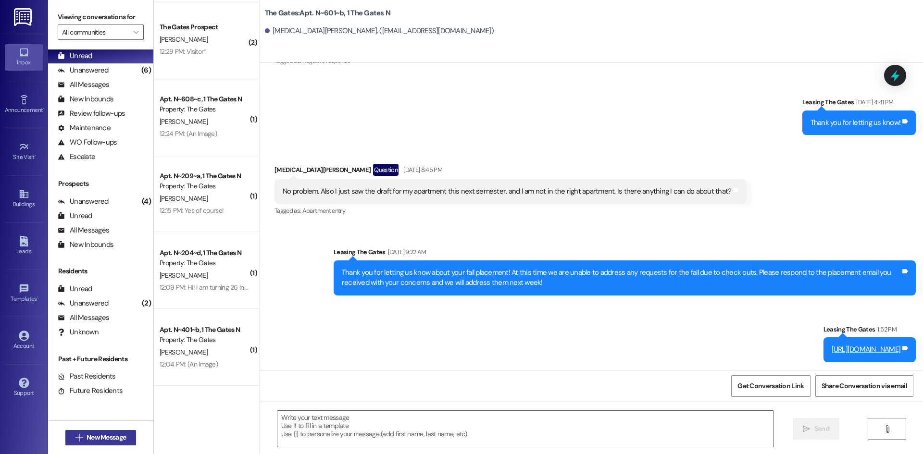
click at [90, 437] on span "New Message" at bounding box center [106, 438] width 39 height 10
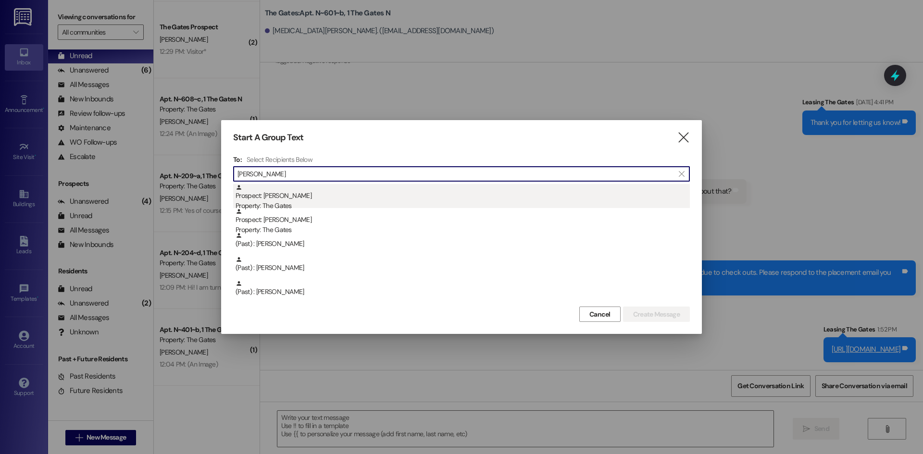
type input "[PERSON_NAME]"
click at [284, 196] on div "Prospect: [PERSON_NAME] Property: The Gates" at bounding box center [463, 197] width 454 height 27
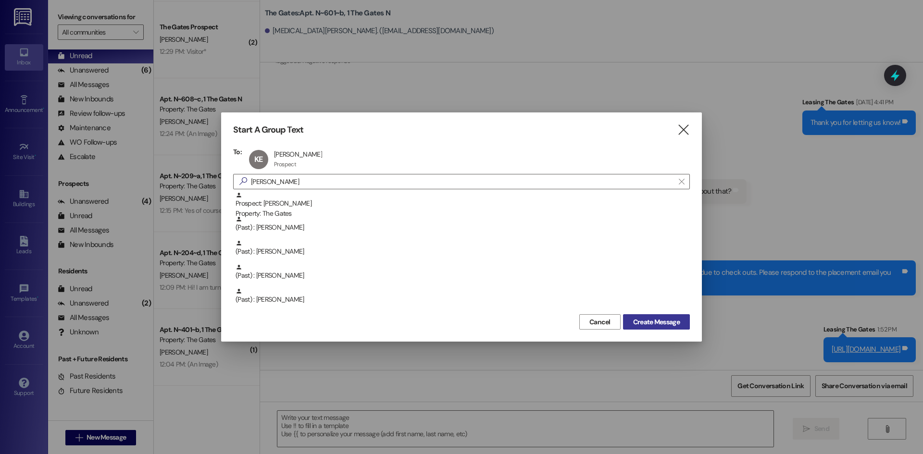
click at [646, 322] on span "Create Message" at bounding box center [656, 322] width 47 height 10
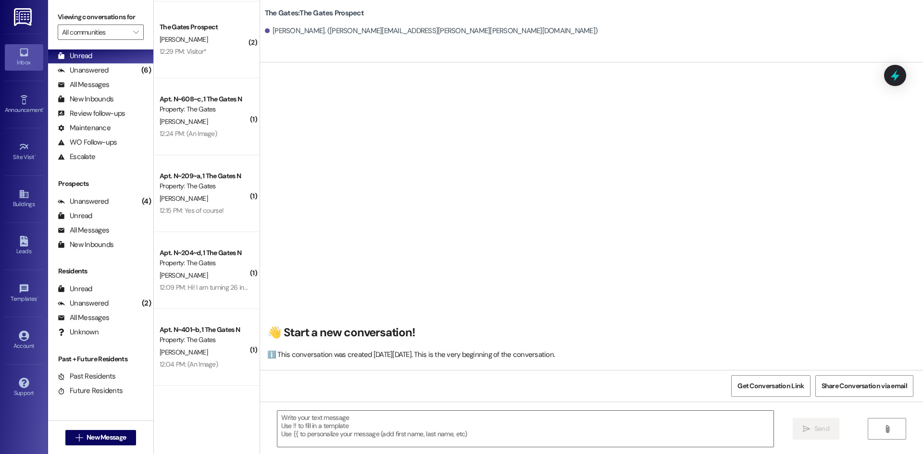
scroll to position [0, 0]
drag, startPoint x: 394, startPoint y: 414, endPoint x: 390, endPoint y: 420, distance: 6.5
click at [393, 415] on textarea at bounding box center [525, 429] width 496 height 36
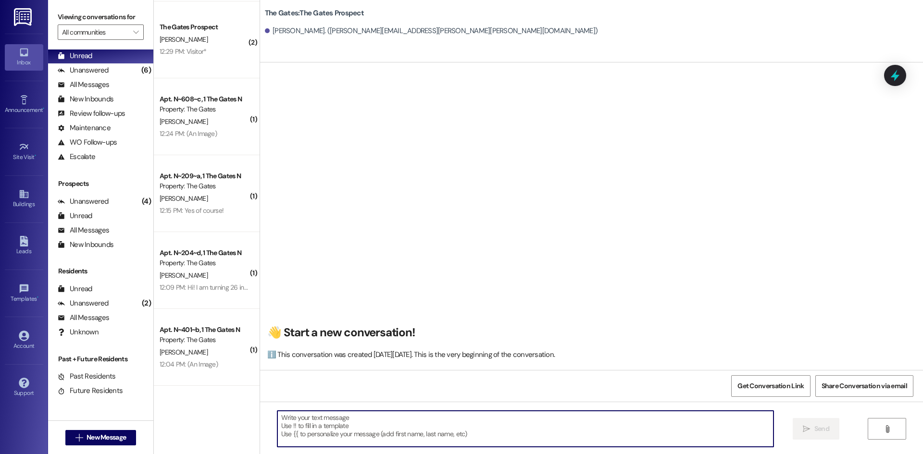
paste textarea "[PERSON_NAME]"
type textarea "[PERSON_NAME]"
drag, startPoint x: 338, startPoint y: 422, endPoint x: 212, endPoint y: 415, distance: 125.7
click at [212, 415] on div "( 1 ) The Gates Prospect [PERSON_NAME] 12:53 PM: Yes I will get it done [DATE] …" at bounding box center [538, 227] width 769 height 454
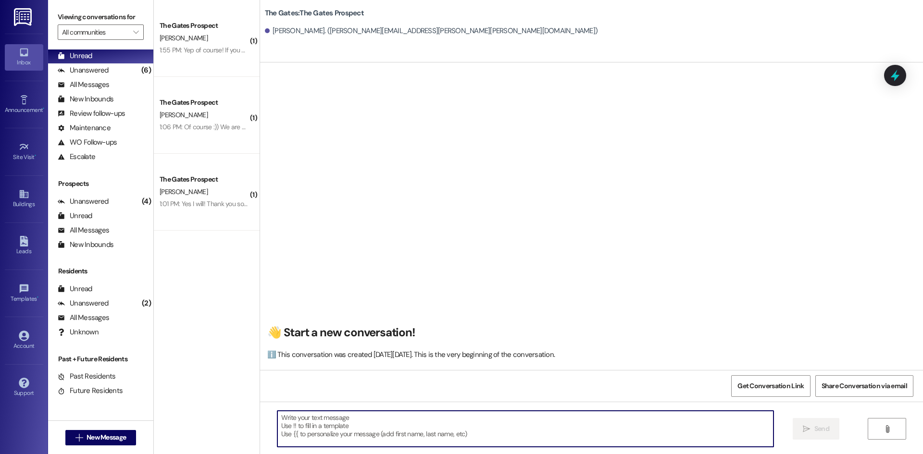
scroll to position [0, 0]
click at [111, 439] on span "New Message" at bounding box center [106, 438] width 39 height 10
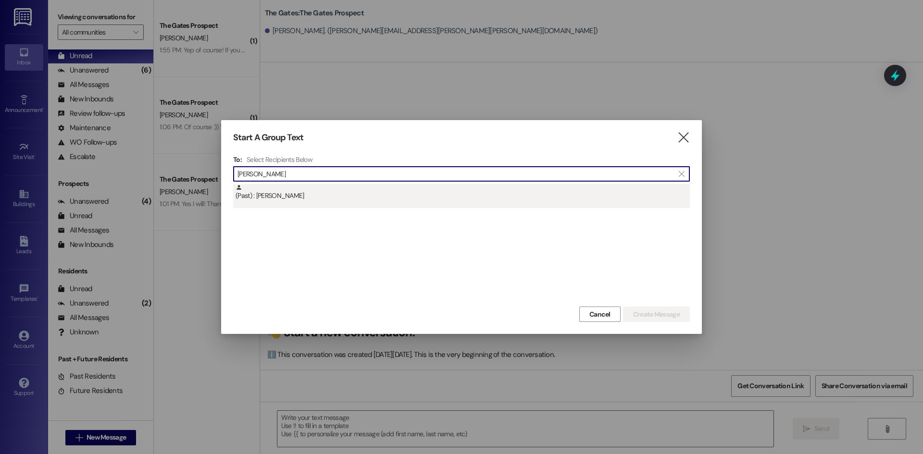
type input "[PERSON_NAME]"
click at [358, 191] on div "(Past) : [PERSON_NAME]" at bounding box center [463, 192] width 454 height 17
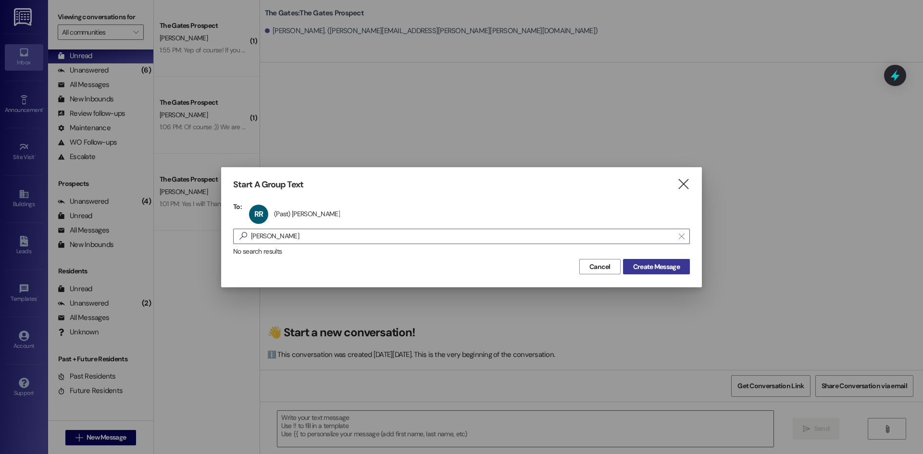
click at [639, 263] on span "Create Message" at bounding box center [656, 267] width 47 height 10
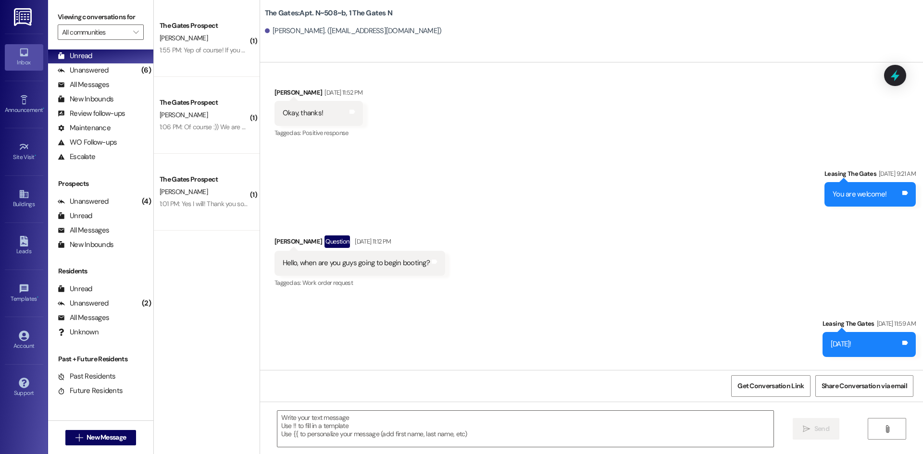
scroll to position [23820, 0]
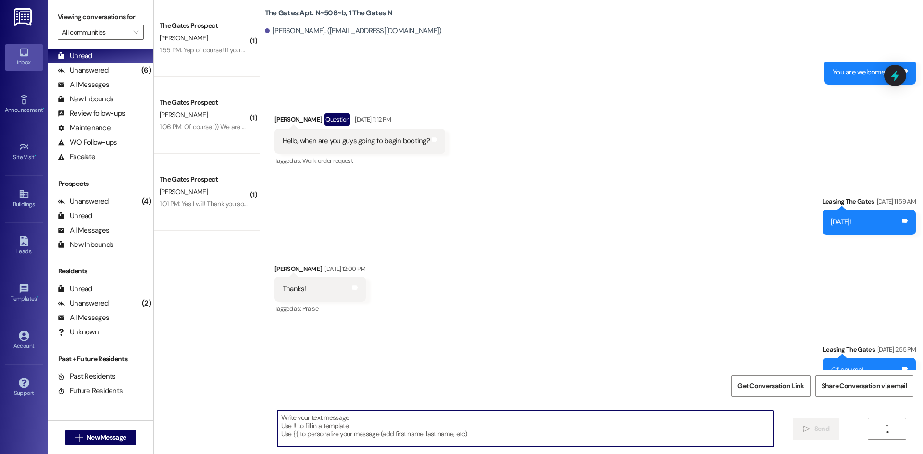
click at [322, 429] on textarea at bounding box center [525, 429] width 496 height 36
click at [295, 436] on textarea at bounding box center [525, 429] width 496 height 36
paste textarea "Hi [PERSON_NAME]! We’re excited to let you know that our $100 off deal for Wint…"
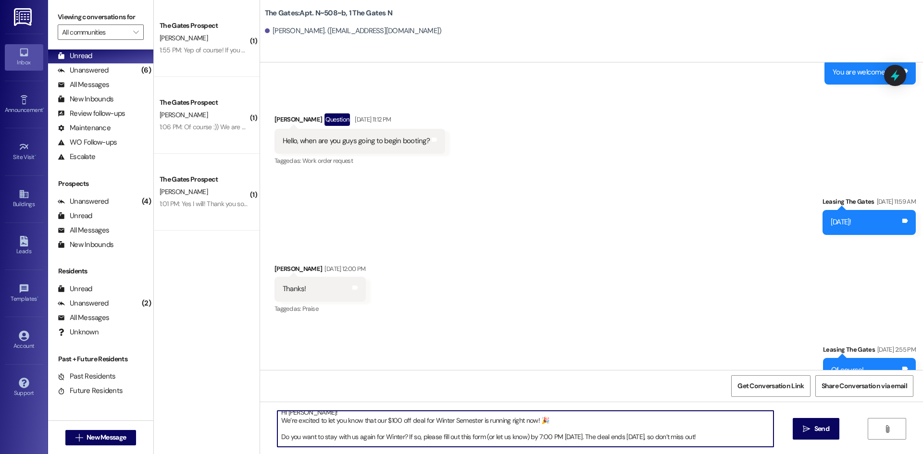
scroll to position [0, 0]
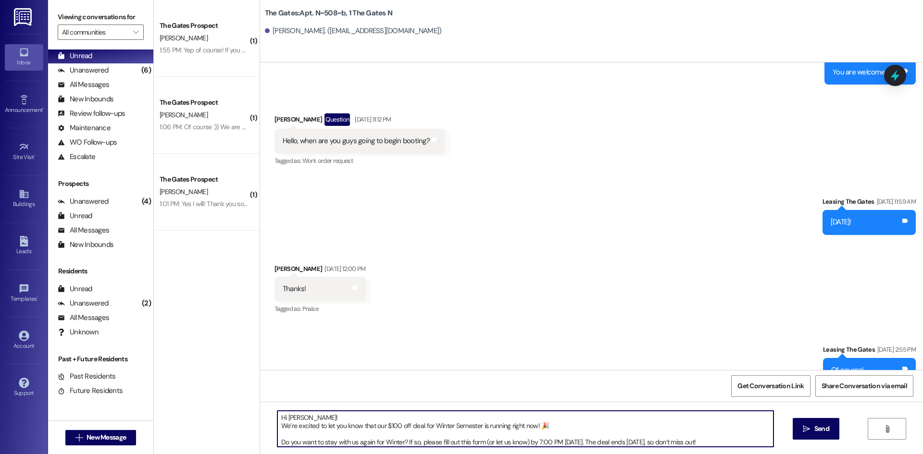
drag, startPoint x: 291, startPoint y: 420, endPoint x: 282, endPoint y: 420, distance: 9.1
click at [282, 420] on textarea "Hi [PERSON_NAME]! We’re excited to let you know that our $100 off deal for Wint…" at bounding box center [525, 429] width 496 height 36
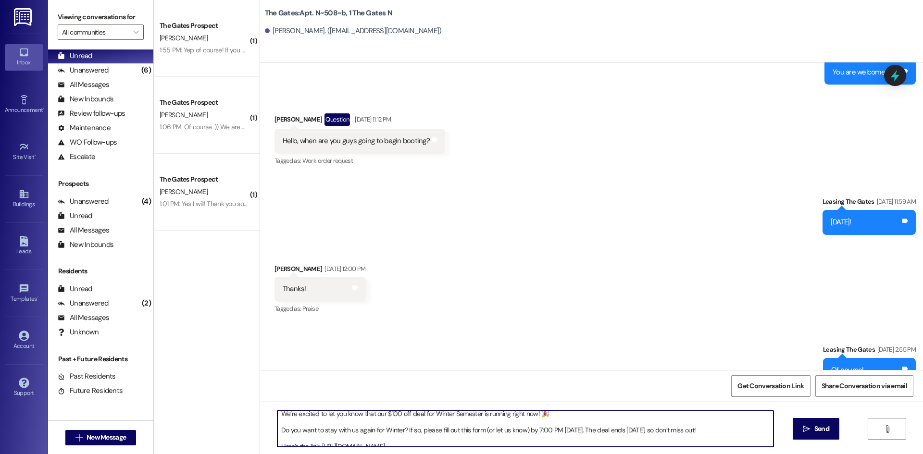
scroll to position [19, 0]
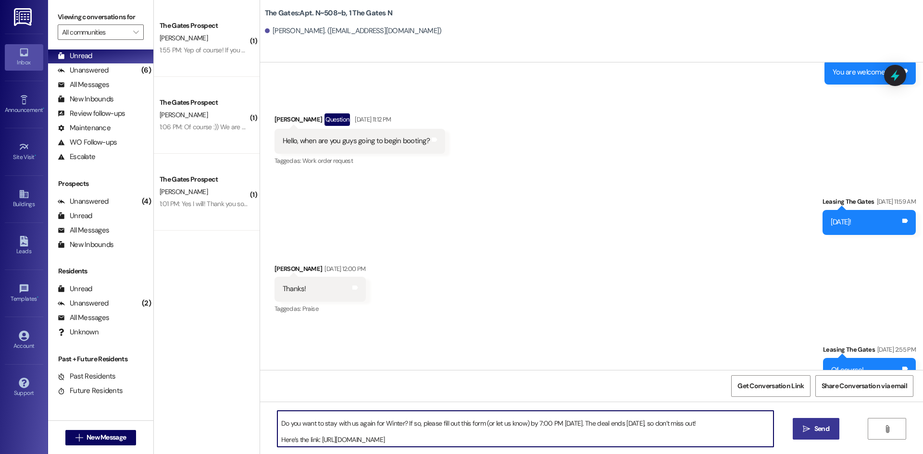
type textarea "Hi [PERSON_NAME]! We’re excited to let you know that our $100 off deal for Wint…"
click at [815, 429] on span "Send" at bounding box center [822, 429] width 15 height 10
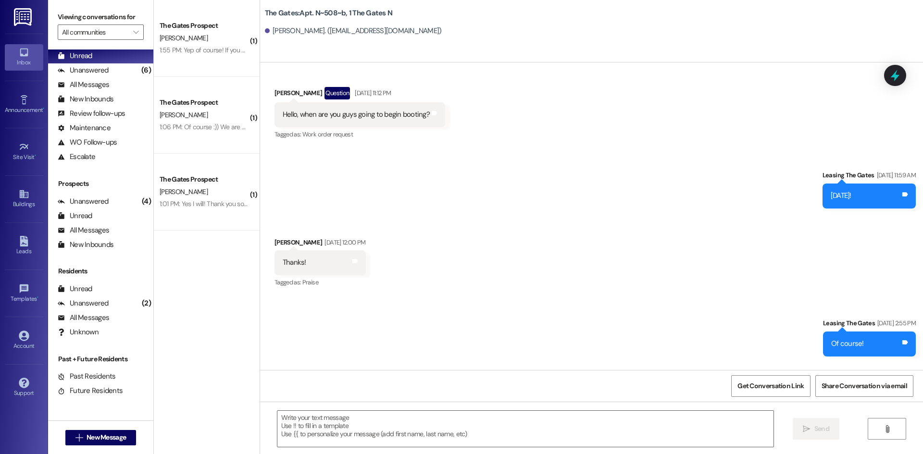
scroll to position [23939, 0]
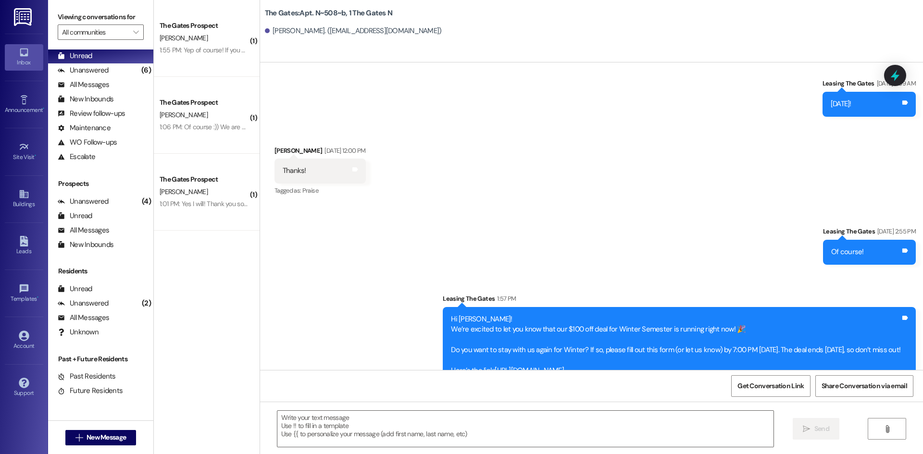
drag, startPoint x: 877, startPoint y: 348, endPoint x: 406, endPoint y: 299, distance: 473.7
click at [406, 299] on div "Sent via SMS Leasing The Gates [DATE] 2:55 PM Of course! Tags and notes Sent vi…" at bounding box center [591, 298] width 663 height 186
copy div "Hi [PERSON_NAME]! We’re excited to let you know that our $100 off deal for Wint…"
click at [108, 431] on button " New Message" at bounding box center [100, 437] width 71 height 15
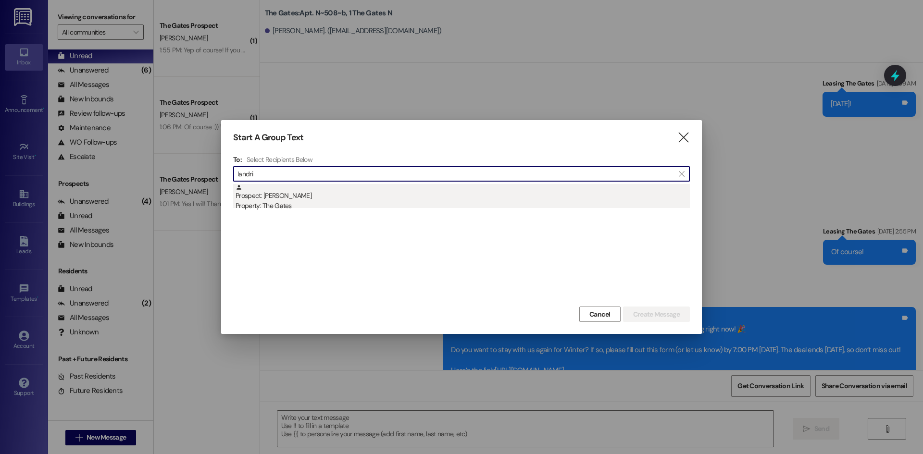
type input "landri"
click at [313, 188] on div "Prospect: [PERSON_NAME] Property: The Gates" at bounding box center [463, 197] width 454 height 27
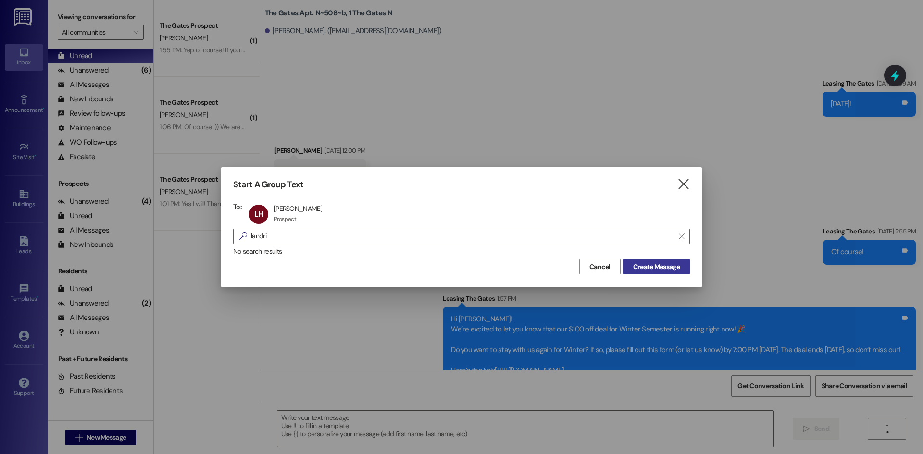
click at [666, 267] on span "Create Message" at bounding box center [656, 267] width 47 height 10
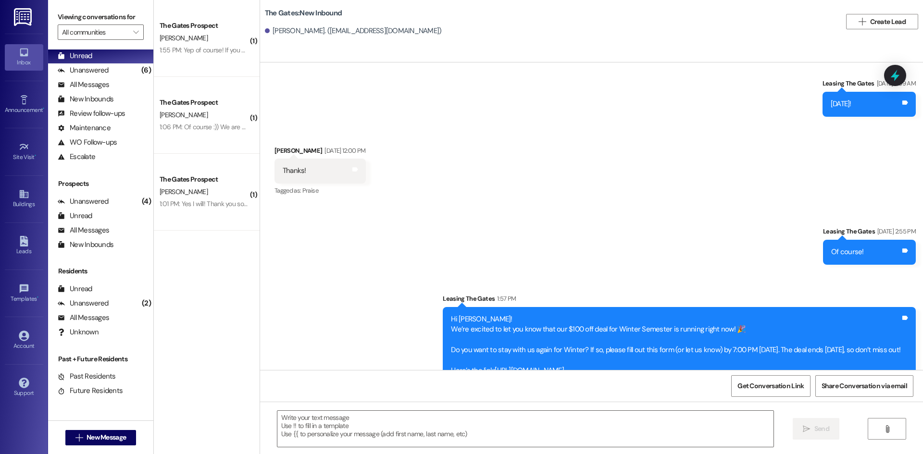
scroll to position [860, 0]
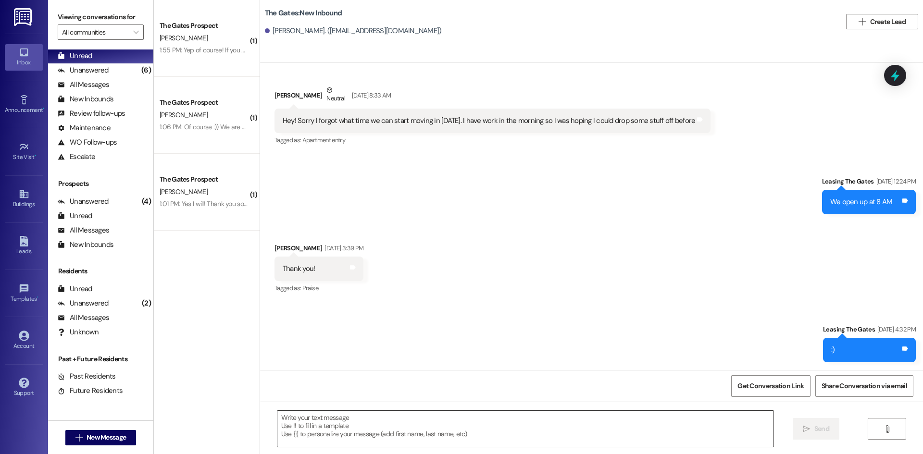
click at [346, 428] on textarea at bounding box center [525, 429] width 496 height 36
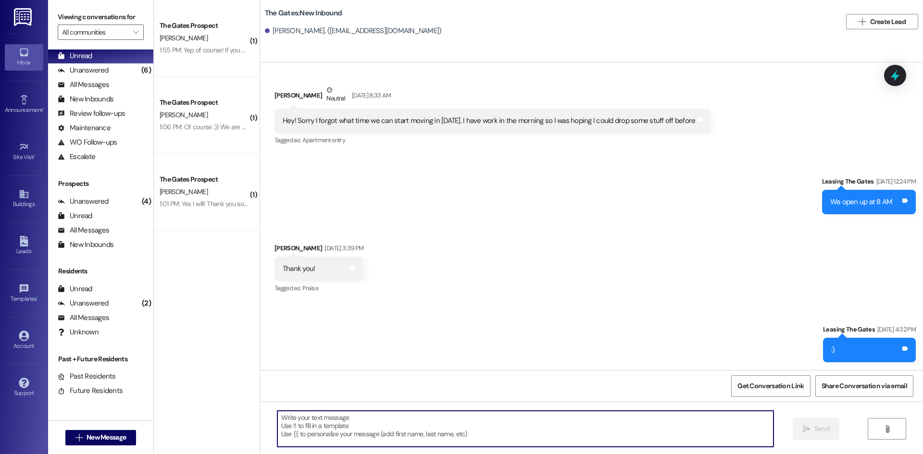
paste textarea "Hi [PERSON_NAME]! We’re excited to let you know that our $100 off deal for Wint…"
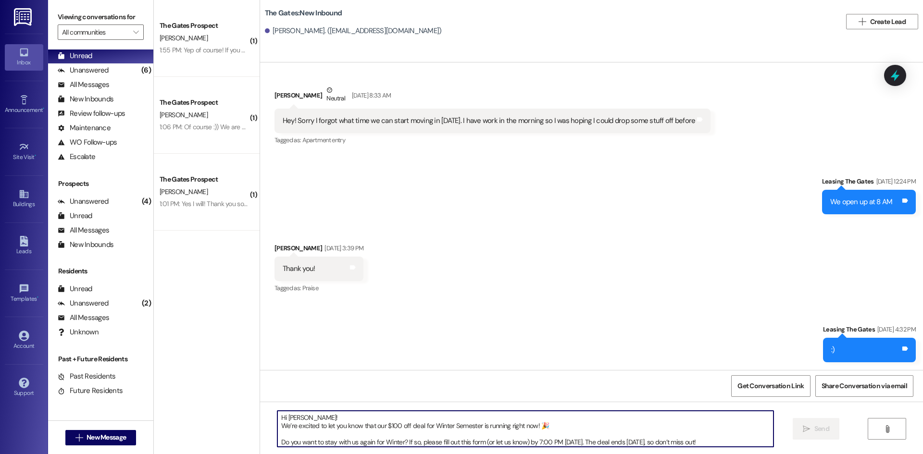
scroll to position [16, 0]
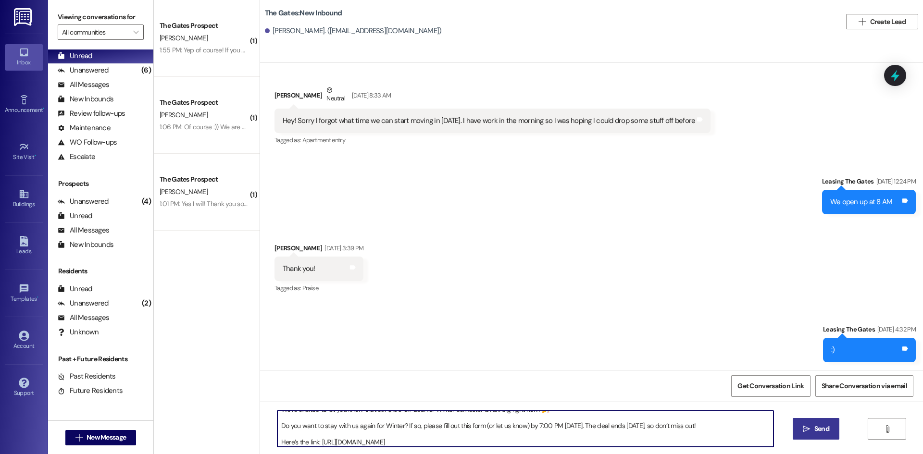
type textarea "Hi [PERSON_NAME]! We’re excited to let you know that our $100 off deal for Wint…"
click at [823, 429] on span "Send" at bounding box center [822, 429] width 15 height 10
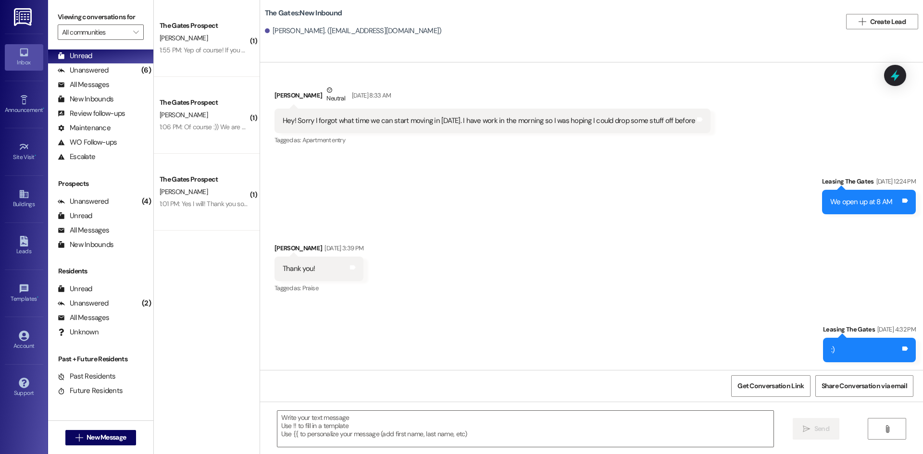
scroll to position [979, 0]
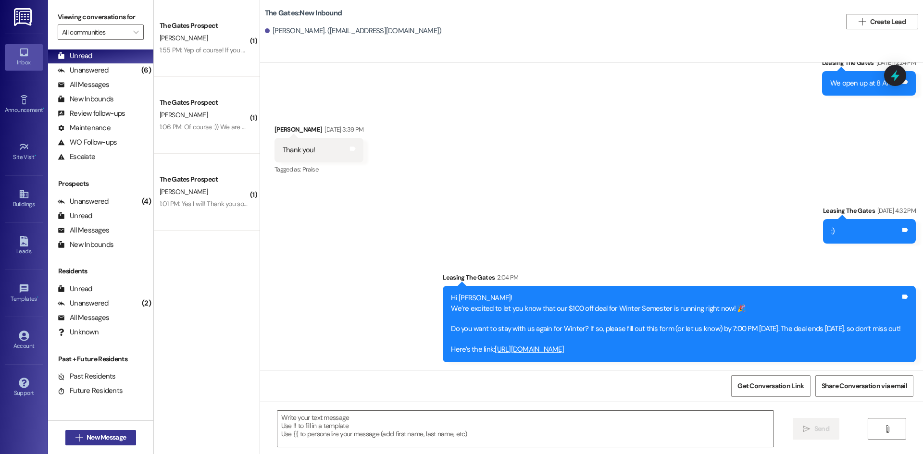
click at [104, 439] on span "New Message" at bounding box center [106, 438] width 39 height 10
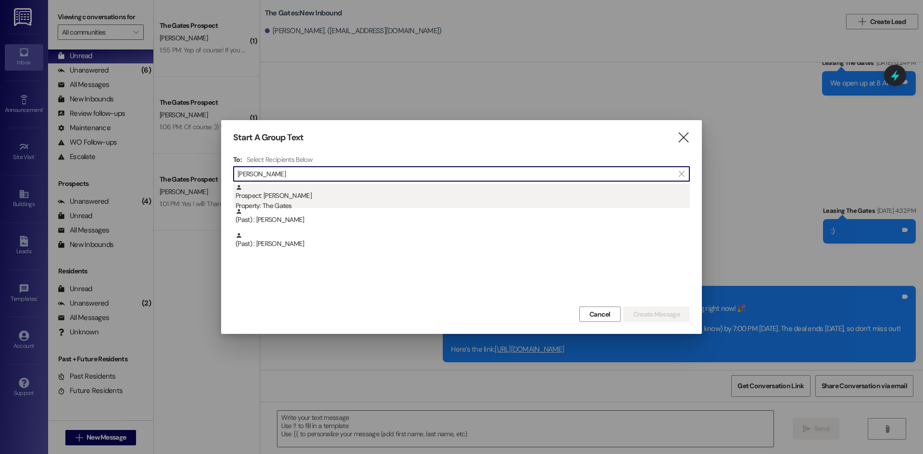
type input "[PERSON_NAME]"
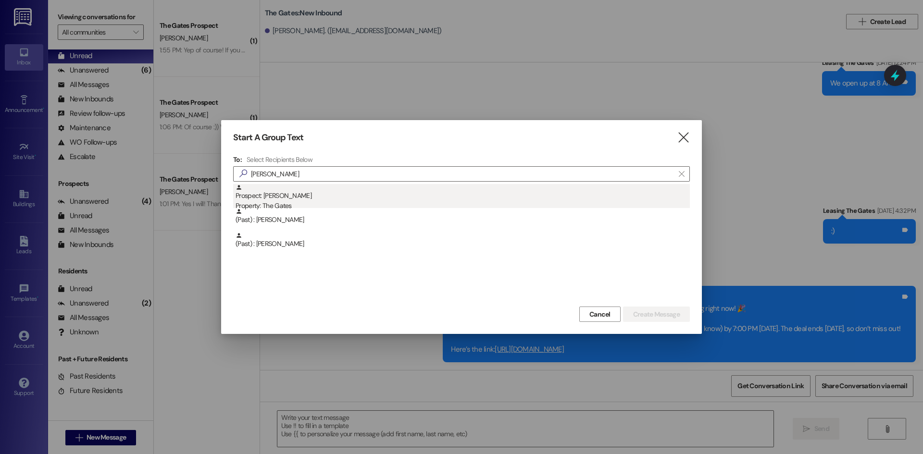
click at [296, 194] on div "Prospect: [PERSON_NAME] Property: The Gates" at bounding box center [463, 197] width 454 height 27
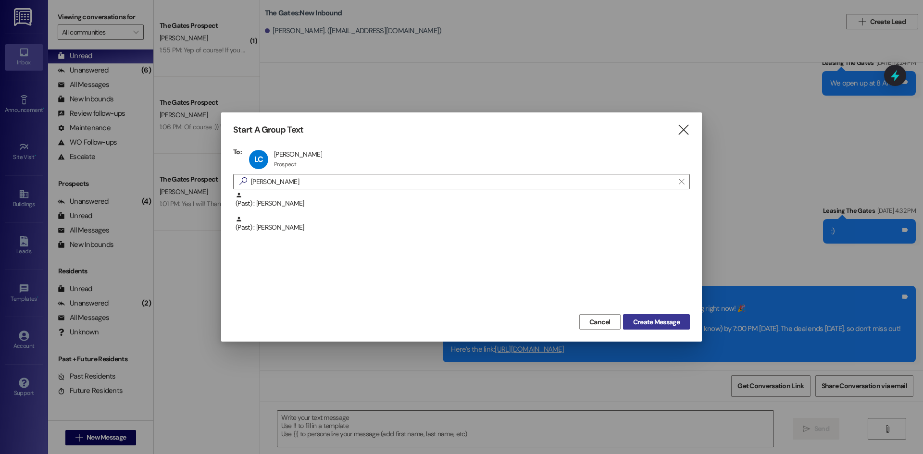
click at [644, 321] on span "Create Message" at bounding box center [656, 322] width 47 height 10
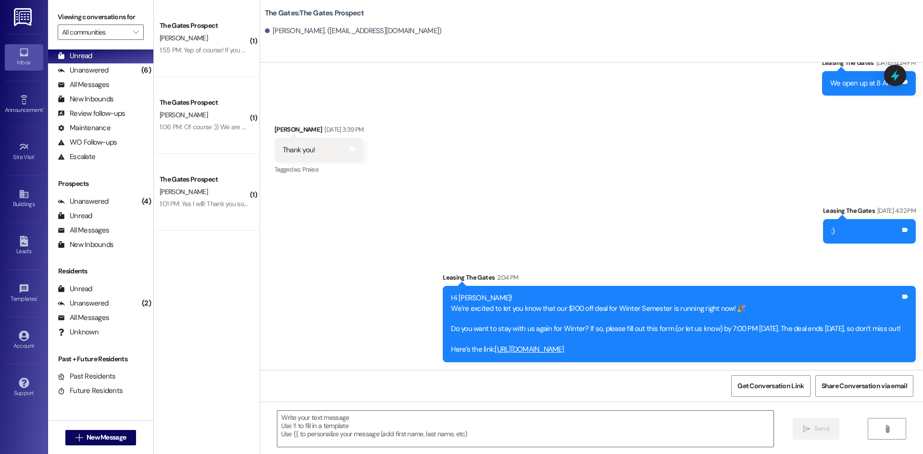
scroll to position [0, 0]
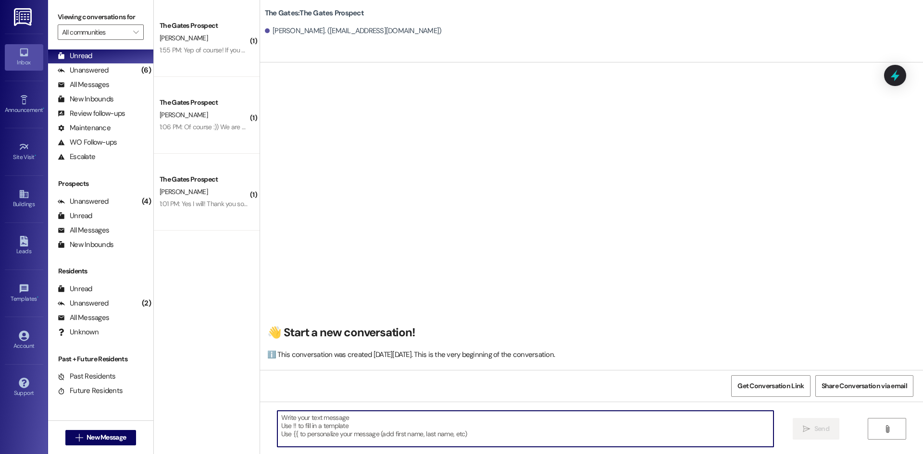
click at [344, 432] on textarea at bounding box center [525, 429] width 496 height 36
paste textarea "Hi [PERSON_NAME]! We’re excited to let you know that our $100 off deal for Wint…"
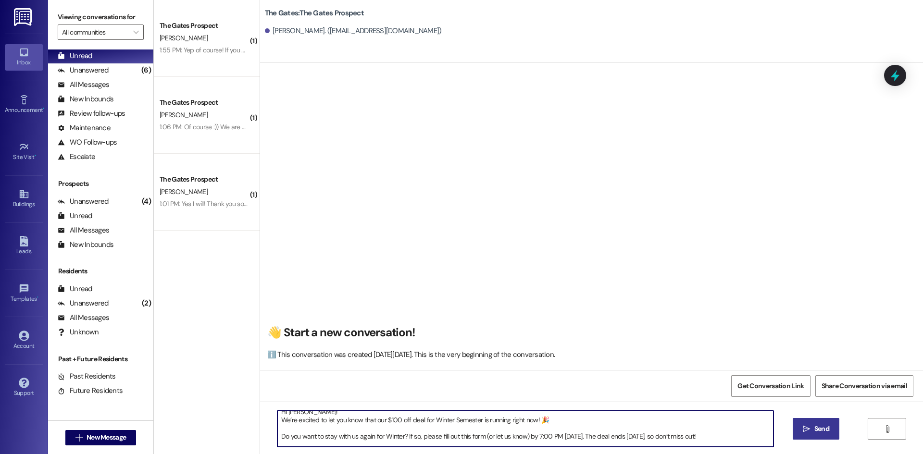
scroll to position [0, 0]
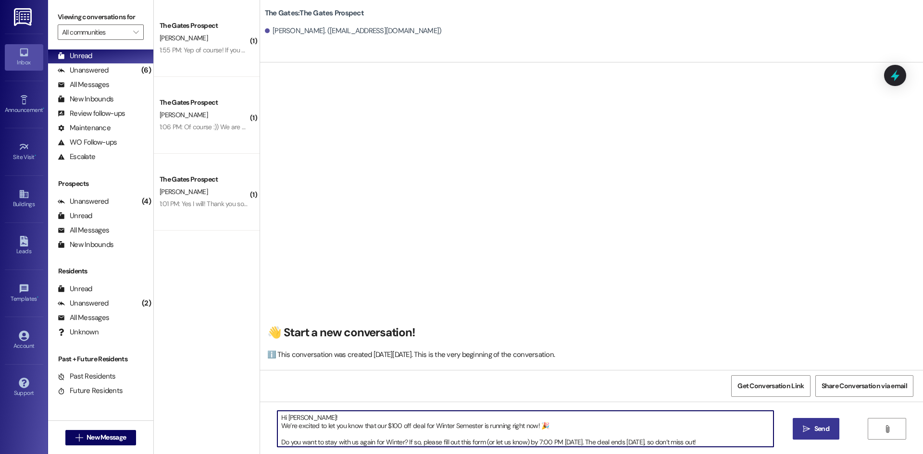
drag, startPoint x: 298, startPoint y: 416, endPoint x: 288, endPoint y: 418, distance: 9.3
click at [288, 418] on textarea "Hi [PERSON_NAME]! We’re excited to let you know that our $100 off deal for Wint…" at bounding box center [525, 429] width 496 height 36
drag, startPoint x: 716, startPoint y: 439, endPoint x: 240, endPoint y: 393, distance: 477.7
click at [240, 393] on div "( 1 ) The Gates Prospect [PERSON_NAME] 1:55 PM: Yep of course! If you could giv…" at bounding box center [538, 227] width 769 height 454
type textarea "Hi [PERSON_NAME]! We’re excited to let you know that our $100 off deal for Wint…"
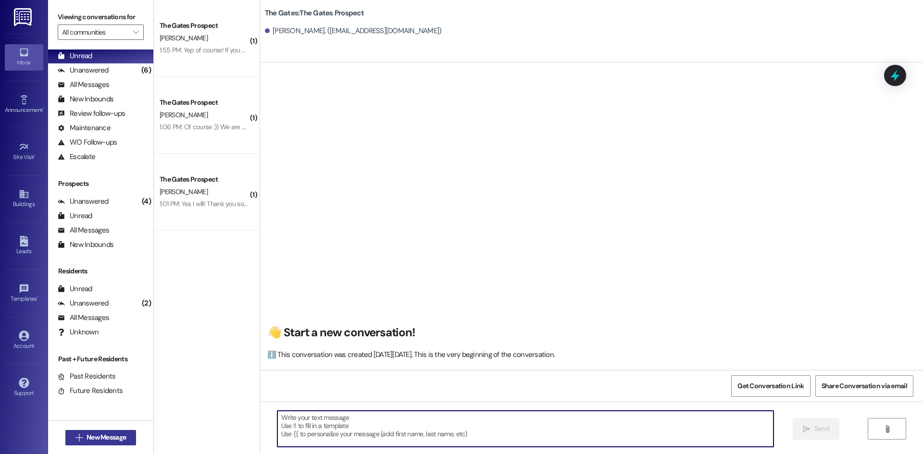
click at [110, 439] on span "New Message" at bounding box center [106, 438] width 39 height 10
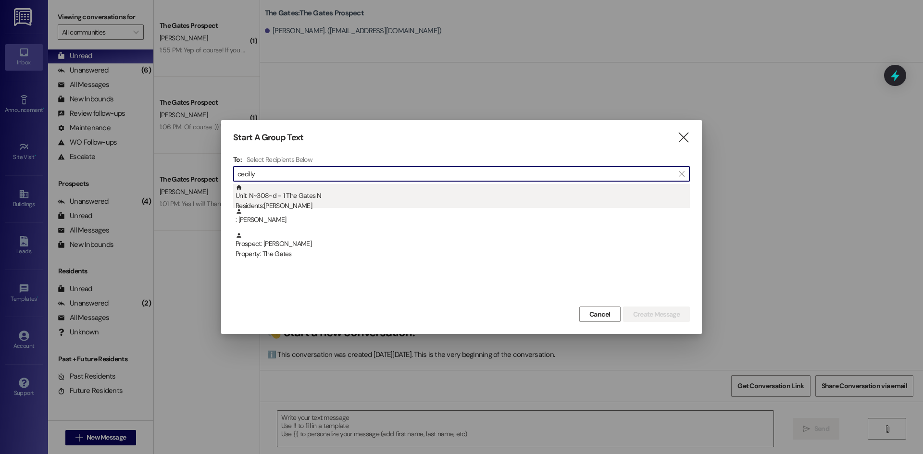
type input "cecilly"
click at [309, 199] on div "Unit: N~308~d - 1 The Gates N Residents: [PERSON_NAME]" at bounding box center [463, 197] width 454 height 27
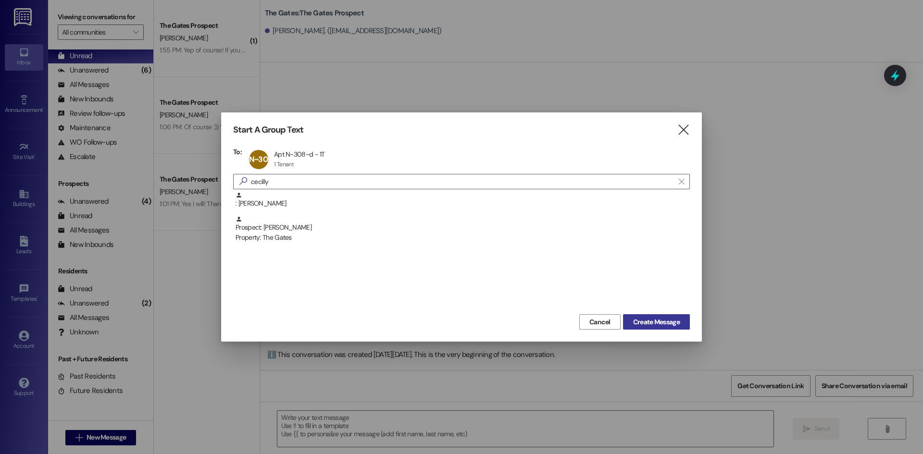
click at [653, 323] on span "Create Message" at bounding box center [656, 322] width 47 height 10
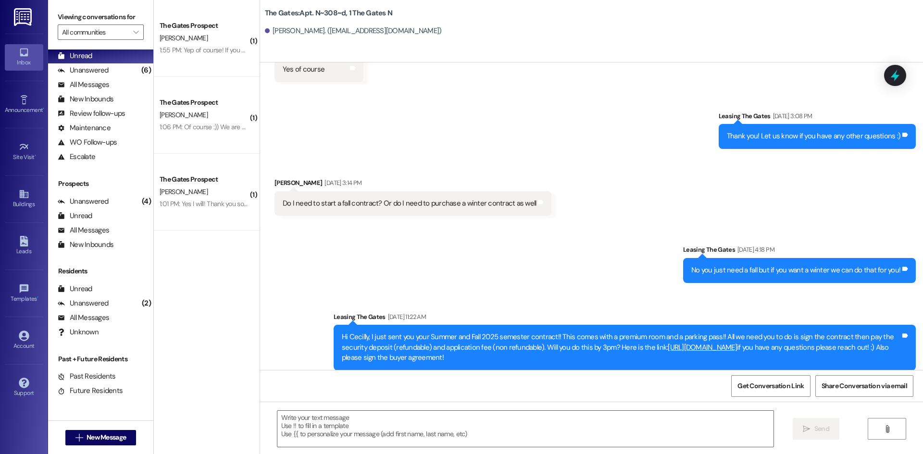
scroll to position [240, 0]
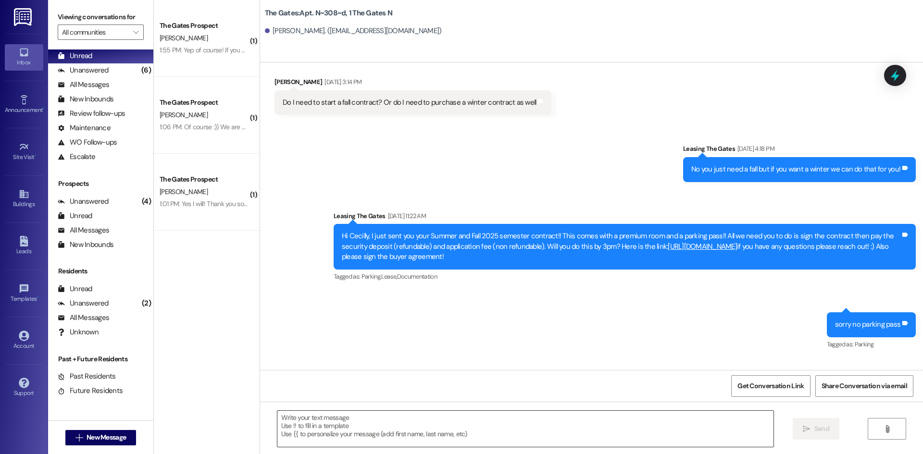
click at [303, 413] on textarea at bounding box center [525, 429] width 496 height 36
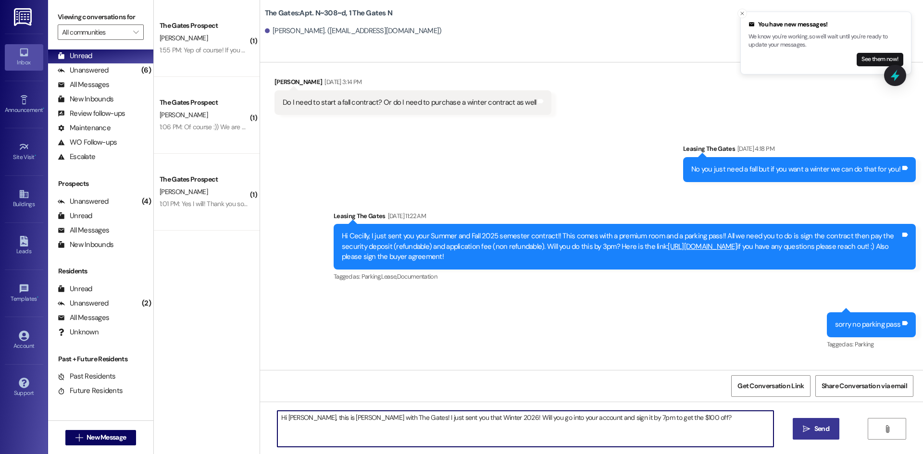
type textarea "Hi [PERSON_NAME], this is [PERSON_NAME] with The Gates! I just sent you that Wi…"
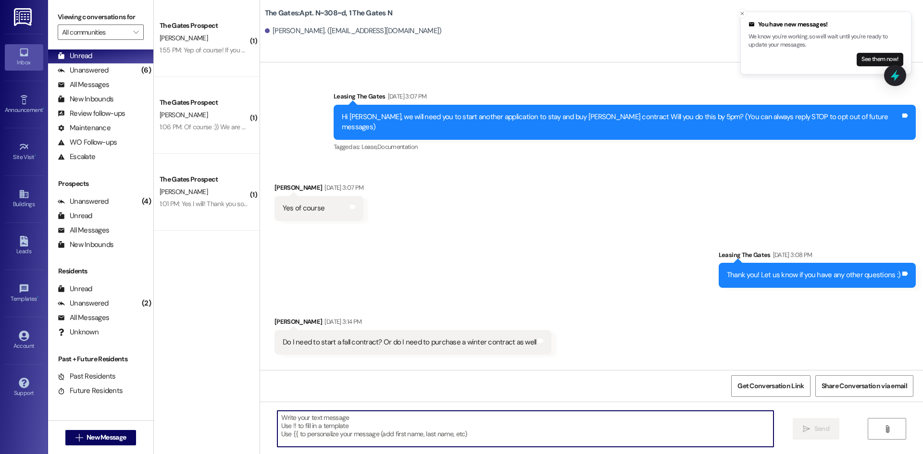
scroll to position [0, 0]
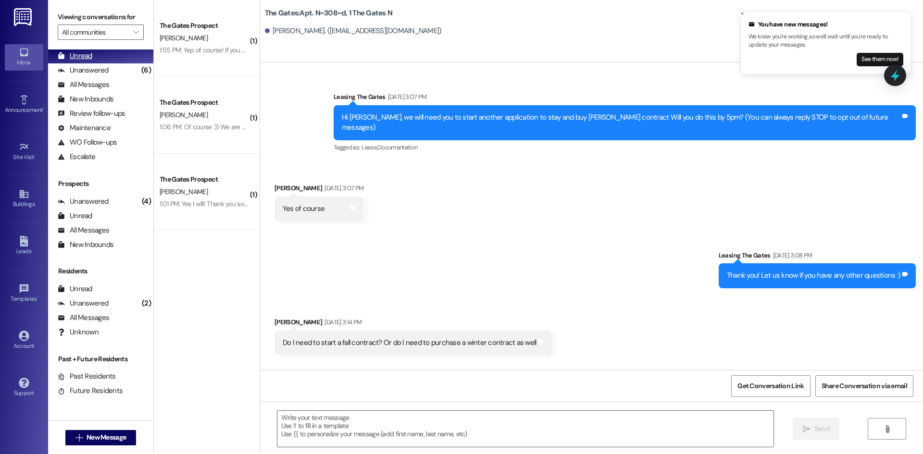
drag, startPoint x: 121, startPoint y: 72, endPoint x: 114, endPoint y: 61, distance: 12.5
click at [121, 72] on div "Unanswered (6)" at bounding box center [100, 70] width 105 height 14
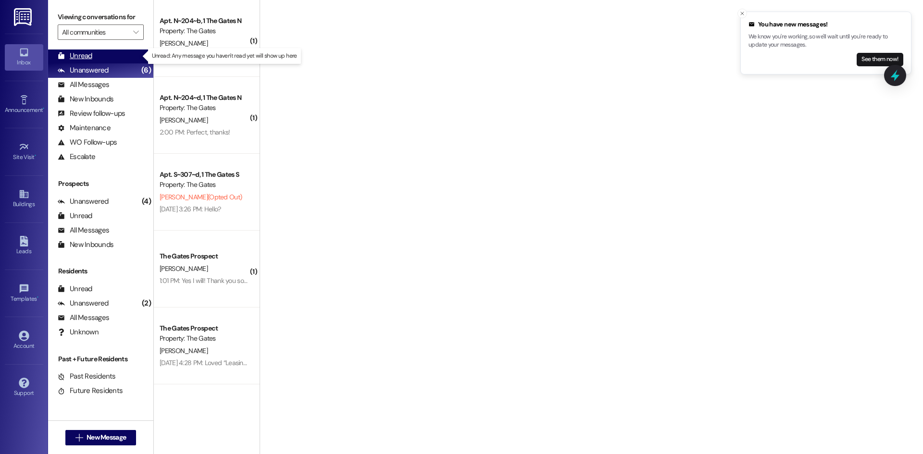
click at [112, 58] on div "Unread (0)" at bounding box center [100, 56] width 105 height 14
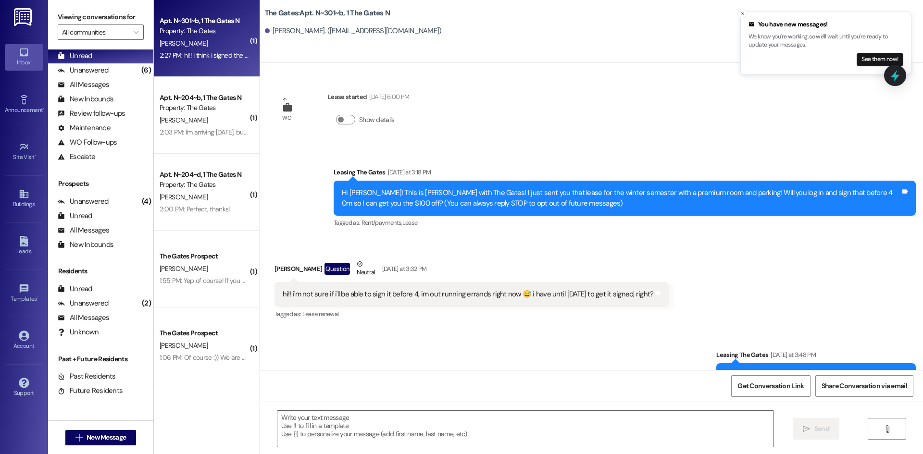
click at [337, 407] on div " Send " at bounding box center [591, 438] width 663 height 72
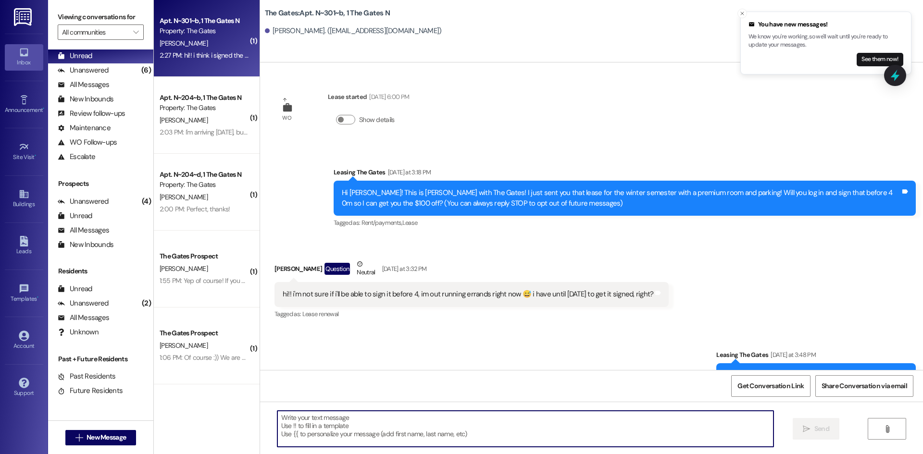
click at [337, 418] on textarea at bounding box center [525, 429] width 496 height 36
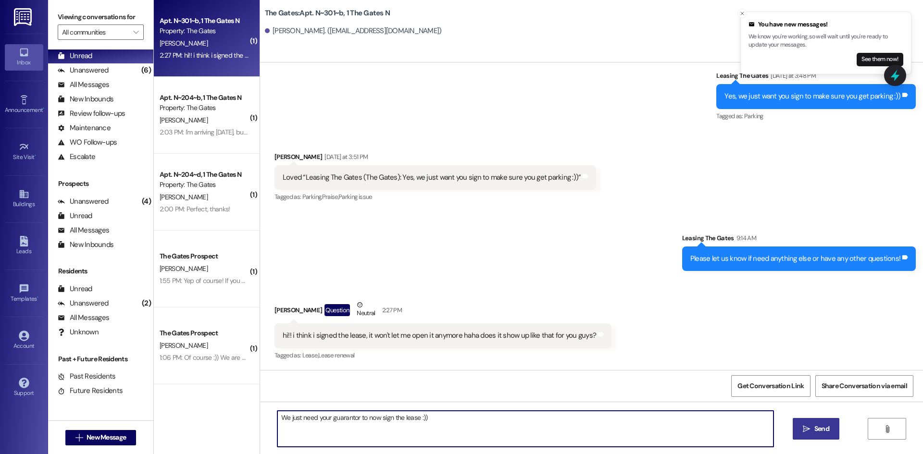
type textarea "We just need your guarantor to now sign the lease :))"
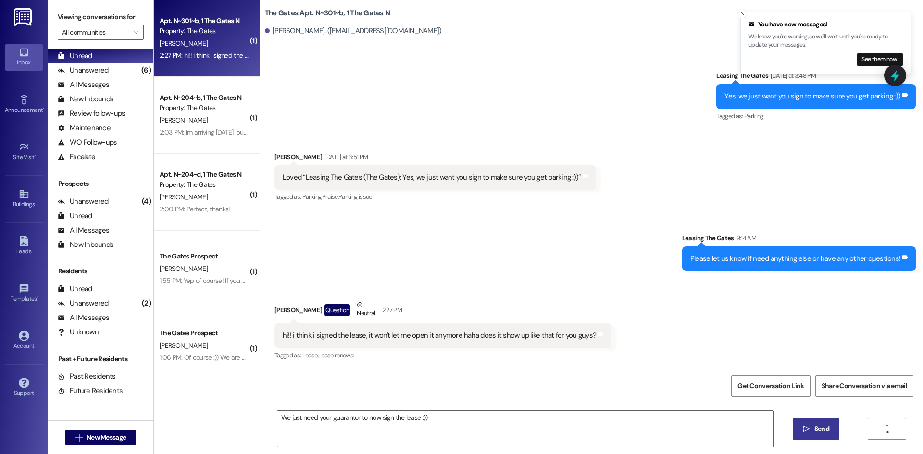
click at [813, 428] on span "Send" at bounding box center [822, 429] width 19 height 10
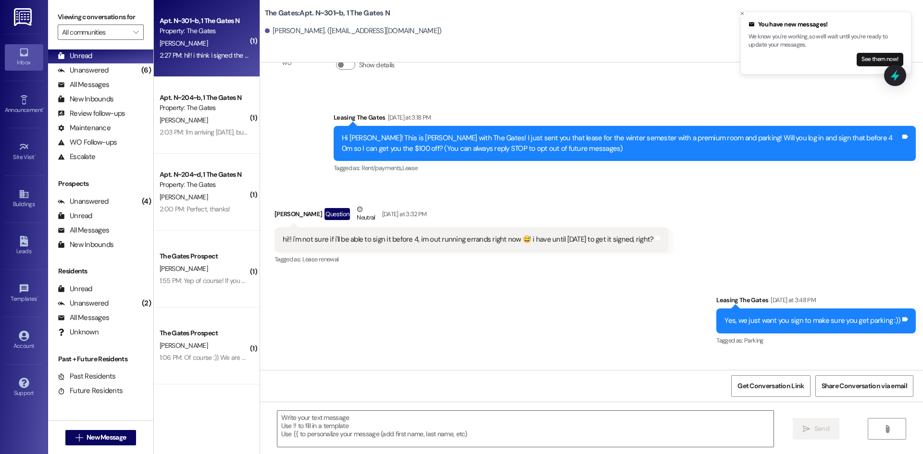
scroll to position [39, 0]
